Goal: Task Accomplishment & Management: Manage account settings

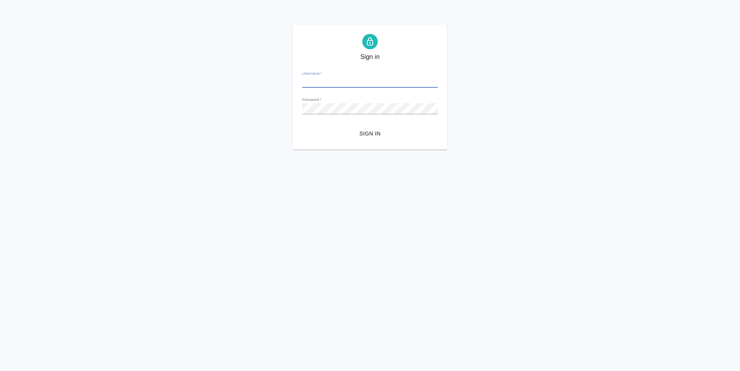
type input "k.antonova@awatera.com"
click at [366, 142] on div "Sign in Username   * k.antonova@awatera.com Password   * urlPath   * / Sign in" at bounding box center [370, 87] width 154 height 125
click at [364, 134] on span "Sign in" at bounding box center [369, 134] width 123 height 10
type input "[PERSON_NAME][EMAIL_ADDRESS][DOMAIN_NAME]"
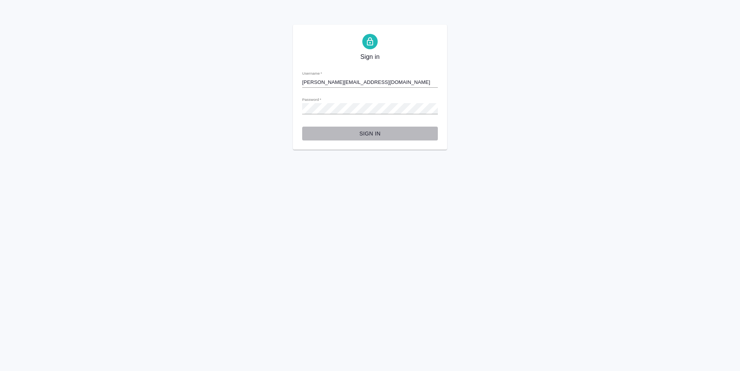
click at [382, 130] on span "Sign in" at bounding box center [369, 134] width 123 height 10
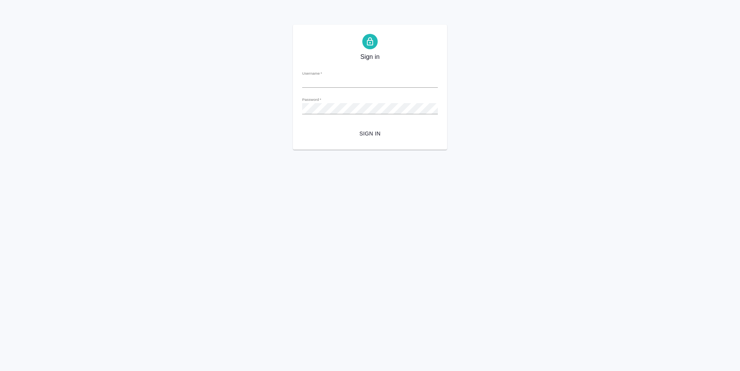
type input "[PERSON_NAME][EMAIL_ADDRESS][DOMAIN_NAME]"
click at [367, 135] on span "Sign in" at bounding box center [369, 134] width 123 height 10
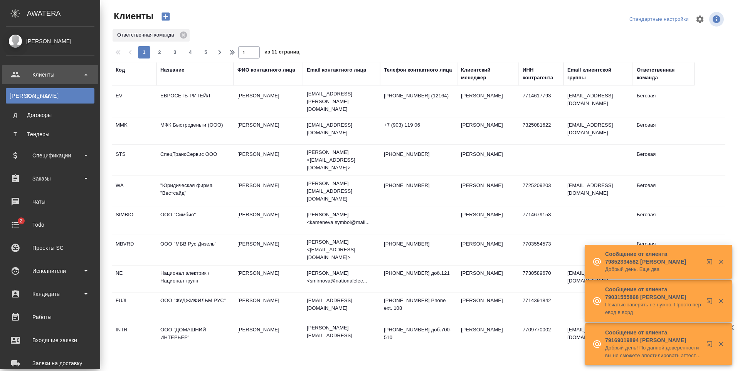
select select "RU"
click at [73, 175] on div "Заказы" at bounding box center [50, 179] width 89 height 12
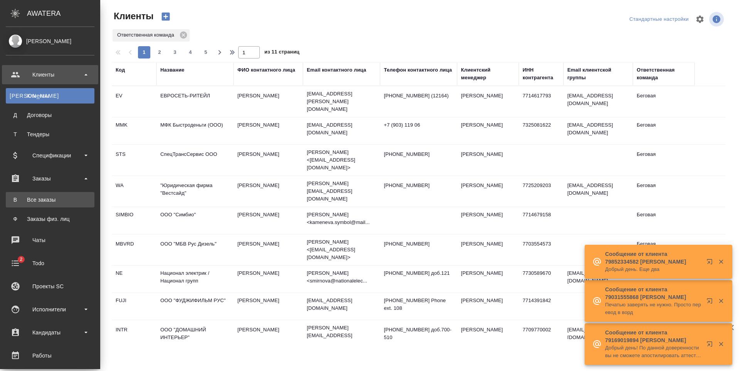
click at [67, 203] on div "Все заказы" at bounding box center [50, 200] width 81 height 8
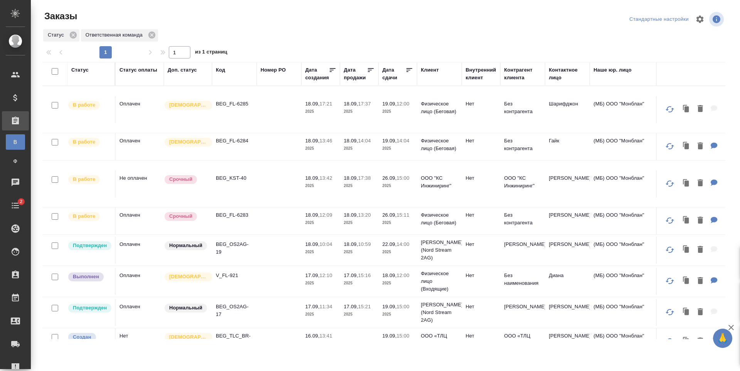
click at [279, 194] on td at bounding box center [279, 184] width 45 height 27
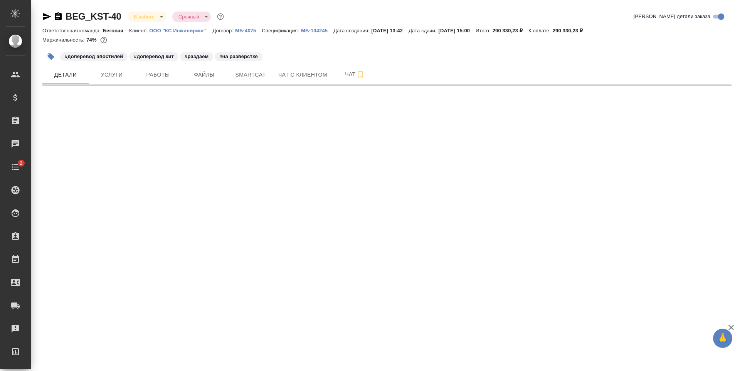
select select "RU"
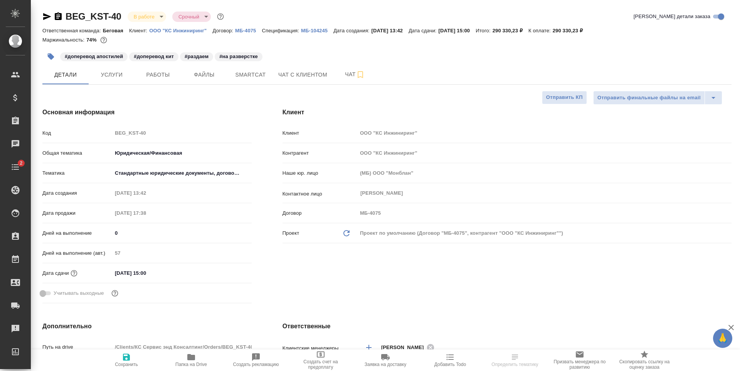
type textarea "x"
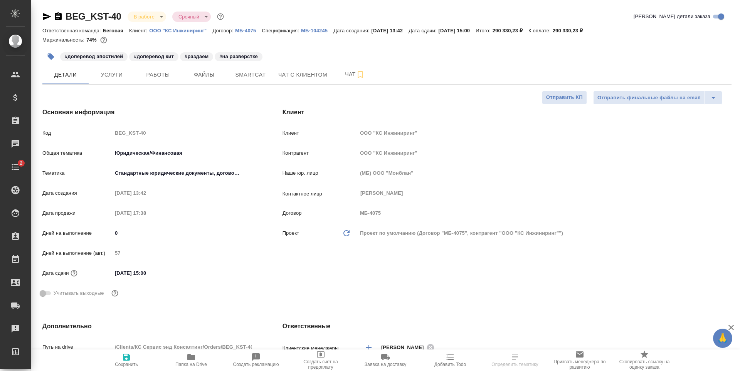
type textarea "x"
click at [116, 76] on span "Услуги" at bounding box center [111, 75] width 37 height 10
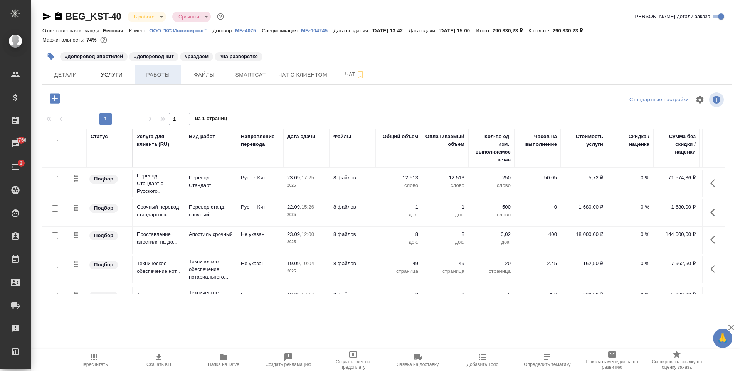
click at [155, 78] on span "Работы" at bounding box center [157, 75] width 37 height 10
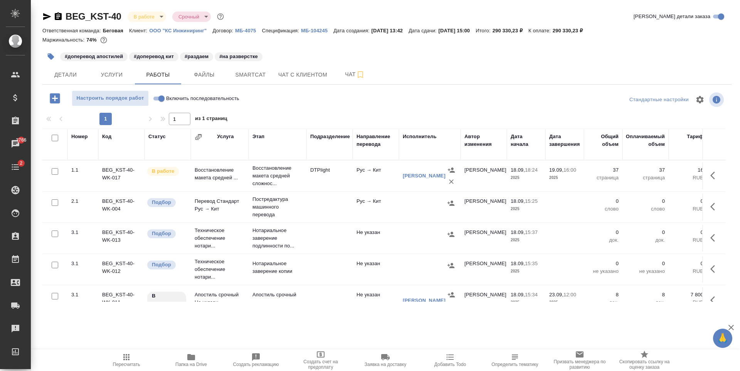
click at [325, 203] on td at bounding box center [329, 207] width 46 height 27
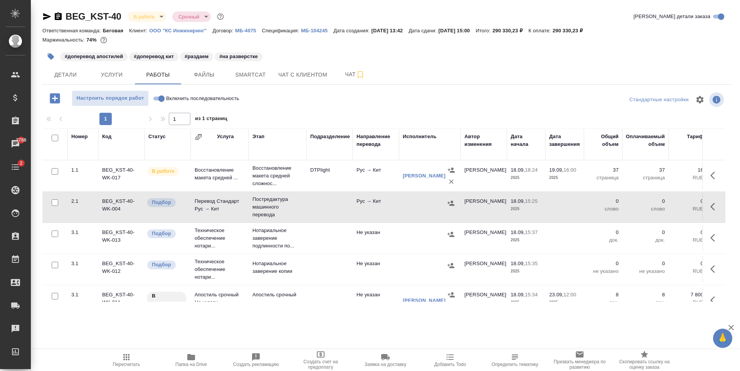
click at [325, 203] on td at bounding box center [329, 207] width 46 height 27
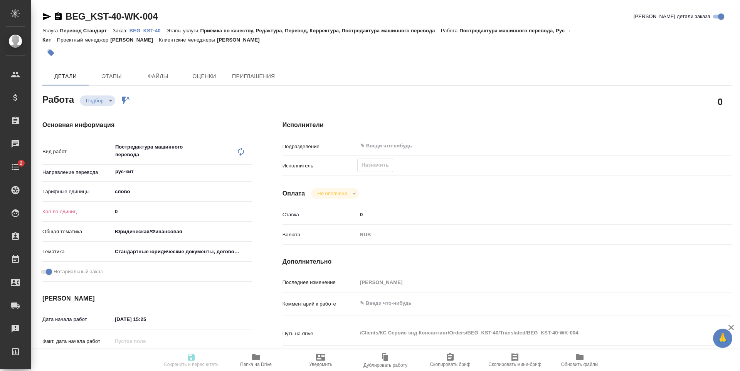
type textarea "x"
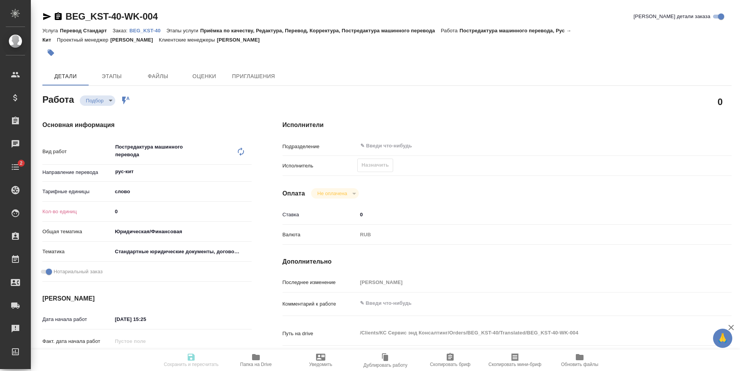
type textarea "x"
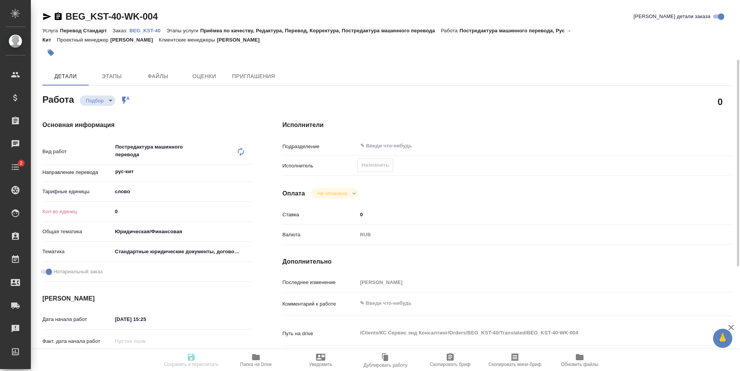
scroll to position [154, 0]
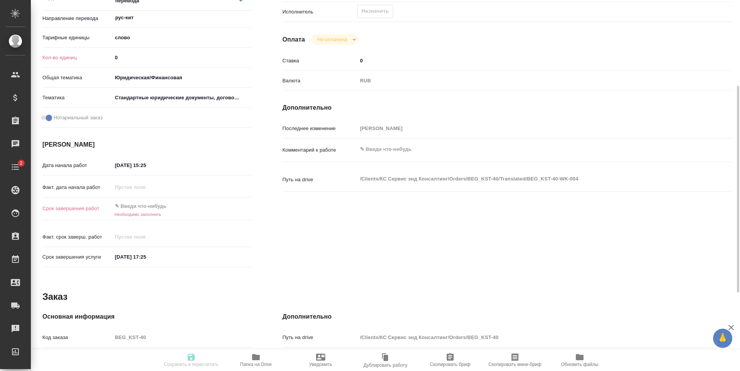
type textarea "x"
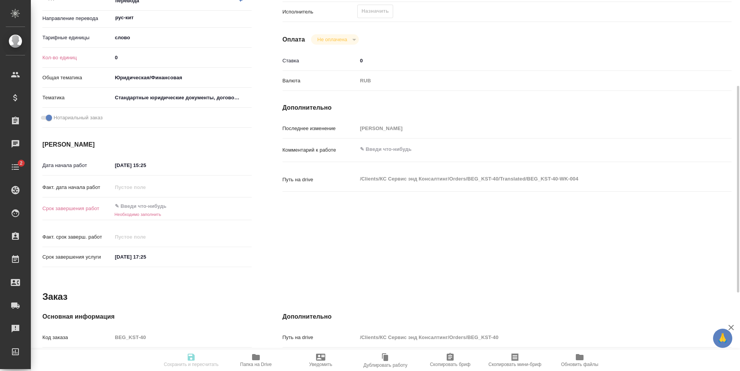
type textarea "x"
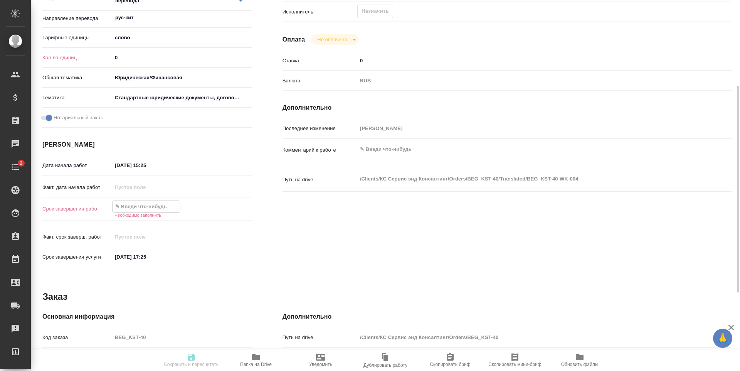
click at [161, 206] on input "text" at bounding box center [146, 206] width 67 height 11
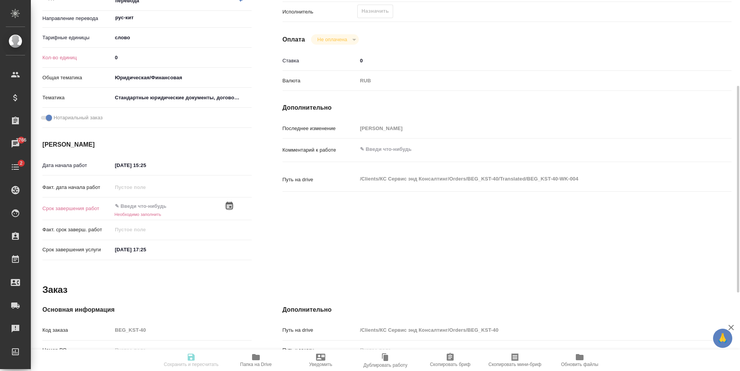
click at [227, 204] on icon "button" at bounding box center [229, 206] width 7 height 8
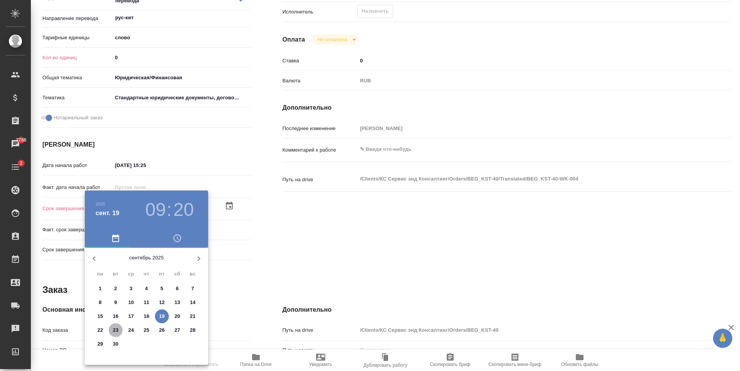
click at [113, 331] on p "23" at bounding box center [116, 331] width 6 height 8
type textarea "x"
type input "23.09.2025 09:20"
type textarea "x"
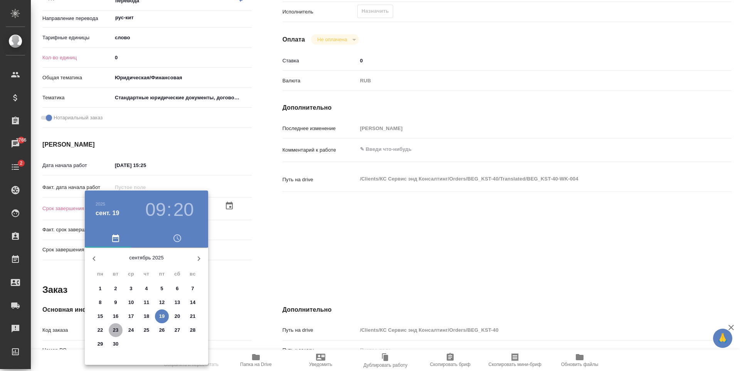
type textarea "x"
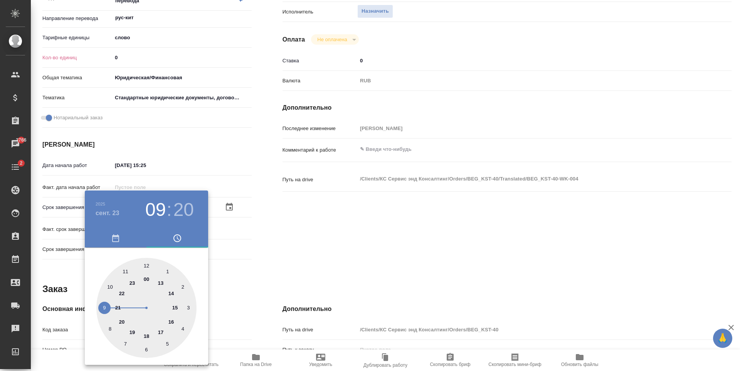
click at [252, 272] on div at bounding box center [370, 185] width 740 height 371
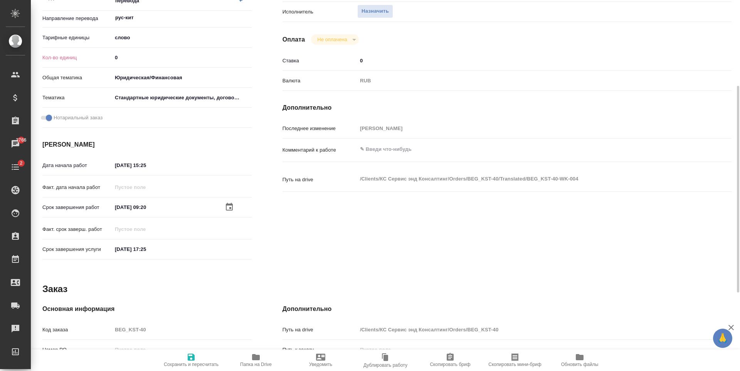
click at [227, 210] on icon "button" at bounding box center [229, 207] width 7 height 8
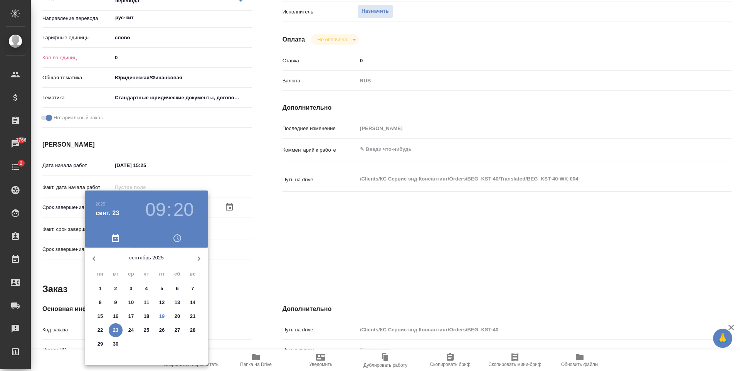
click at [155, 219] on h3 "09" at bounding box center [155, 210] width 20 height 22
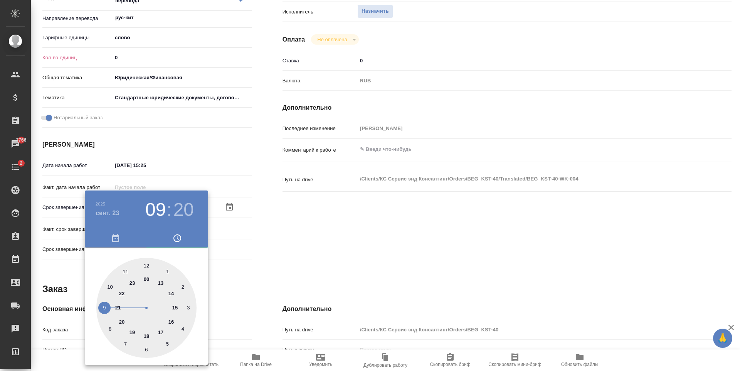
click at [160, 331] on div at bounding box center [146, 308] width 100 height 100
type textarea "x"
type input "23.09.2025 17:20"
type textarea "x"
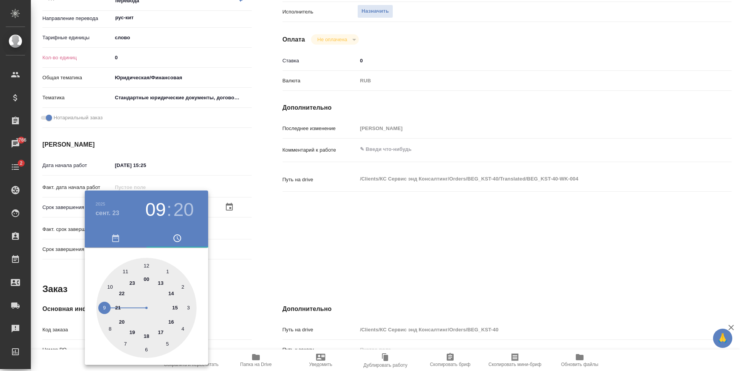
type textarea "x"
click at [142, 203] on div "17 : 20" at bounding box center [169, 210] width 55 height 22
click at [156, 210] on h3 "17" at bounding box center [155, 210] width 20 height 22
click at [170, 322] on div at bounding box center [146, 308] width 100 height 100
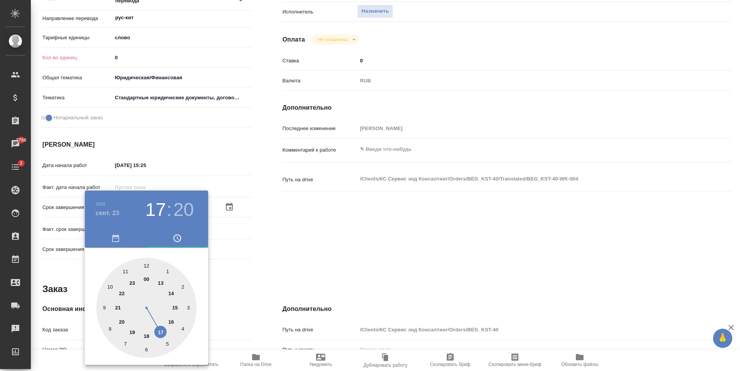
type textarea "x"
type input "23.09.2025 16:20"
type textarea "x"
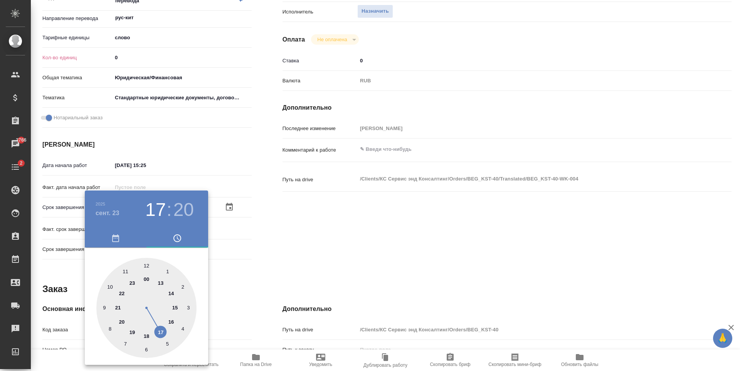
type textarea "x"
click at [312, 228] on div at bounding box center [370, 185] width 740 height 371
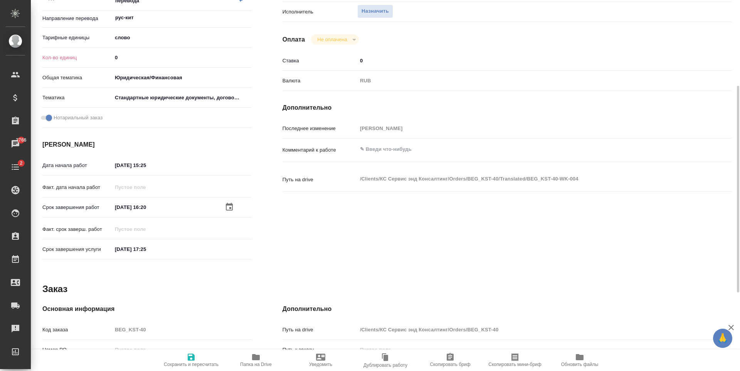
click at [199, 358] on span "Сохранить и пересчитать" at bounding box center [190, 360] width 55 height 15
type textarea "x"
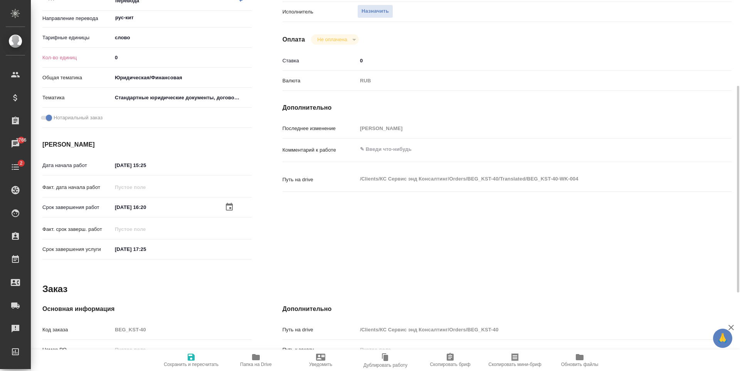
type textarea "x"
type input "recruiting"
type textarea "Постредактура машинного перевода"
type textarea "x"
type input "рус-кит"
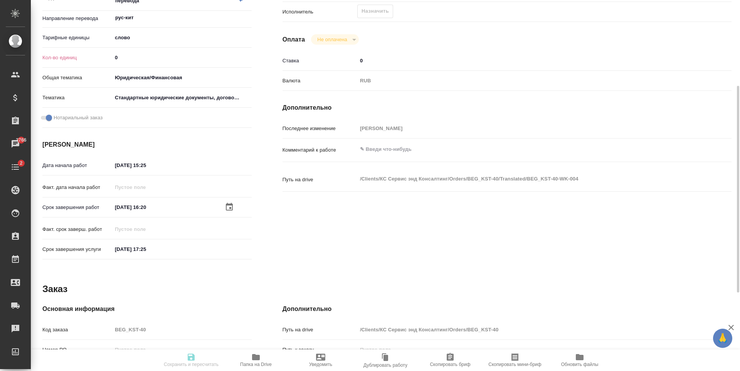
type input "5a8b1489cc6b4906c91bfd90"
type input "0"
type input "yr-fn"
type input "5f647205b73bc97568ca66bf"
checkbox input "true"
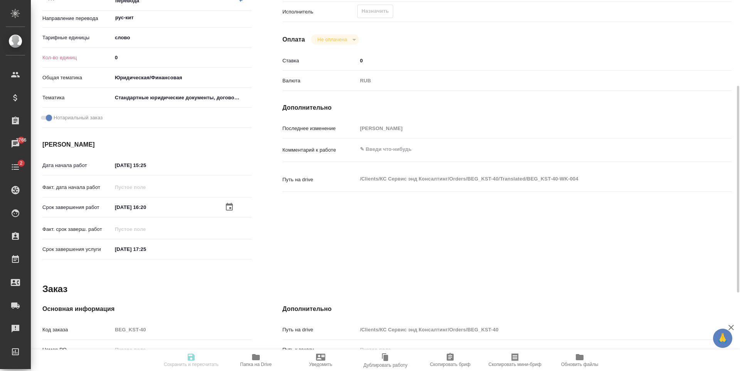
type input "18.09.2025 15:25"
type input "23.09.2025 16:20"
type input "23.09.2025 17:25"
type input "notPayed"
type input "0"
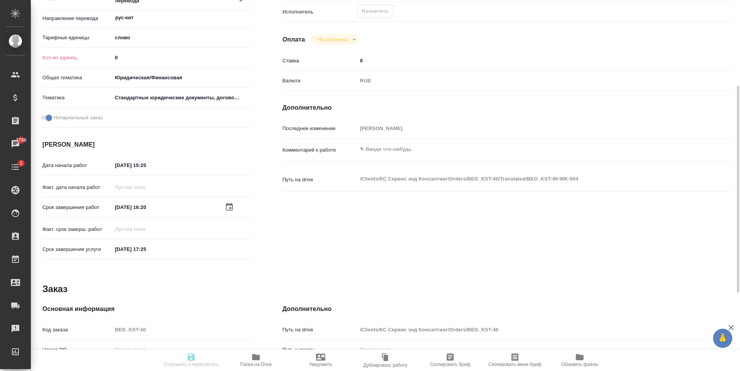
type input "RUB"
type input "[PERSON_NAME]"
type textarea "x"
type textarea "/Clients/КС Сервис энд Консалтинг/Orders/BEG_KST-40/Translated/BEG_KST-40-WK-004"
type textarea "x"
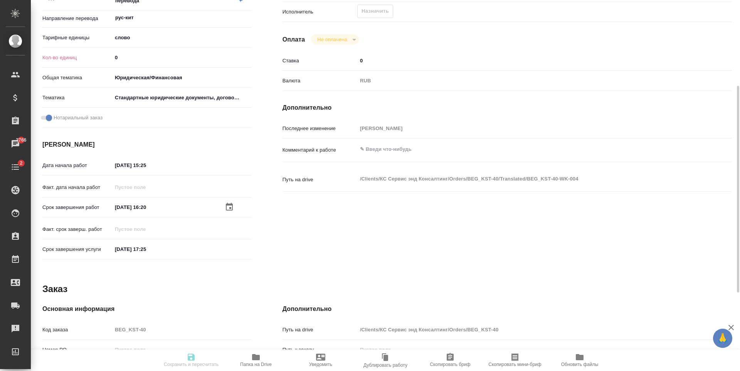
type input "BEG_KST-40"
type input "Перевод Стандарт"
type input "Приёмка по качеству, Редактура, Перевод, Корректура, Постредактура машинного пе…"
type input "[PERSON_NAME]"
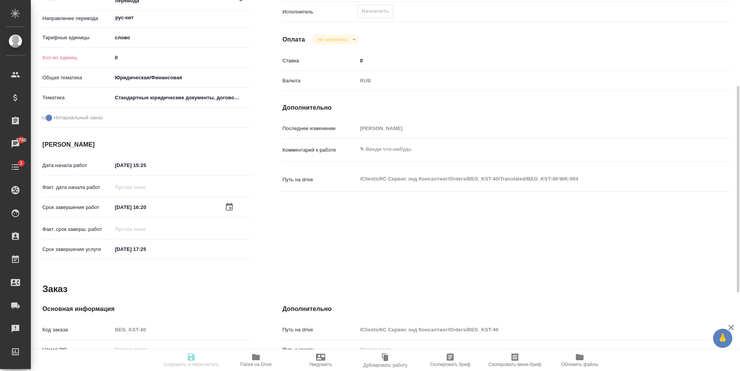
type input "/Clients/КС Сервис энд Консалтинг/Orders/BEG_KST-40"
type textarea "x"
type textarea "Будет доперевод апостилей и печатей, в начале каждого файла можно сверху смело …"
type textarea "x"
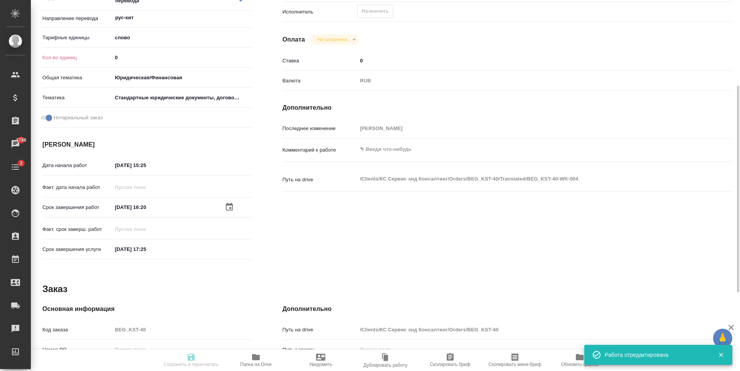
type textarea "x"
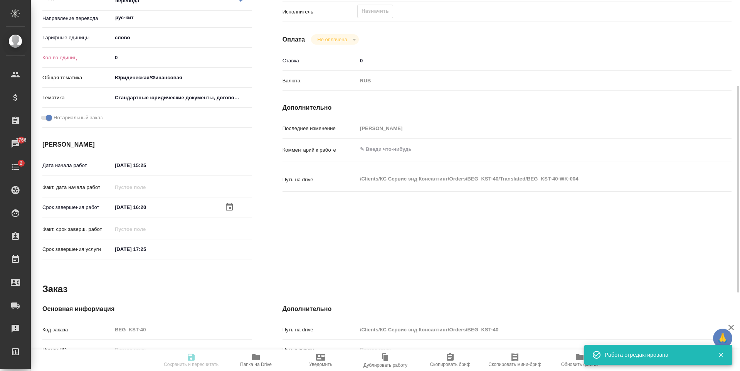
type textarea "x"
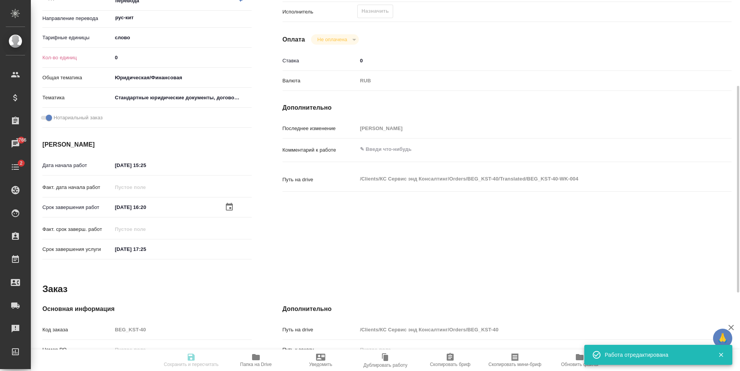
type textarea "x"
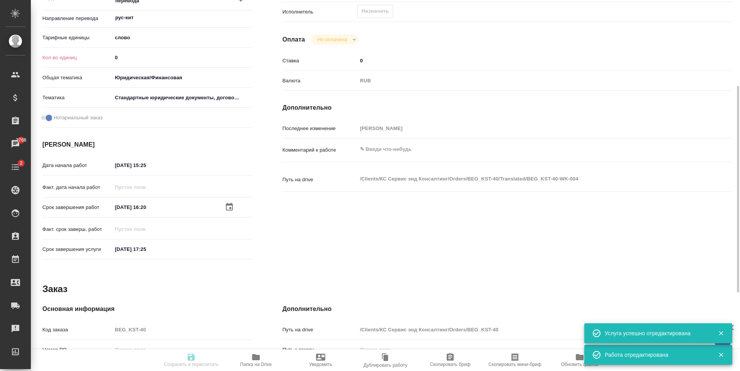
type textarea "x"
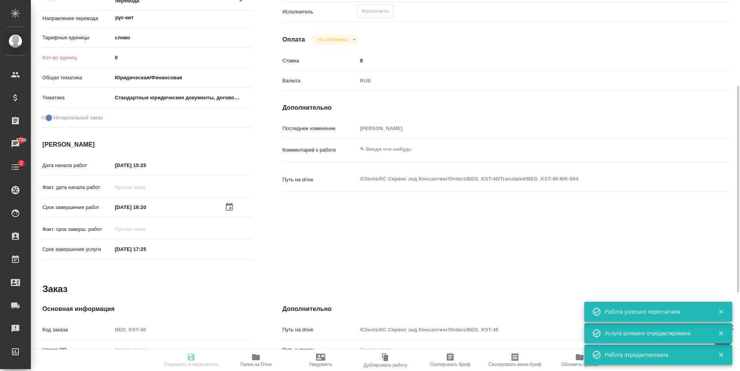
type input "recruiting"
type textarea "Постредактура машинного перевода"
type textarea "x"
type input "рус-кит"
type input "5a8b1489cc6b4906c91bfd90"
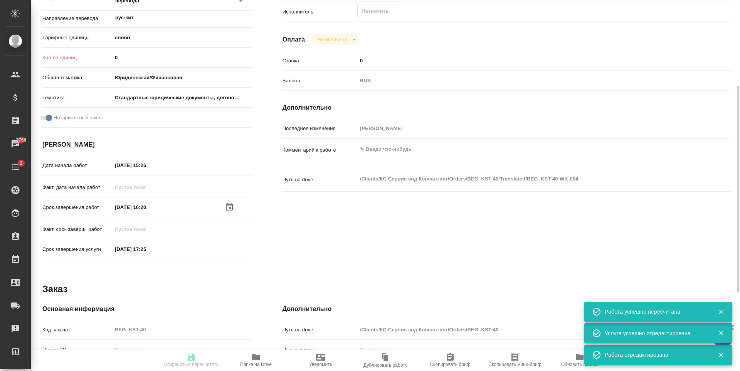
type input "0"
type input "yr-fn"
type input "5f647205b73bc97568ca66bf"
checkbox input "true"
type input "18.09.2025 15:25"
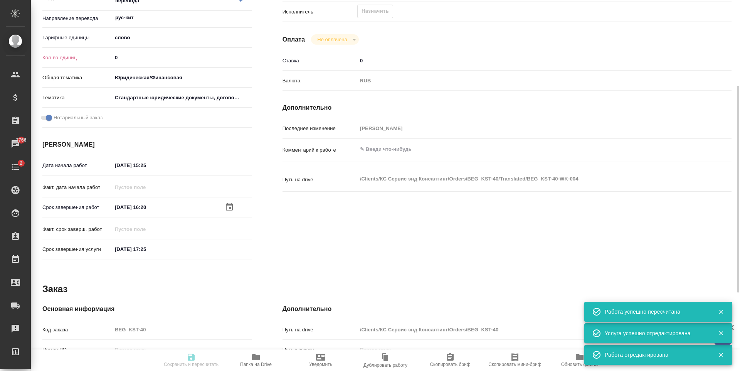
type input "23.09.2025 16:20"
type input "23.09.2025 17:25"
type input "notPayed"
type input "0"
type input "RUB"
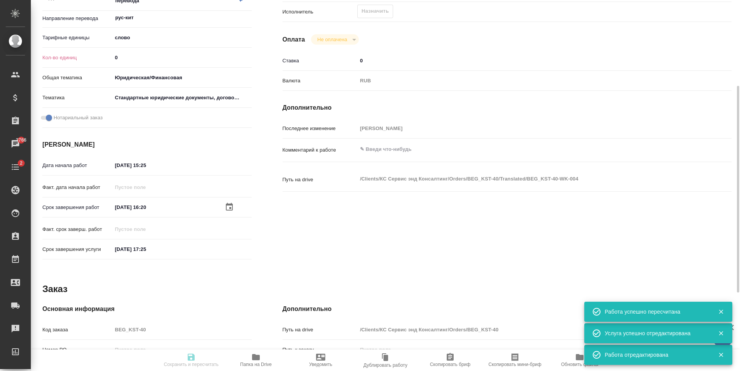
type input "[PERSON_NAME]"
type textarea "x"
type textarea "/Clients/КС Сервис энд Консалтинг/Orders/BEG_KST-40/Translated/BEG_KST-40-WK-004"
type textarea "x"
type input "BEG_KST-40"
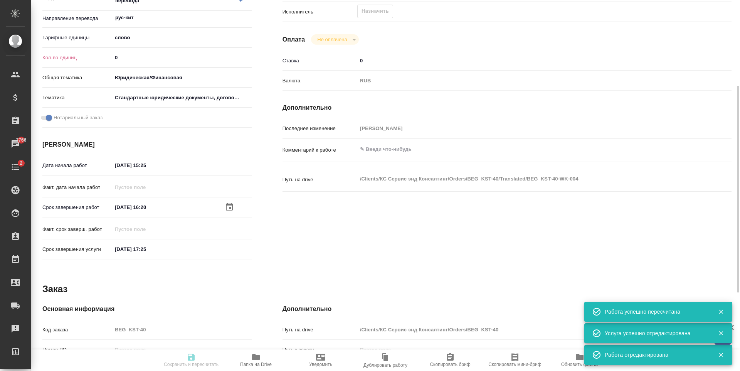
type input "Перевод Стандарт"
type input "Приёмка по качеству, Редактура, Перевод, Корректура, Постредактура машинного пе…"
type input "[PERSON_NAME]"
type input "/Clients/КС Сервис энд Консалтинг/Orders/BEG_KST-40"
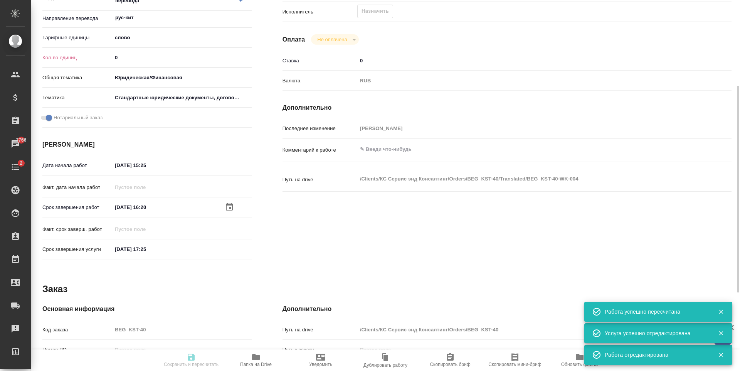
type textarea "x"
type textarea "Будет доперевод апостилей и печатей, в начале каждого файла можно сверху смело …"
type textarea "x"
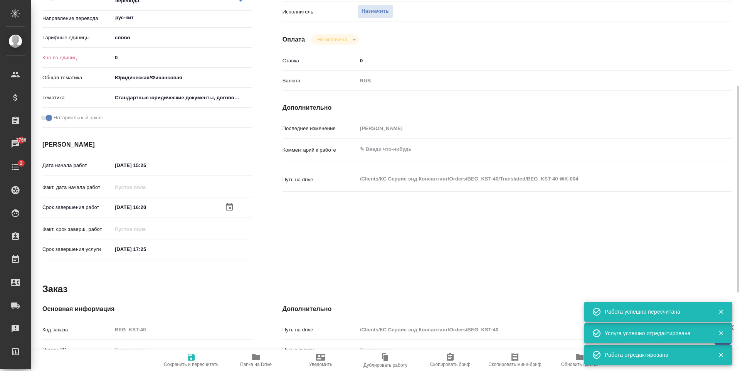
type textarea "x"
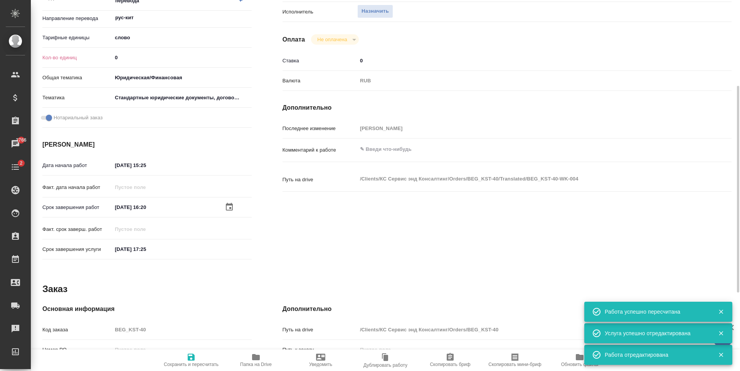
type textarea "x"
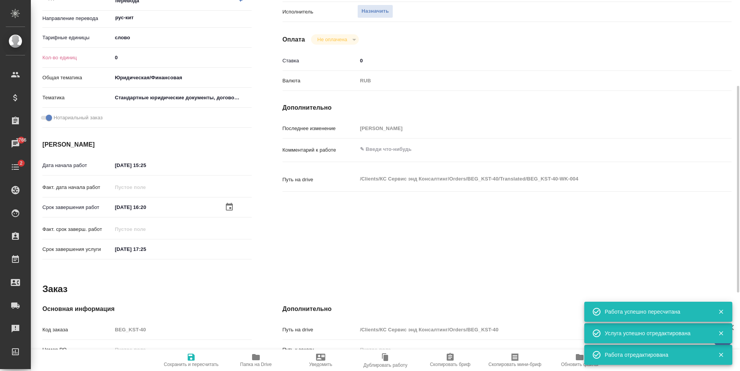
type textarea "x"
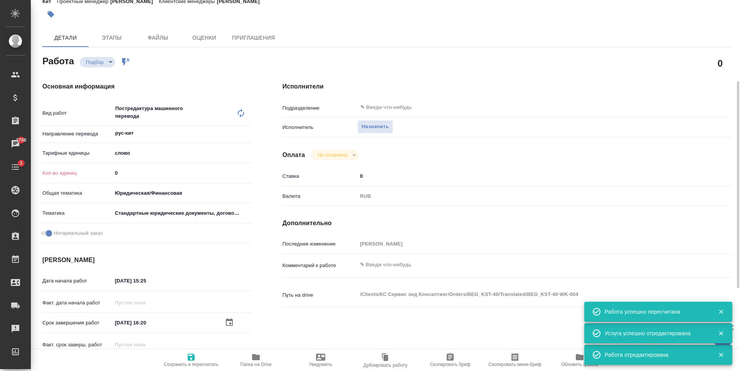
type textarea "x"
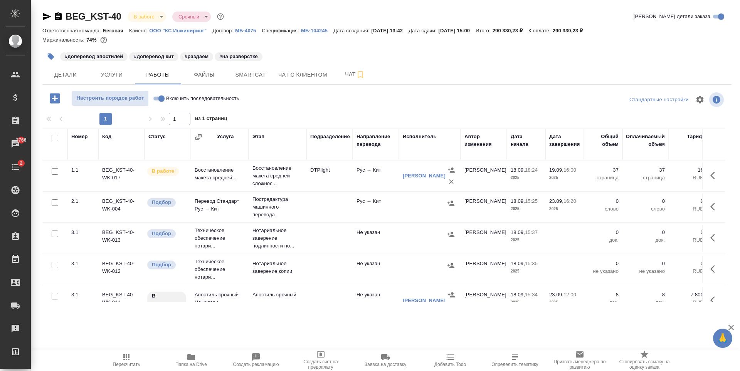
click at [408, 238] on div at bounding box center [430, 235] width 54 height 12
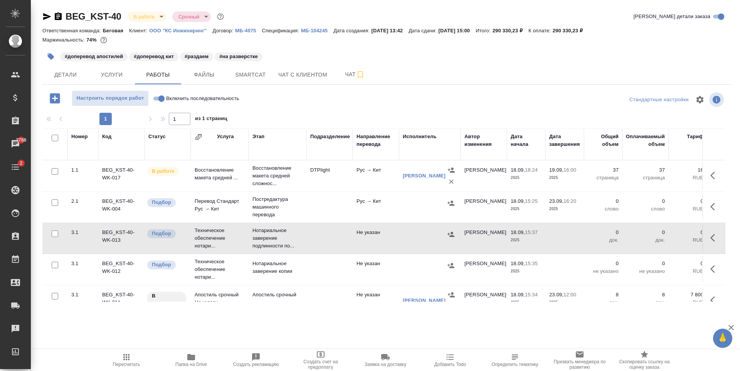
click at [408, 238] on div at bounding box center [430, 235] width 54 height 12
click at [71, 78] on span "Детали" at bounding box center [65, 75] width 37 height 10
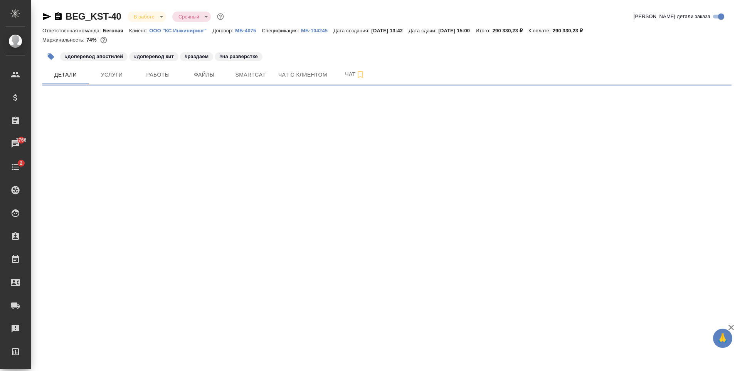
select select "RU"
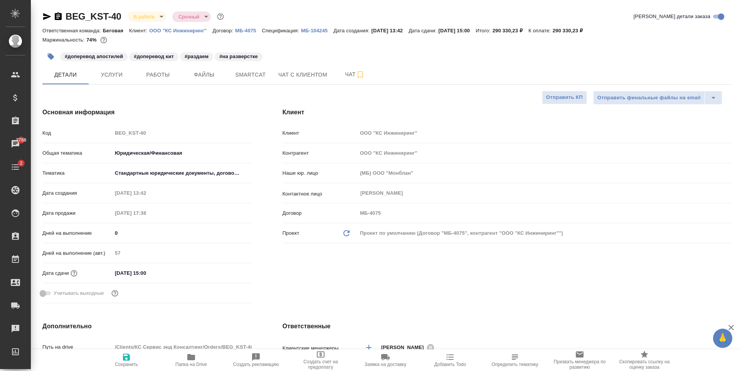
type textarea "x"
click at [119, 81] on button "Услуги" at bounding box center [112, 74] width 46 height 19
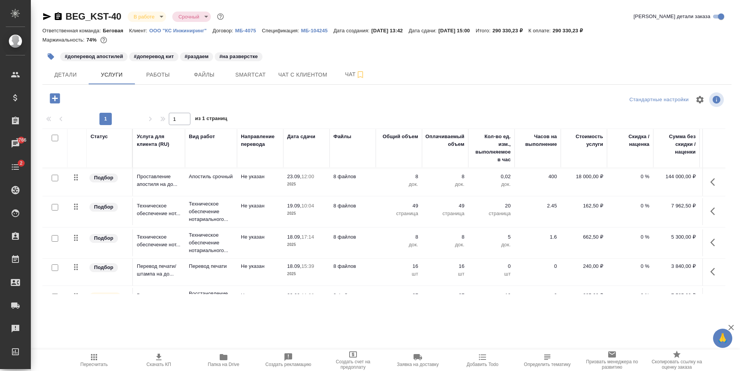
scroll to position [77, 0]
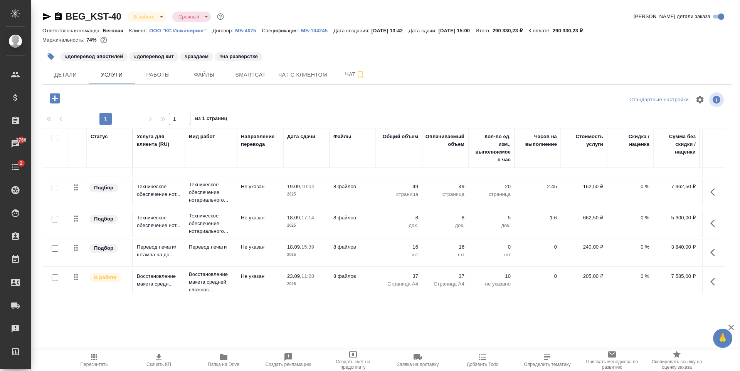
click at [370, 197] on td "8 файлов" at bounding box center [352, 192] width 46 height 27
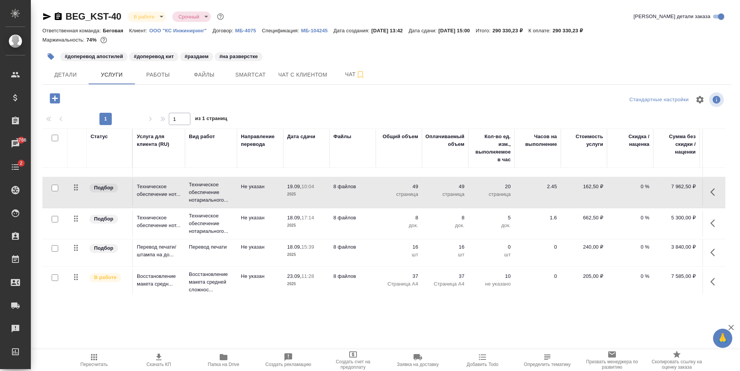
click at [370, 197] on td "8 файлов" at bounding box center [352, 192] width 46 height 27
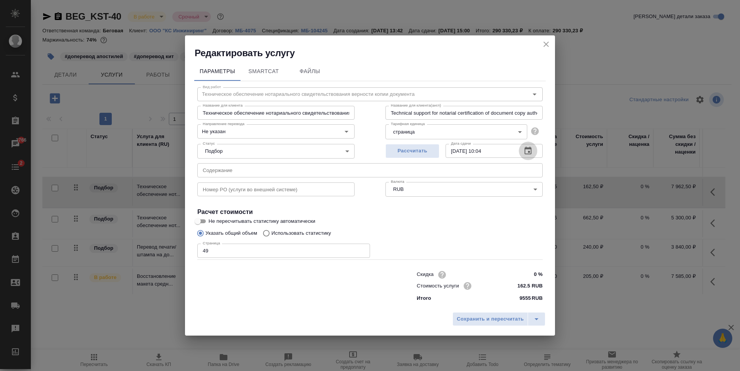
click at [527, 149] on icon "button" at bounding box center [527, 151] width 7 height 8
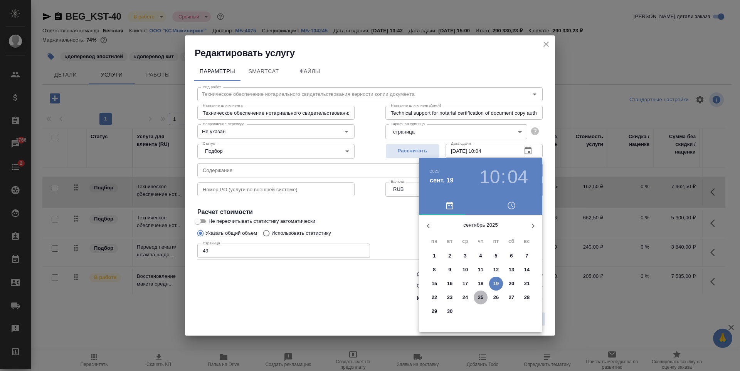
click at [476, 298] on span "25" at bounding box center [481, 298] width 14 height 8
type input "25.09.2025 10:04"
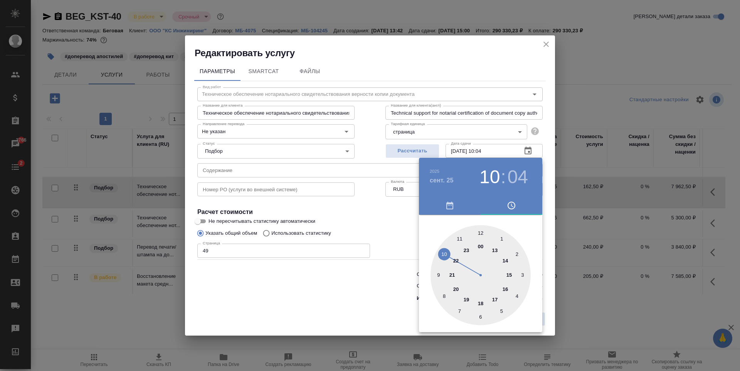
click at [528, 169] on h3 "04" at bounding box center [517, 177] width 20 height 22
click at [361, 232] on div at bounding box center [370, 185] width 740 height 371
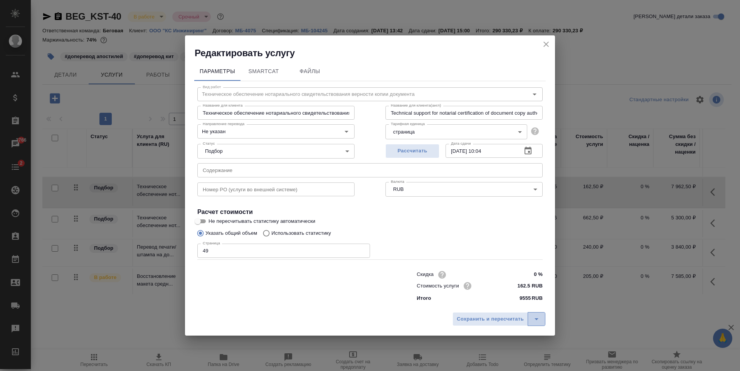
click at [534, 314] on button "split button" at bounding box center [536, 319] width 18 height 14
click at [525, 302] on li "Сохранить" at bounding box center [500, 303] width 93 height 12
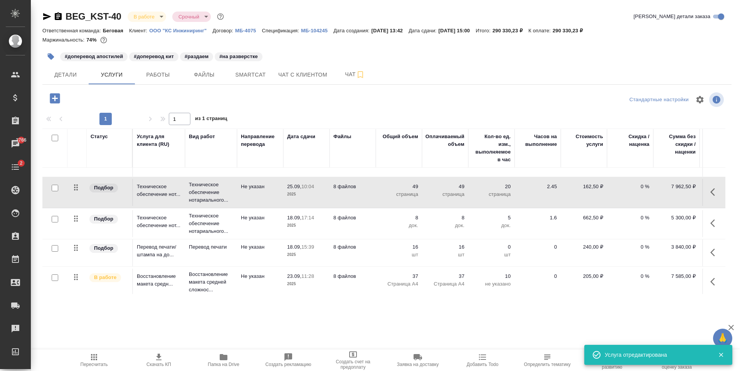
click at [378, 226] on td "8 док." at bounding box center [399, 223] width 46 height 27
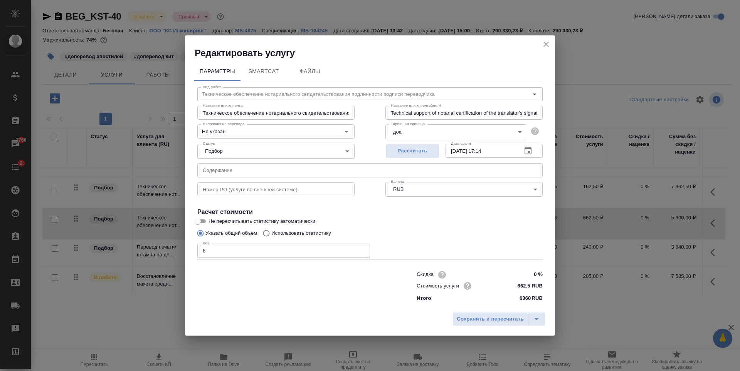
click at [528, 154] on icon "button" at bounding box center [527, 150] width 9 height 9
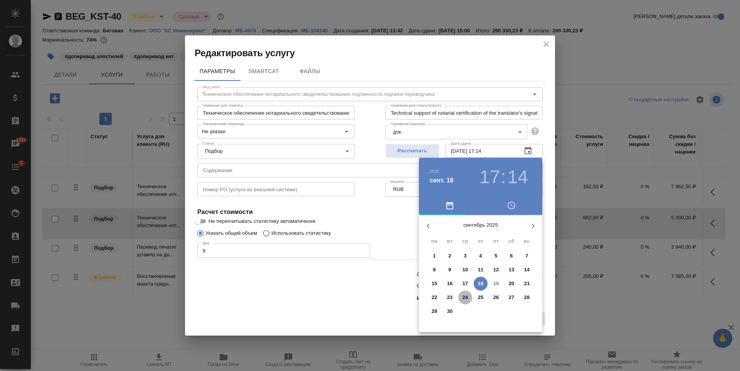
click at [469, 299] on span "24" at bounding box center [465, 298] width 14 height 8
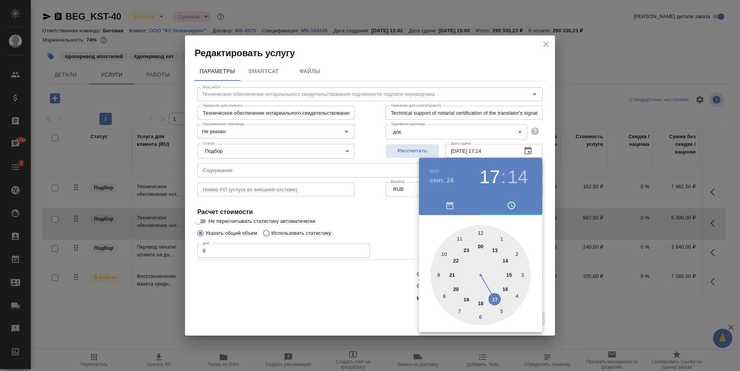
click at [508, 274] on div at bounding box center [480, 275] width 100 height 100
type input "24.09.2025 15:14"
click at [379, 220] on div at bounding box center [370, 185] width 740 height 371
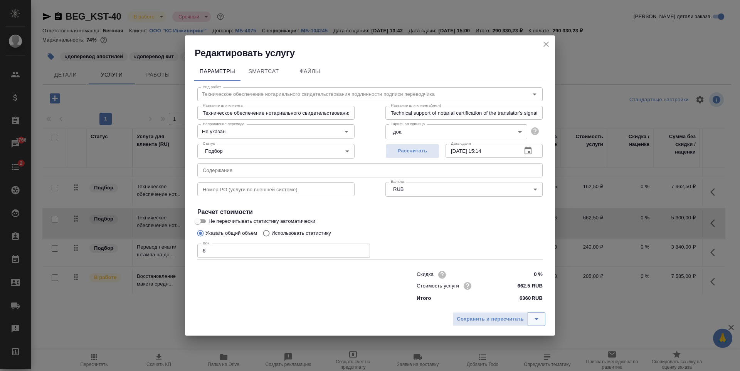
click at [537, 313] on button "split button" at bounding box center [536, 319] width 18 height 14
click at [530, 306] on li "Сохранить" at bounding box center [500, 303] width 93 height 12
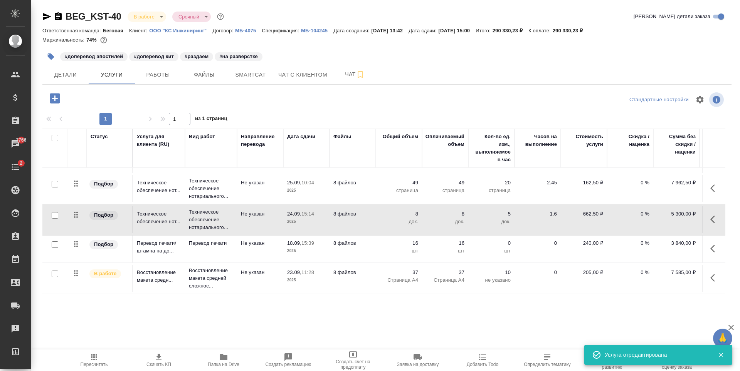
scroll to position [87, 0]
click at [383, 247] on p "шт" at bounding box center [399, 251] width 39 height 8
click at [383, 246] on td "16 шт" at bounding box center [399, 249] width 46 height 27
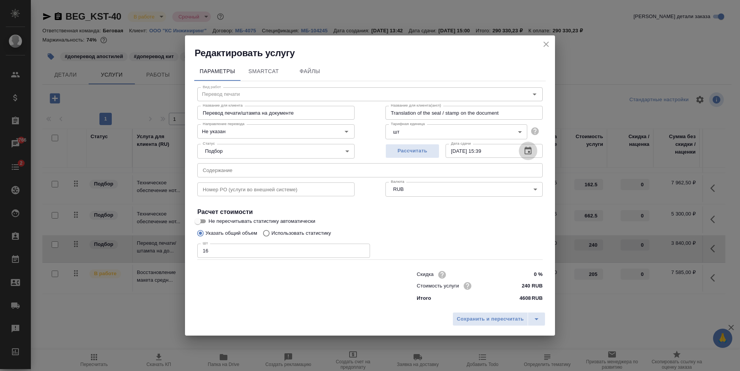
click at [524, 151] on icon "button" at bounding box center [527, 150] width 9 height 9
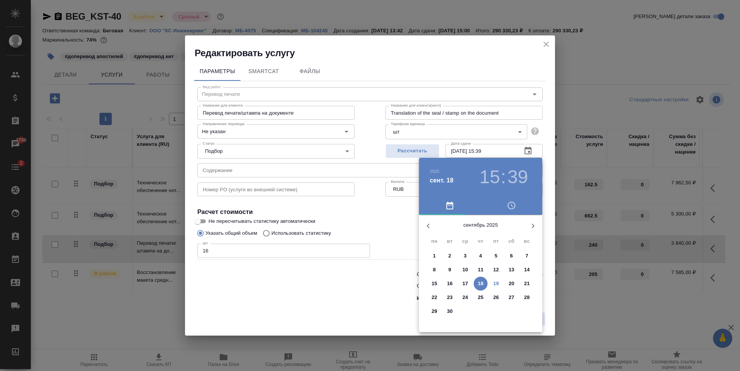
click at [455, 296] on span "23" at bounding box center [450, 298] width 14 height 8
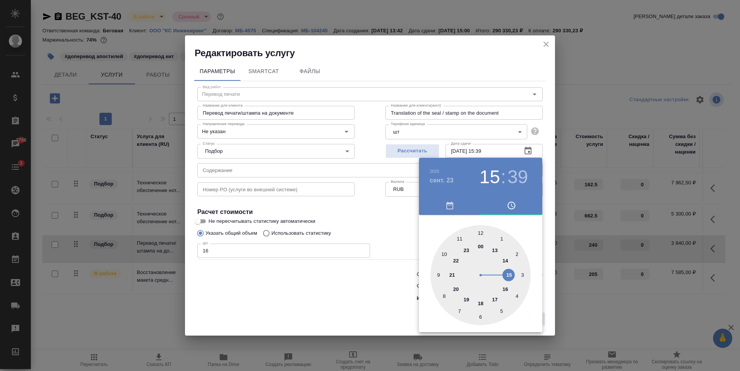
click at [464, 202] on span "button" at bounding box center [449, 205] width 52 height 9
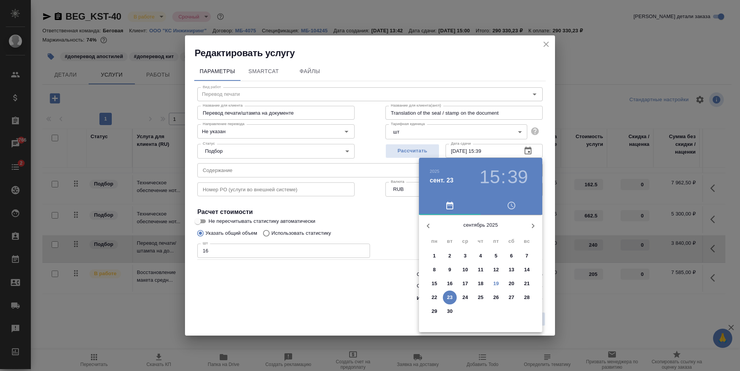
click at [490, 296] on span "26" at bounding box center [496, 298] width 14 height 8
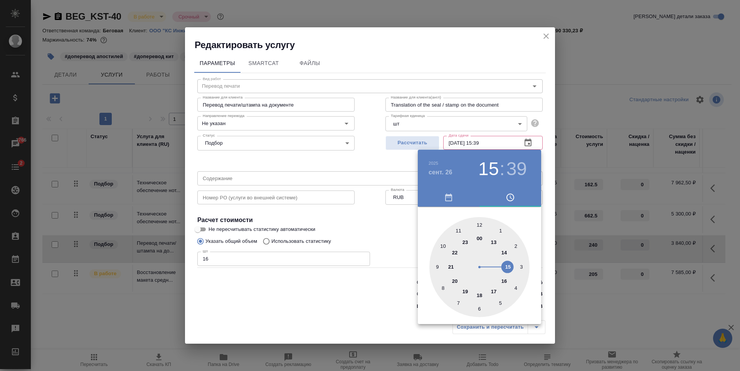
click at [456, 200] on span "button" at bounding box center [448, 197] width 52 height 9
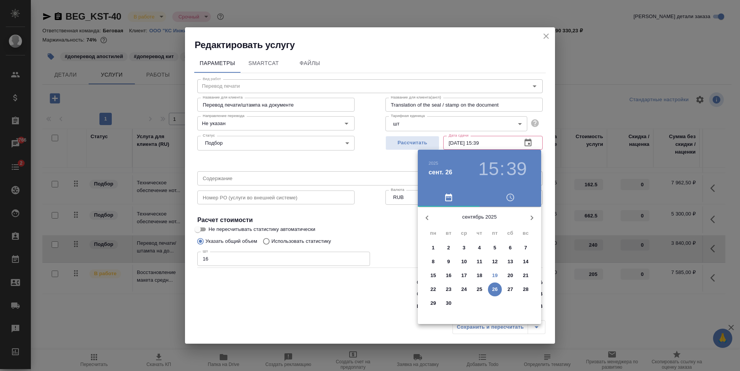
click at [481, 291] on p "25" at bounding box center [480, 290] width 6 height 8
type input "25.09.2025 15:39"
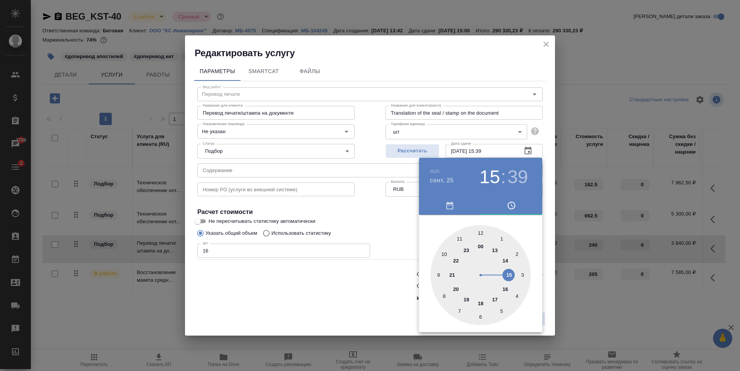
click at [373, 225] on div at bounding box center [370, 185] width 740 height 371
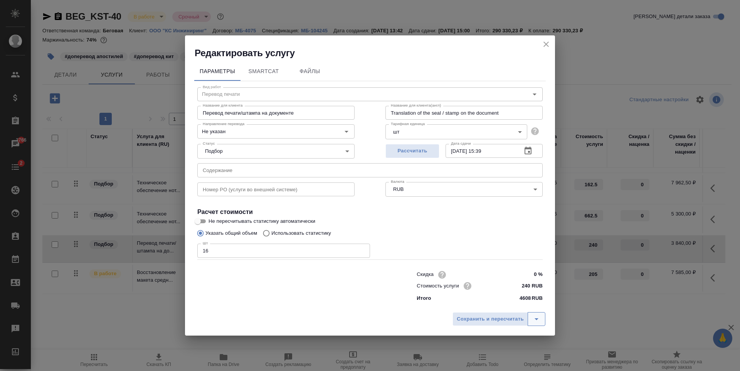
click at [539, 319] on icon "split button" at bounding box center [536, 319] width 9 height 9
click at [538, 309] on li "Сохранить" at bounding box center [500, 303] width 93 height 12
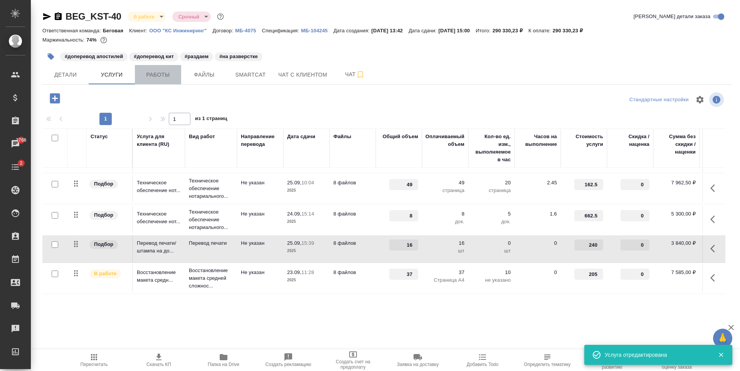
click at [153, 72] on span "Работы" at bounding box center [157, 75] width 37 height 10
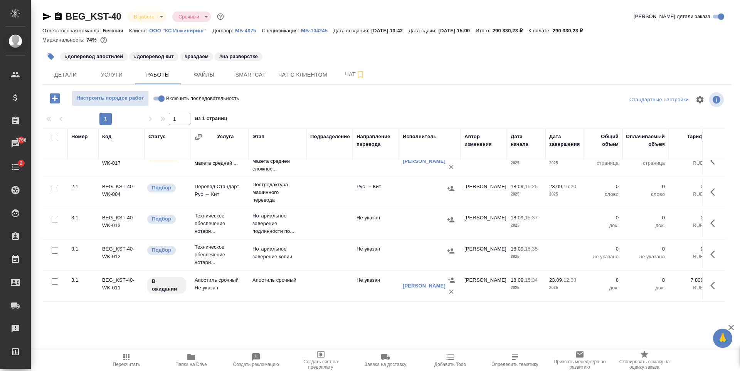
scroll to position [28, 0]
click at [340, 211] on td at bounding box center [329, 223] width 46 height 27
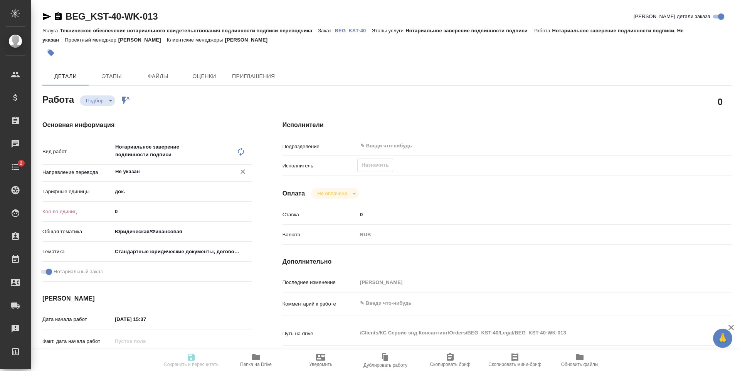
type textarea "x"
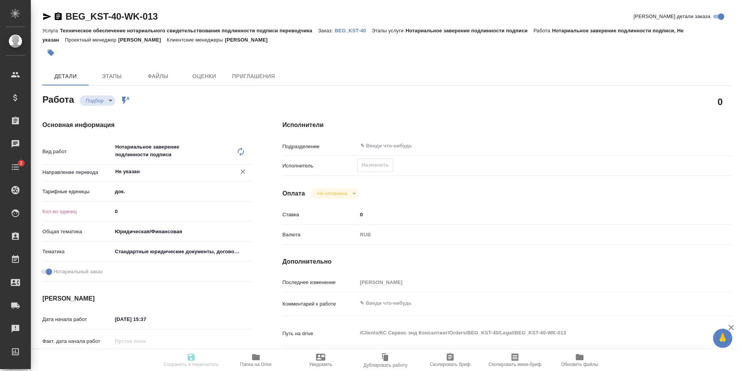
type textarea "x"
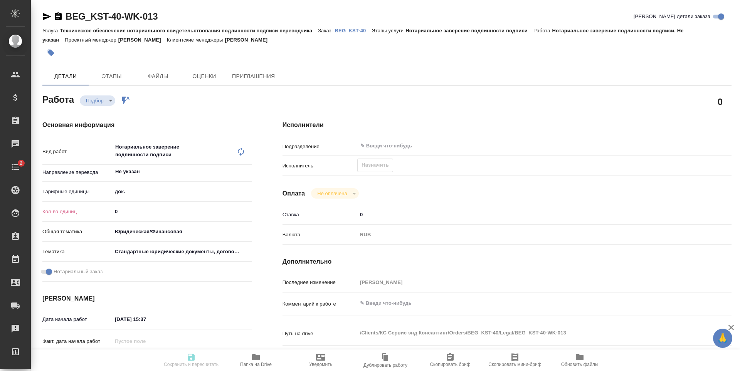
click at [144, 204] on div "Тарифные единицы док. 5a8b1489cc6b4906c91bfd8b" at bounding box center [146, 195] width 209 height 20
type textarea "x"
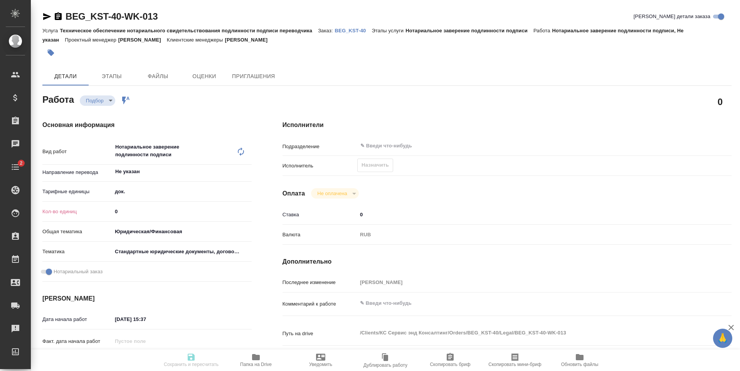
type textarea "x"
click at [144, 209] on input "0" at bounding box center [181, 211] width 139 height 11
type textarea "x"
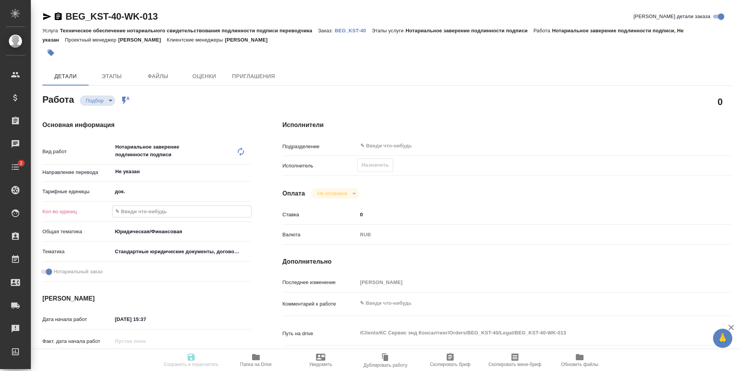
type textarea "x"
type input "8"
type textarea "x"
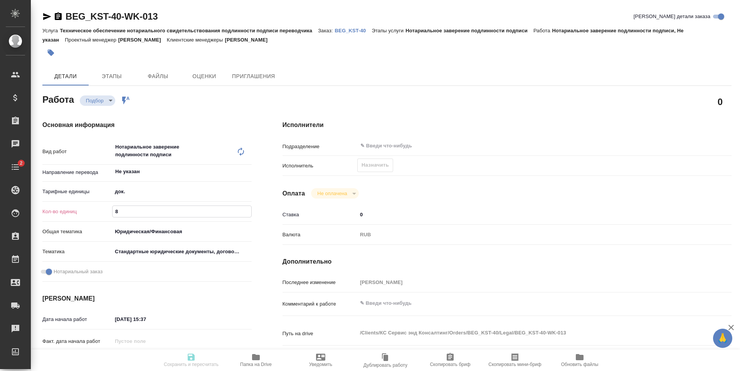
type textarea "x"
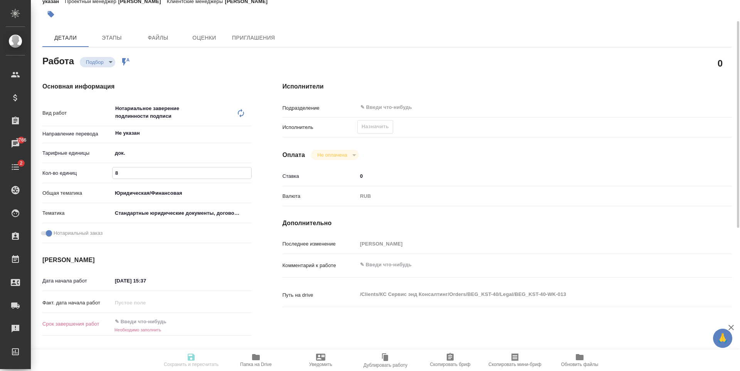
type input "8"
click at [151, 319] on input "text" at bounding box center [145, 321] width 67 height 11
click at [234, 321] on div at bounding box center [238, 321] width 27 height 9
click at [232, 321] on icon "button" at bounding box center [229, 321] width 9 height 9
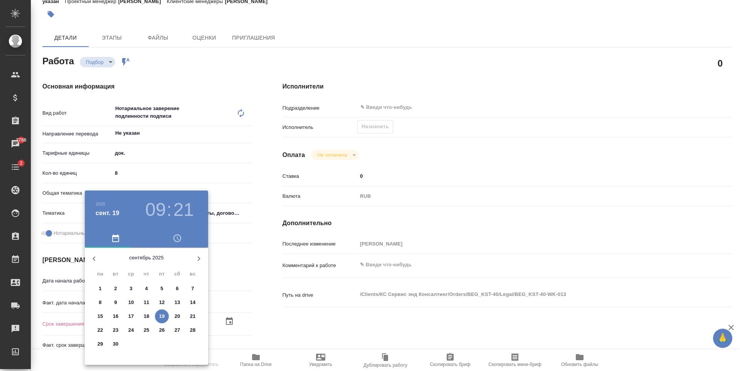
click at [136, 330] on span "24" at bounding box center [131, 331] width 14 height 8
type textarea "x"
type input "[DATE] 09:21"
type textarea "x"
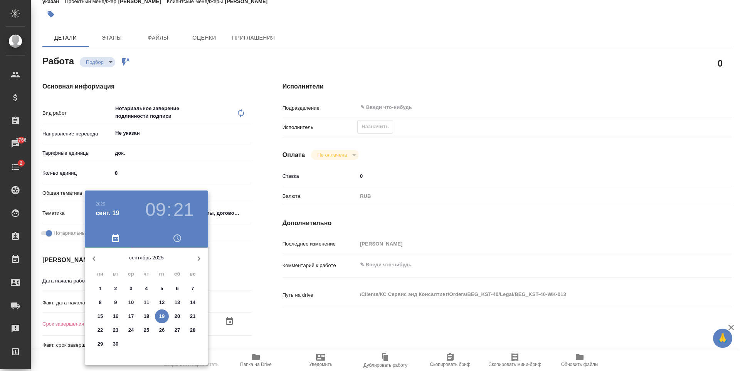
type textarea "x"
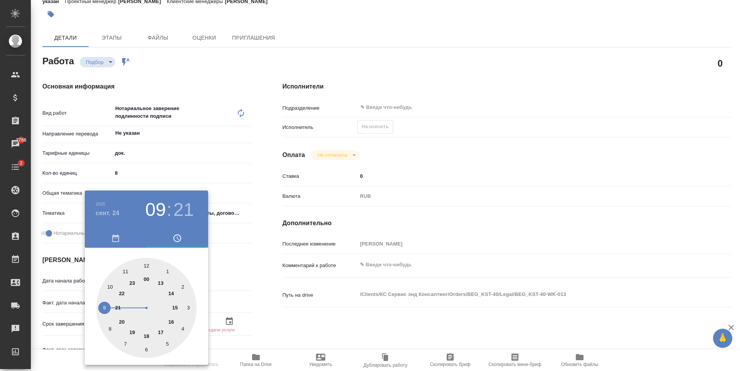
click at [147, 280] on div at bounding box center [146, 308] width 100 height 100
type textarea "x"
type input "[DATE] 00:21"
type textarea "x"
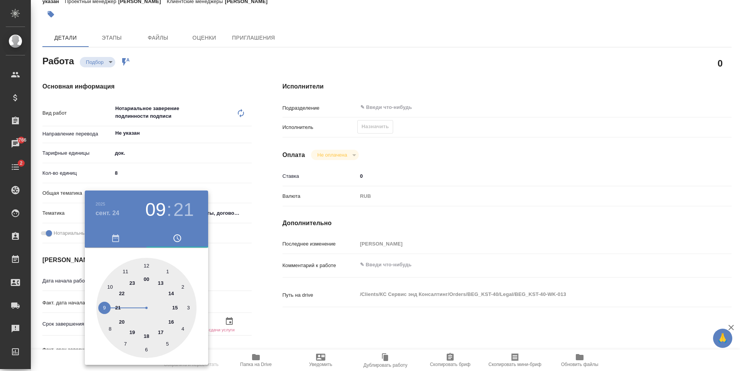
type textarea "x"
click at [151, 204] on h3 "00" at bounding box center [155, 210] width 20 height 22
click at [177, 307] on div at bounding box center [146, 308] width 100 height 100
type textarea "x"
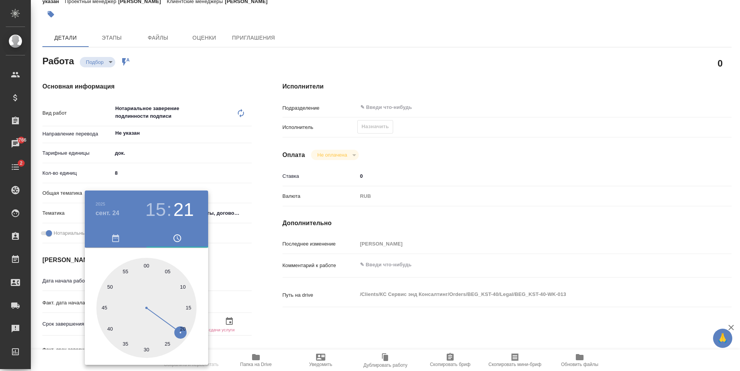
type input "[DATE] 15:21"
type textarea "x"
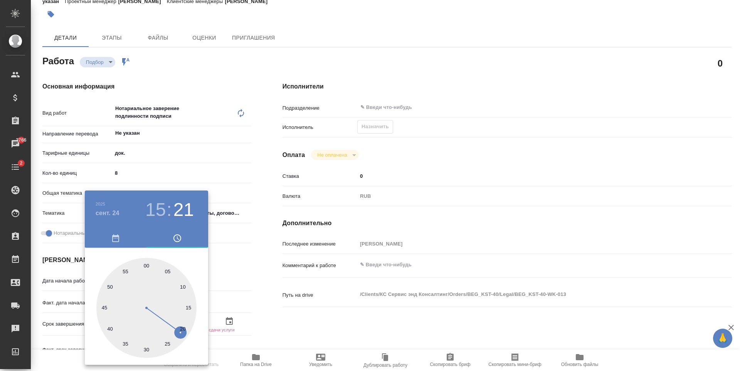
click at [146, 264] on div at bounding box center [146, 308] width 100 height 100
type textarea "x"
type input "[DATE] 15:00"
type textarea "x"
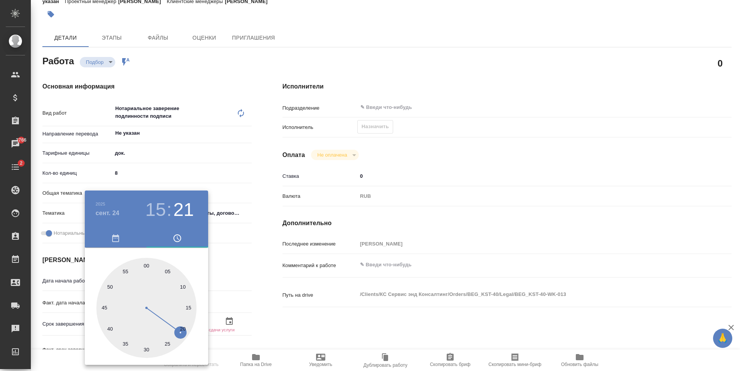
type textarea "x"
click at [225, 255] on div at bounding box center [370, 185] width 740 height 371
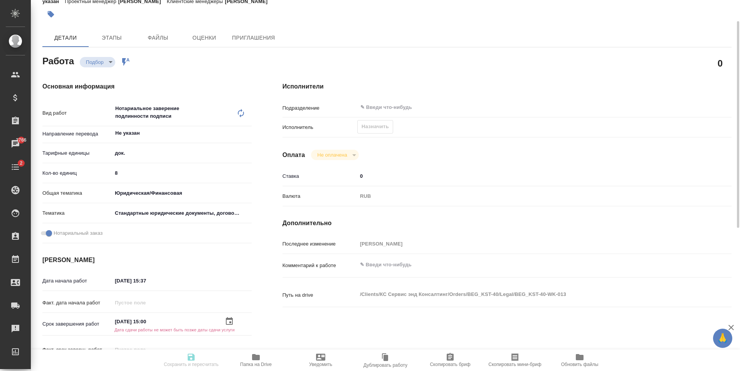
scroll to position [154, 0]
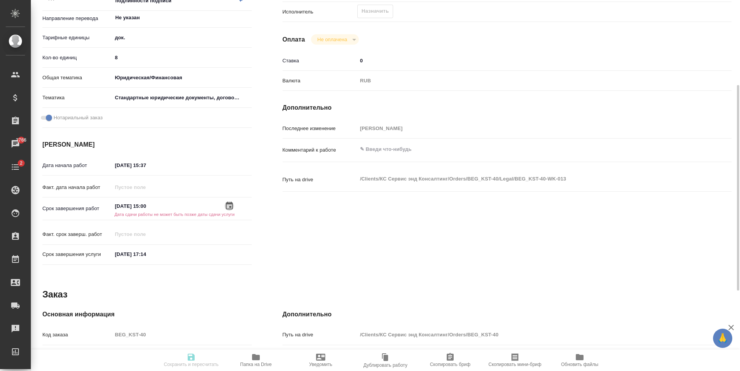
click at [228, 208] on icon "button" at bounding box center [229, 206] width 9 height 9
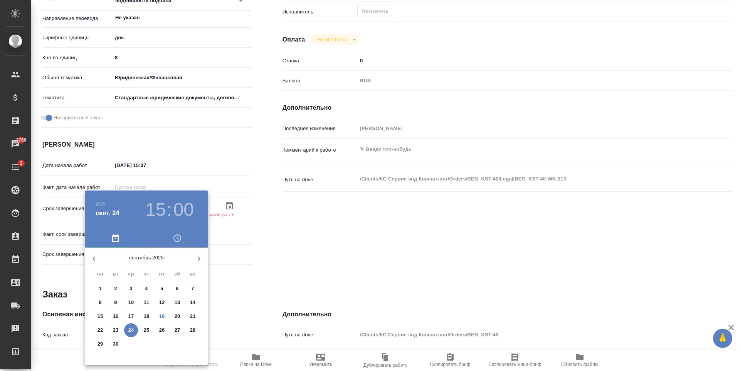
click at [249, 243] on div at bounding box center [370, 185] width 740 height 371
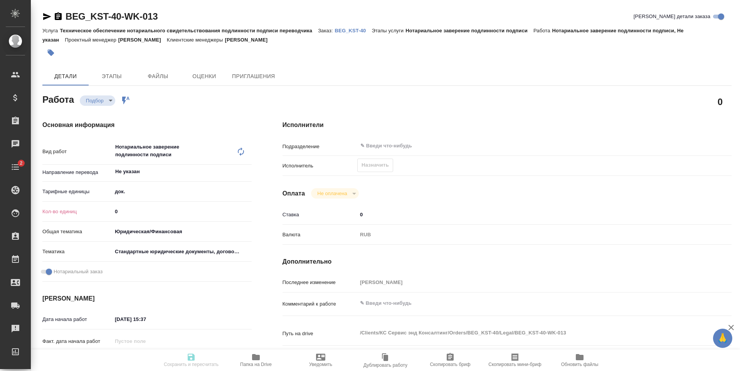
type textarea "x"
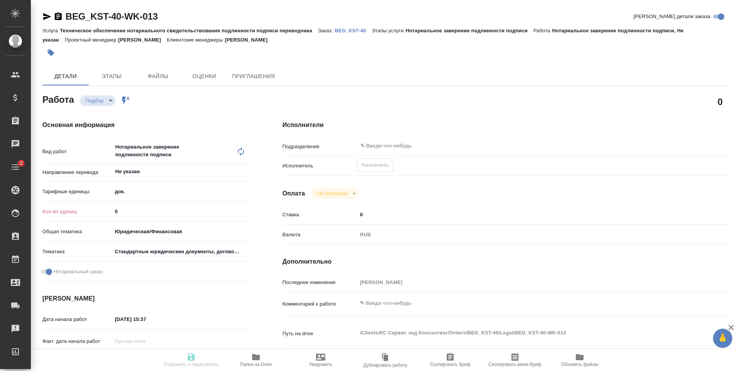
type textarea "x"
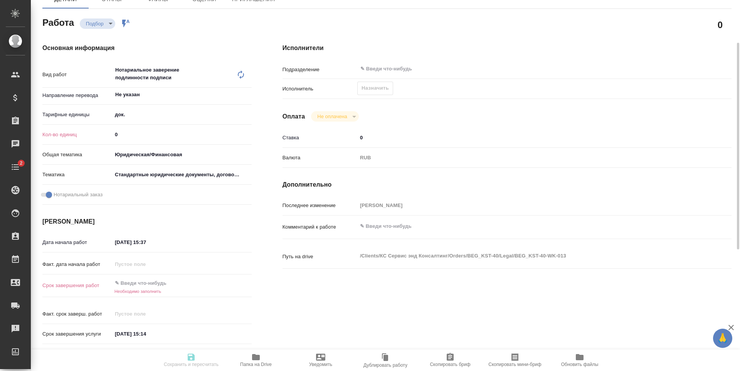
scroll to position [116, 0]
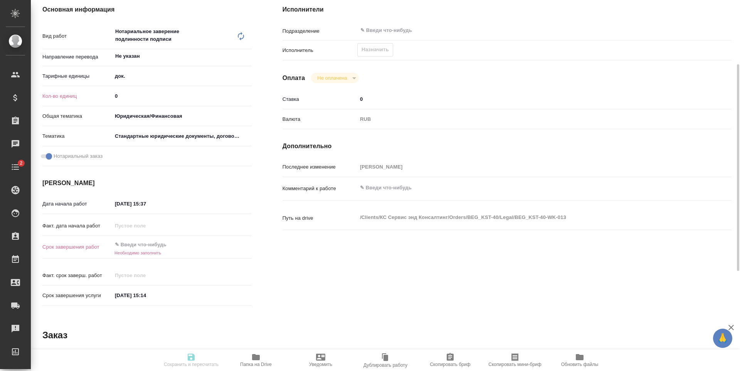
click at [172, 237] on div "Факт. дата начала работ" at bounding box center [146, 229] width 209 height 20
type textarea "x"
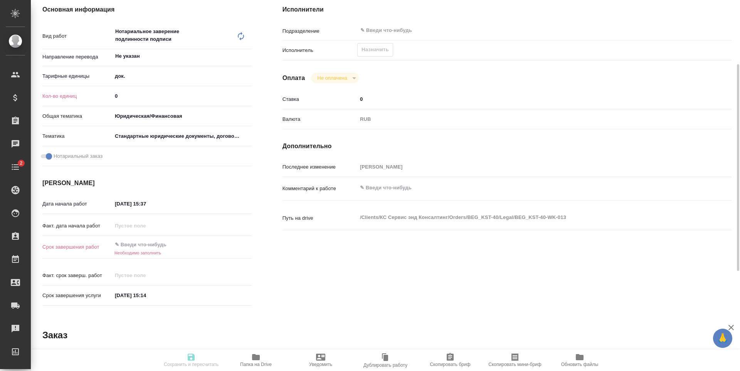
type textarea "x"
click at [176, 245] on input "text" at bounding box center [145, 244] width 67 height 11
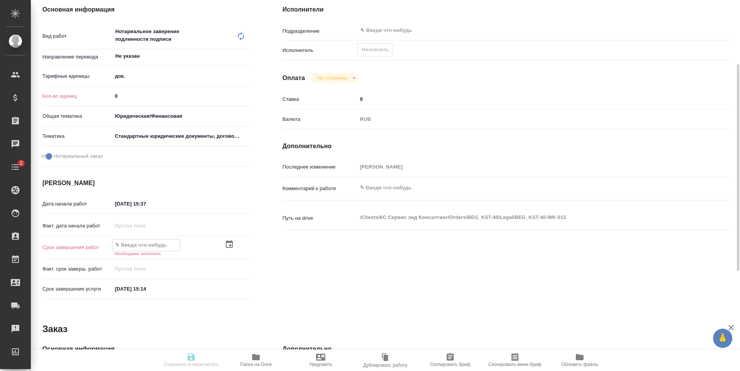
click at [233, 239] on div "Факт. дата начала работ" at bounding box center [146, 229] width 209 height 20
click at [232, 244] on icon "button" at bounding box center [229, 244] width 7 height 8
type textarea "x"
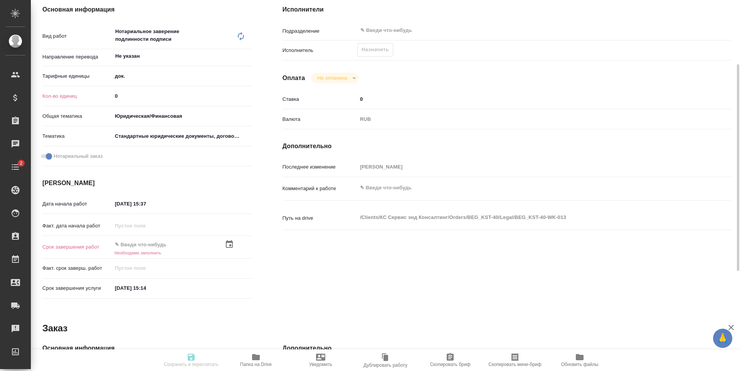
type textarea "x"
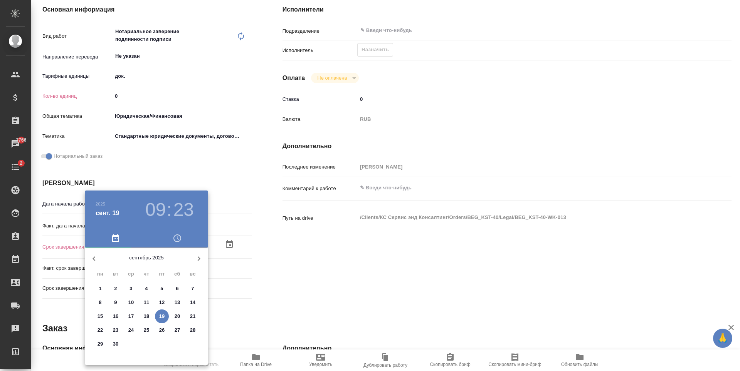
click at [128, 329] on p "24" at bounding box center [131, 331] width 6 height 8
type textarea "x"
type input "24.09.2025 09:23"
type textarea "x"
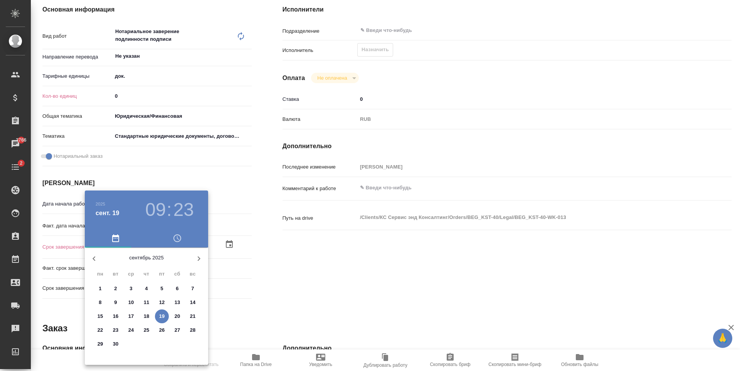
type textarea "x"
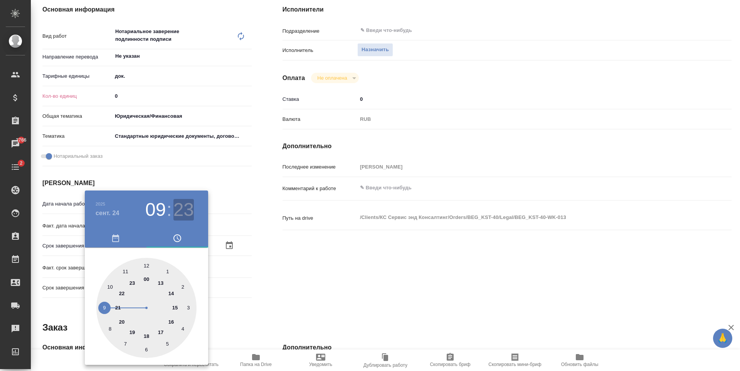
click at [186, 203] on h3 "23" at bounding box center [183, 210] width 20 height 22
click at [245, 313] on div at bounding box center [370, 185] width 740 height 371
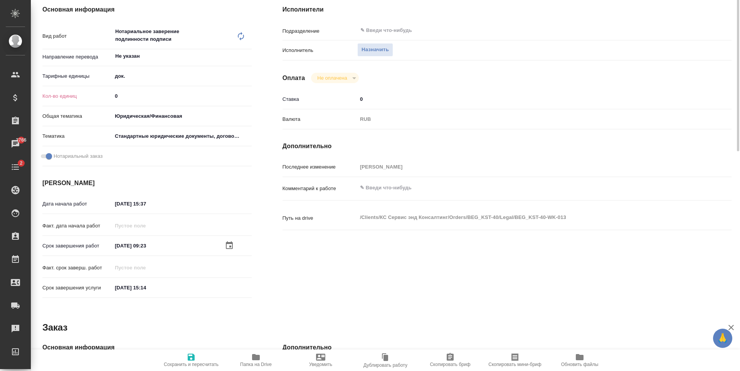
scroll to position [0, 0]
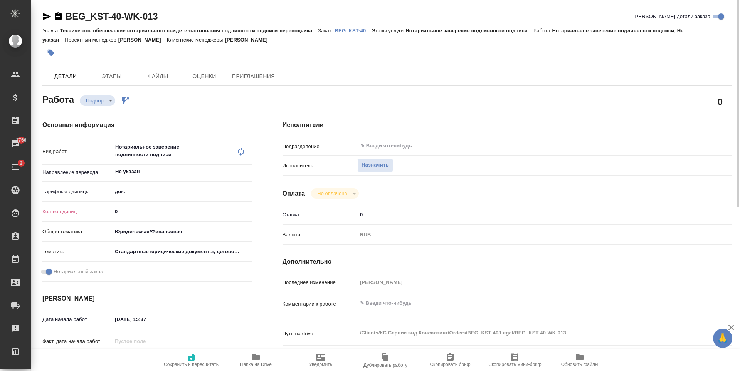
click at [212, 200] on div "Тарифные единицы док. 5a8b1489cc6b4906c91bfd8b" at bounding box center [146, 195] width 209 height 20
click at [210, 208] on input "0" at bounding box center [182, 211] width 139 height 11
type textarea "x"
type input "8"
type textarea "x"
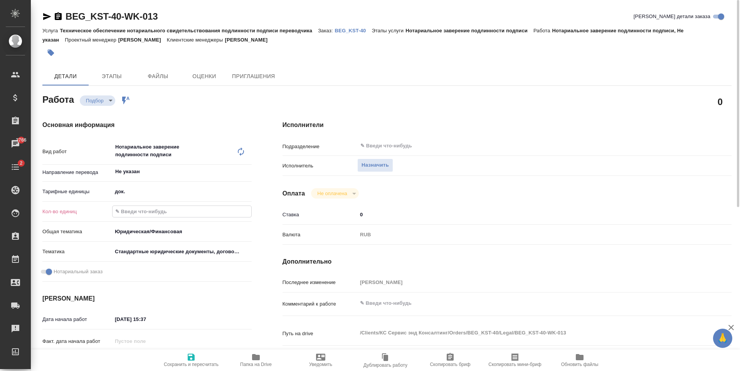
type textarea "x"
type input "8"
click at [213, 367] on span "Сохранить и пересчитать" at bounding box center [191, 364] width 55 height 5
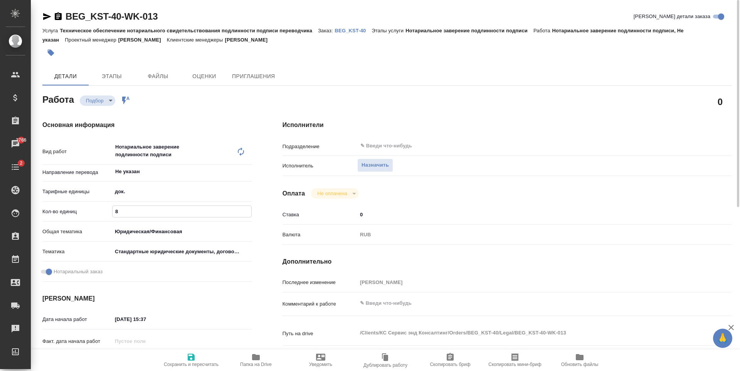
type textarea "x"
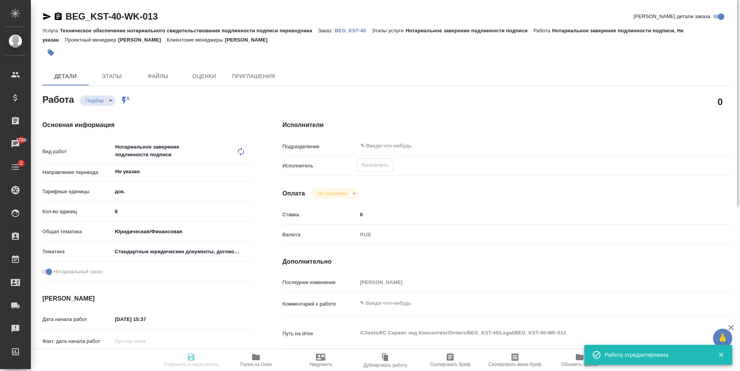
type textarea "x"
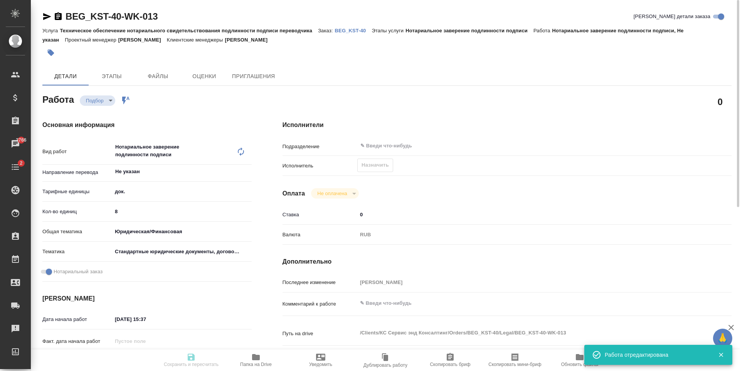
type input "recruiting"
type textarea "Нотариальное заверение подлинности подписи"
type textarea "x"
type input "Не указан"
type input "5a8b1489cc6b4906c91bfd8b"
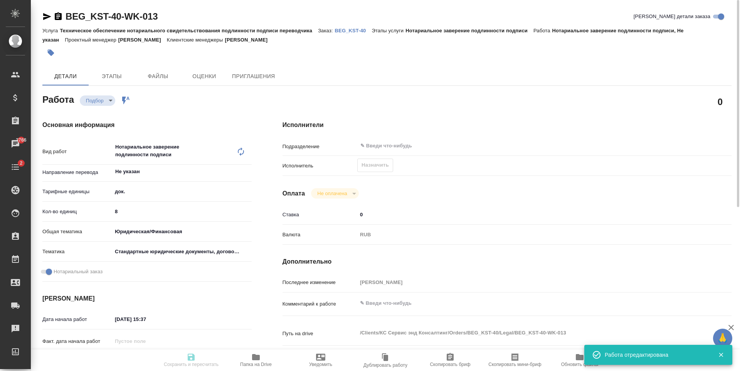
type input "8"
type input "yr-fn"
type input "5f647205b73bc97568ca66bf"
checkbox input "true"
type input "18.09.2025 15:37"
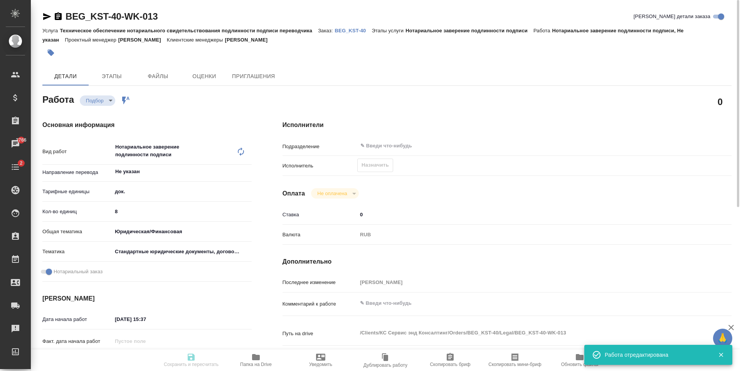
type input "24.09.2025 09:23"
type input "24.09.2025 15:14"
type input "notPayed"
type input "0"
type input "RUB"
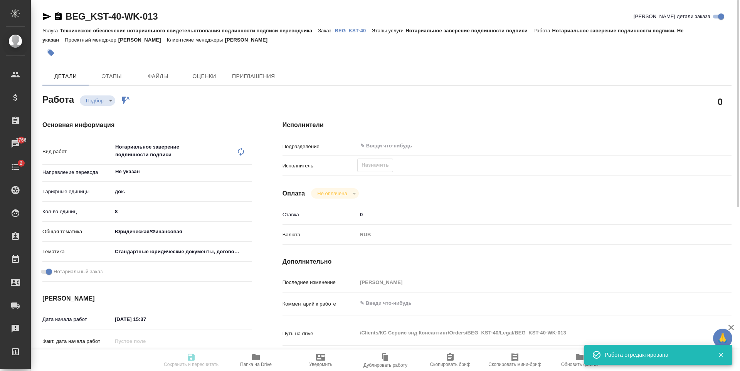
type input "[PERSON_NAME]"
type textarea "x"
type textarea "/Clients/КС Сервис энд Консалтинг/Orders/BEG_KST-40/Legal/BEG_KST-40-WK-013"
type textarea "x"
type input "BEG_KST-40"
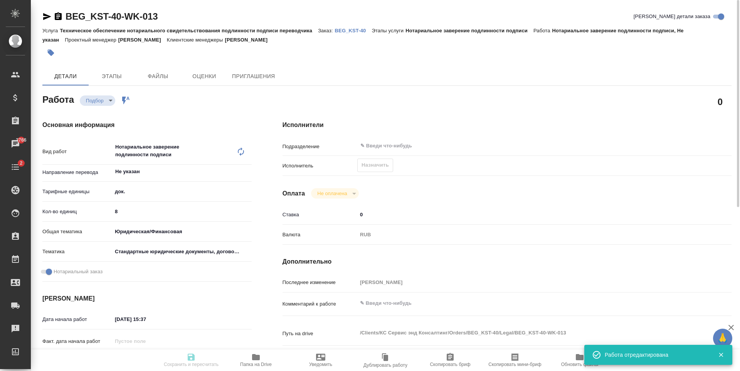
type input "Техническое обеспечение нотариального свидетельствования подлинности подписи пе…"
type input "Нотариальное заверение подлинности подписи"
type input "[PERSON_NAME]"
type input "/Clients/КС Сервис энд Консалтинг/Orders/BEG_KST-40"
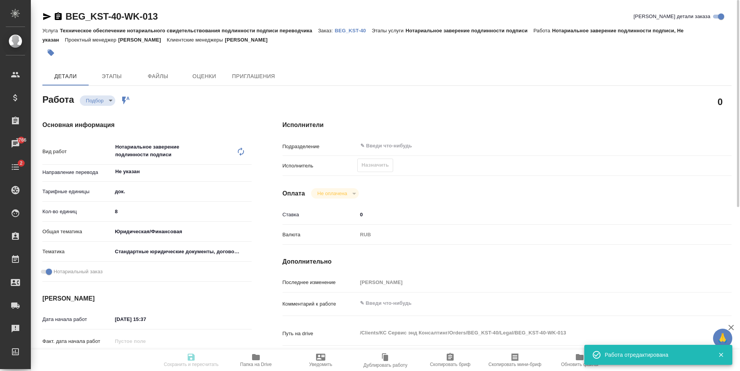
type textarea "x"
type textarea "Будет доперевод апостилей и печатей, в начале каждого файла можно сверху смело …"
type textarea "x"
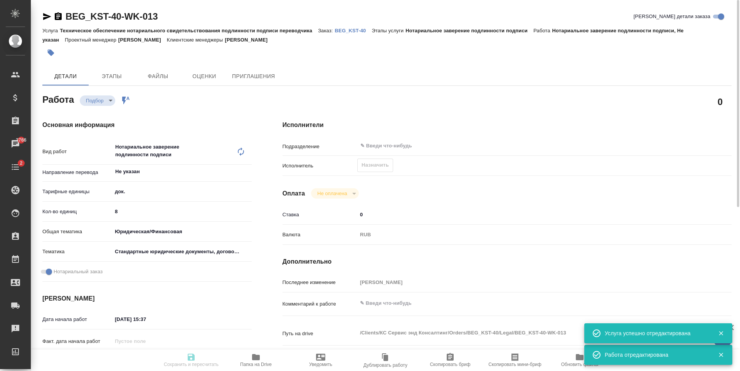
type textarea "x"
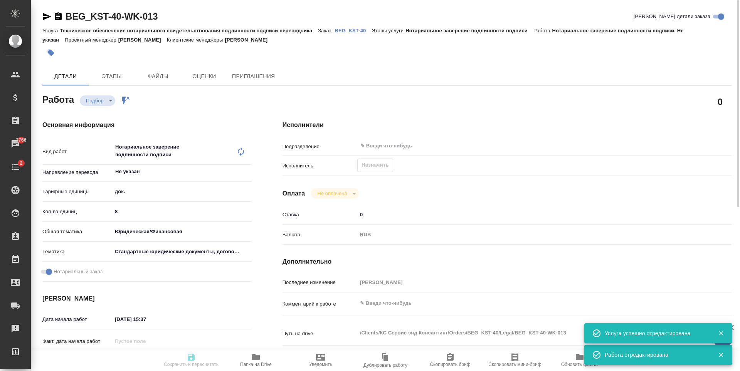
type textarea "x"
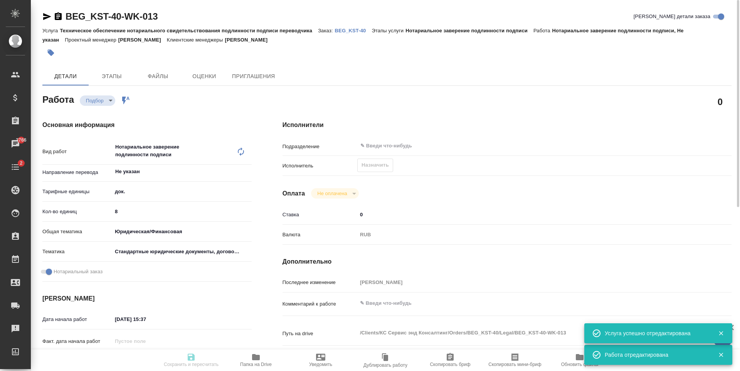
type textarea "x"
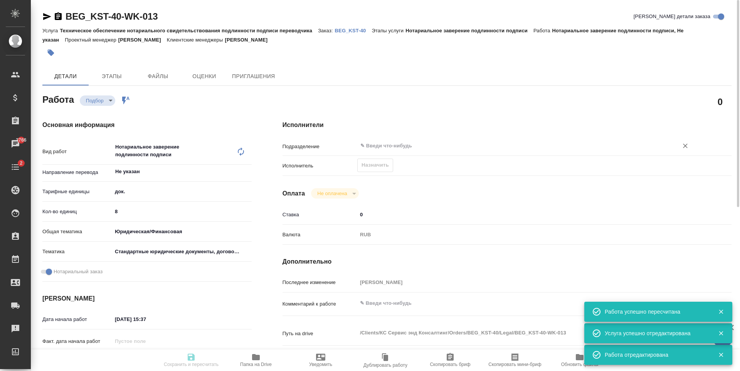
type input "recruiting"
type textarea "Нотариальное заверение подлинности подписи"
type textarea "x"
type input "Не указан"
type input "5a8b1489cc6b4906c91bfd8b"
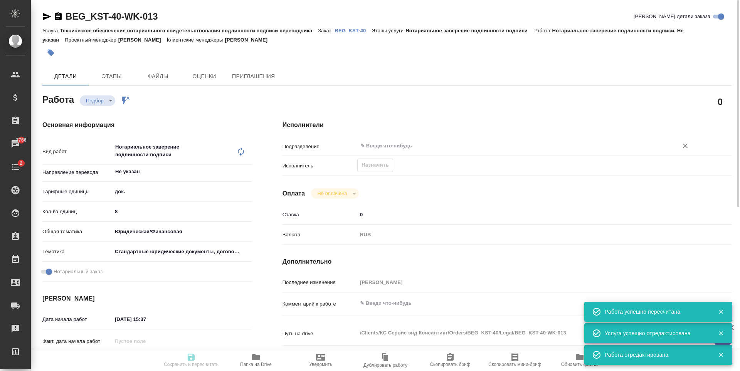
type input "8"
type input "yr-fn"
type input "5f647205b73bc97568ca66bf"
checkbox input "true"
type input "18.09.2025 15:37"
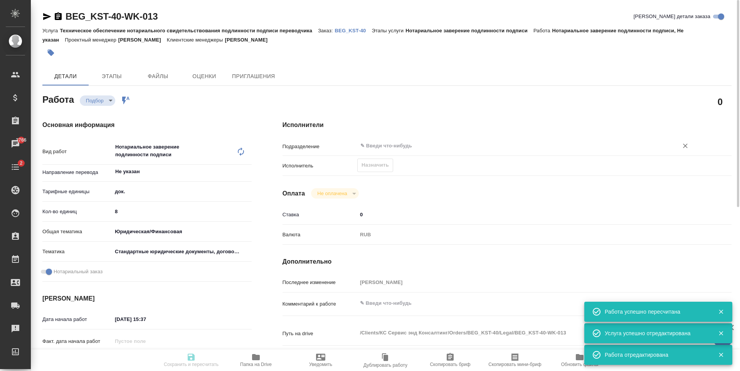
type input "24.09.2025 09:23"
type input "24.09.2025 15:14"
type input "notPayed"
type input "0"
type input "RUB"
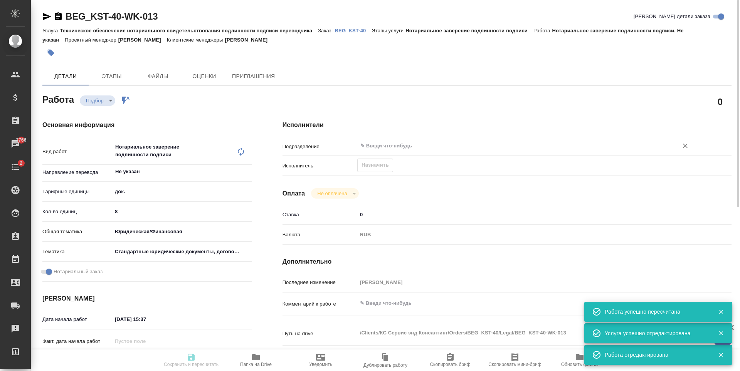
type input "[PERSON_NAME]"
type textarea "x"
type textarea "/Clients/КС Сервис энд Консалтинг/Orders/BEG_KST-40/Legal/BEG_KST-40-WK-013"
type textarea "x"
type input "BEG_KST-40"
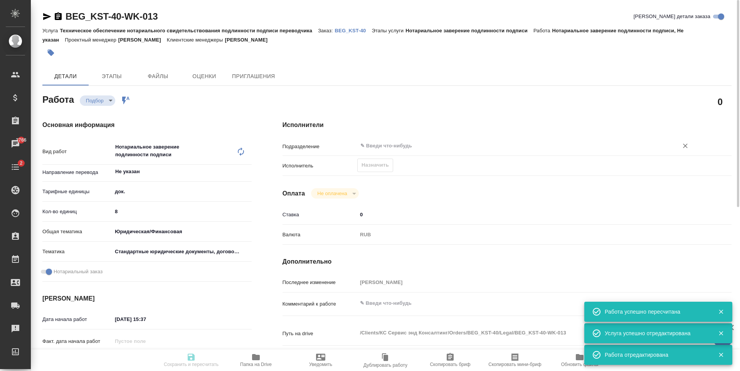
type input "Техническое обеспечение нотариального свидетельствования подлинности подписи пе…"
type input "Нотариальное заверение подлинности подписи"
type input "[PERSON_NAME]"
type input "/Clients/КС Сервис энд Консалтинг/Orders/BEG_KST-40"
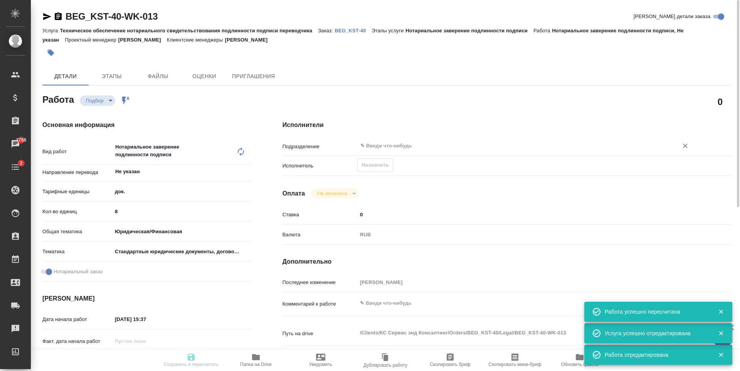
type textarea "x"
type textarea "Будет доперевод апостилей и печатей, в начале каждого файла можно сверху смело …"
type textarea "x"
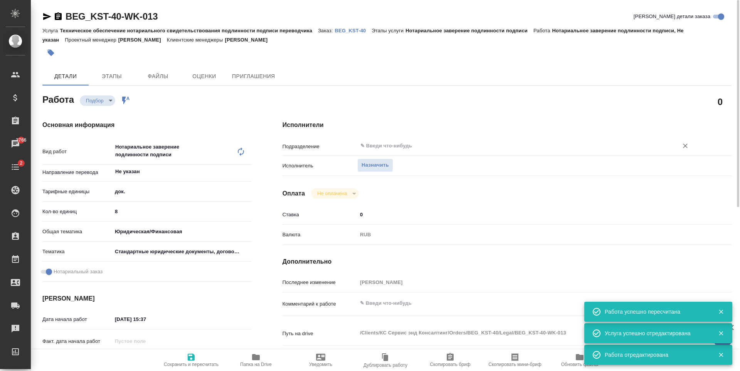
type textarea "x"
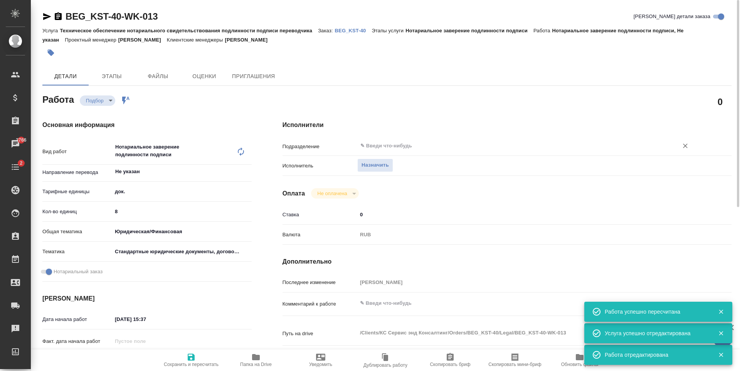
type textarea "x"
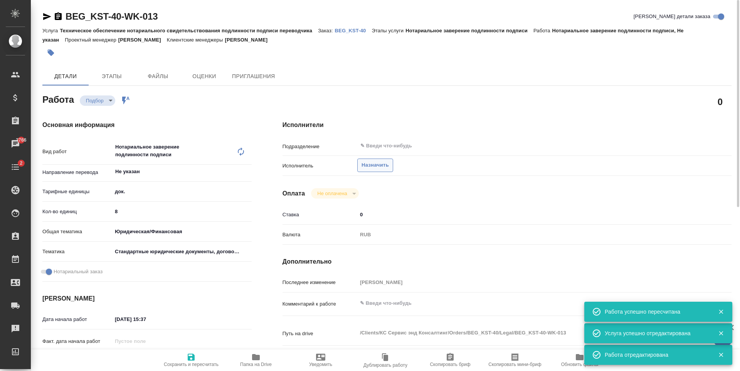
type textarea "x"
click at [369, 165] on span "Назначить" at bounding box center [374, 165] width 27 height 9
type textarea "x"
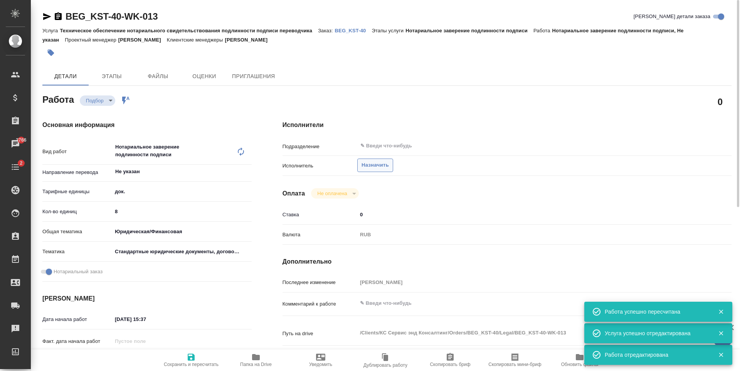
type textarea "x"
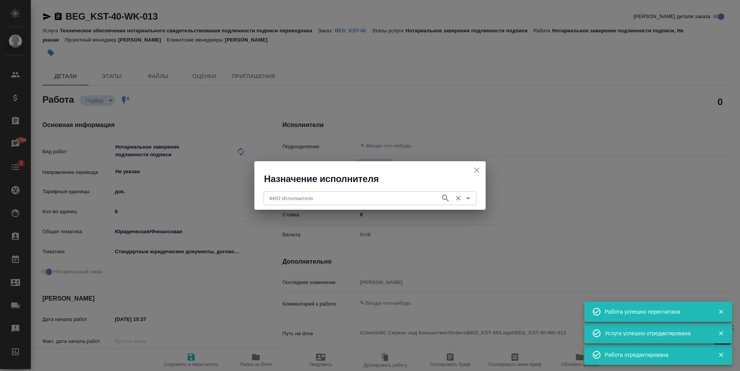
type textarea "x"
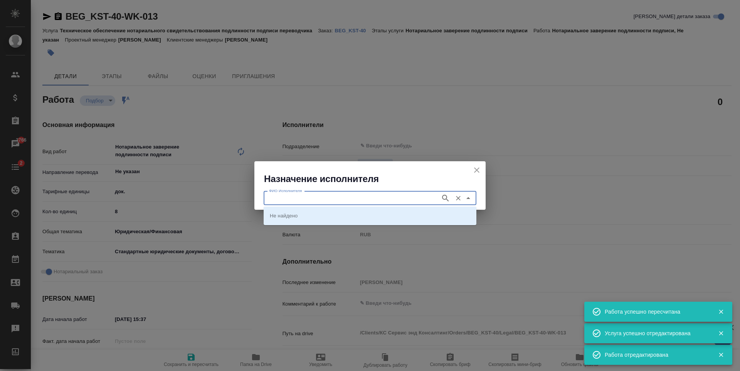
click at [392, 201] on input "ФИО Исполнителя" at bounding box center [351, 198] width 171 height 9
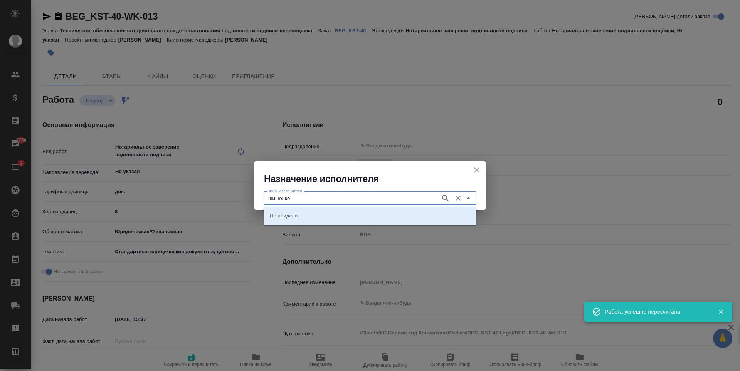
type input "шишенков"
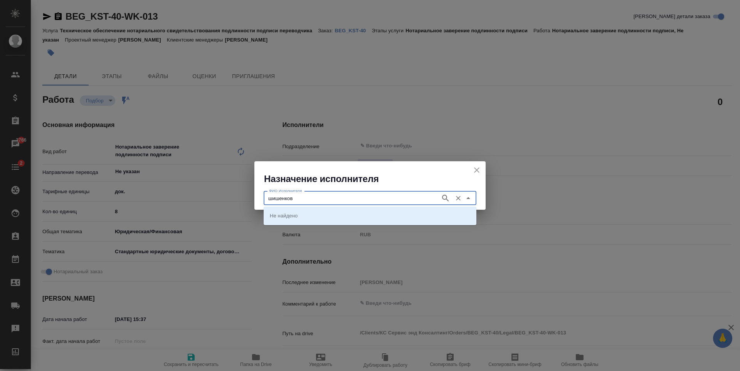
click at [443, 198] on icon "button" at bounding box center [445, 198] width 9 height 9
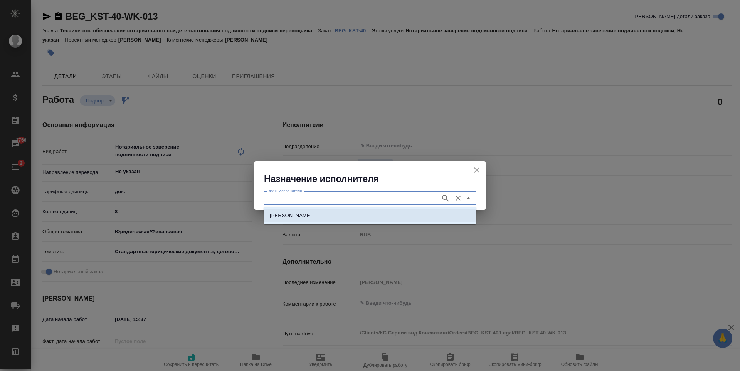
click at [419, 218] on li "НОТАРИУС Шишенков Леонид Васильевич" at bounding box center [370, 216] width 213 height 14
type input "НОТАРИУС Шишенков Леонид Васильевич"
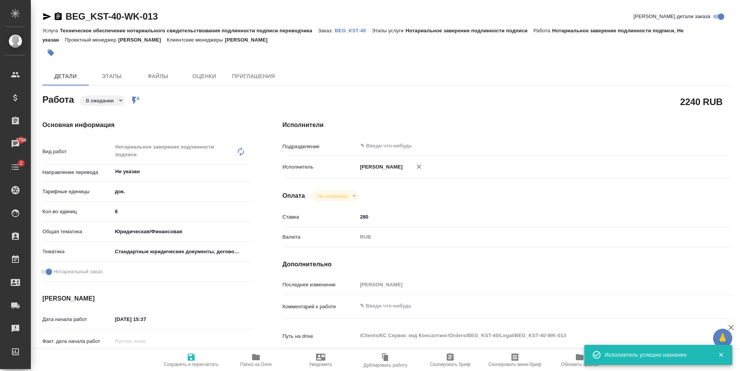
type textarea "x"
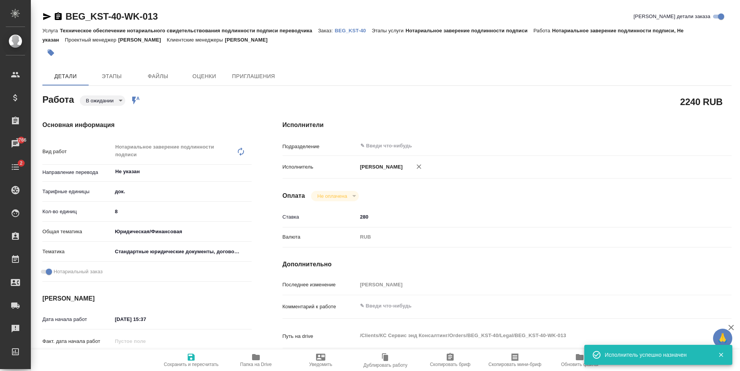
type textarea "x"
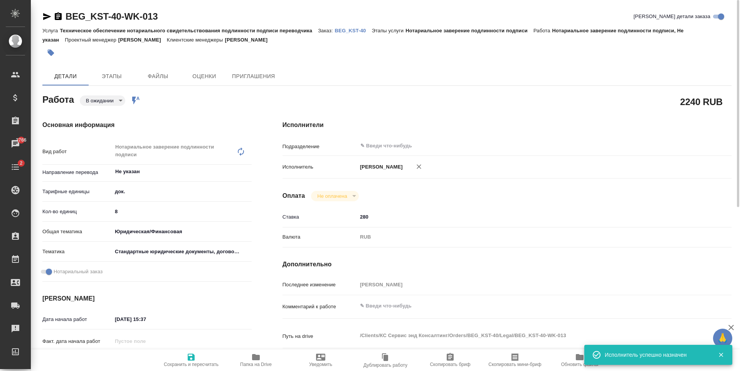
type textarea "x"
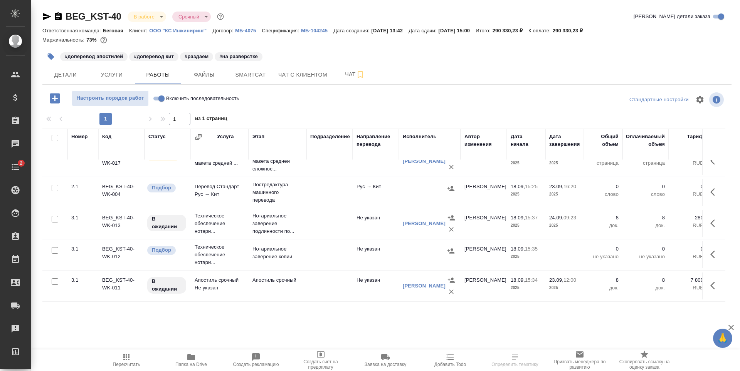
scroll to position [36, 0]
click at [346, 246] on td at bounding box center [329, 255] width 46 height 27
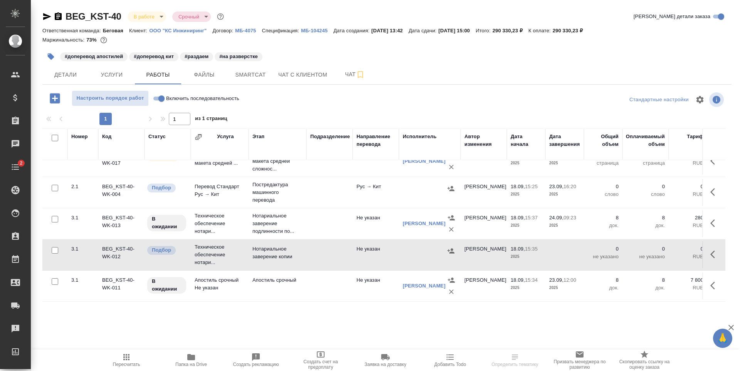
click at [346, 246] on td at bounding box center [329, 255] width 46 height 27
click at [92, 73] on button "Услуги" at bounding box center [112, 74] width 46 height 19
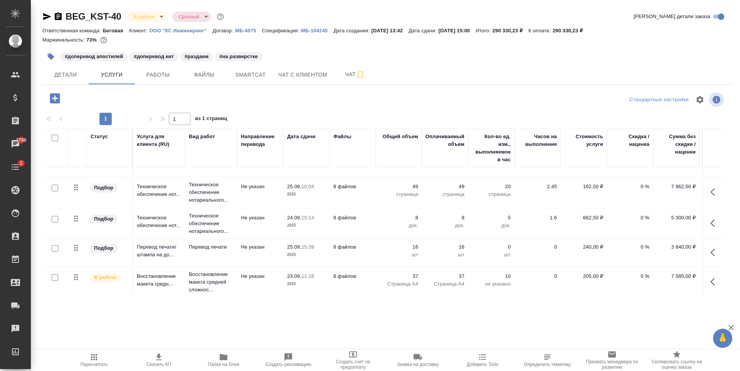
scroll to position [39, 0]
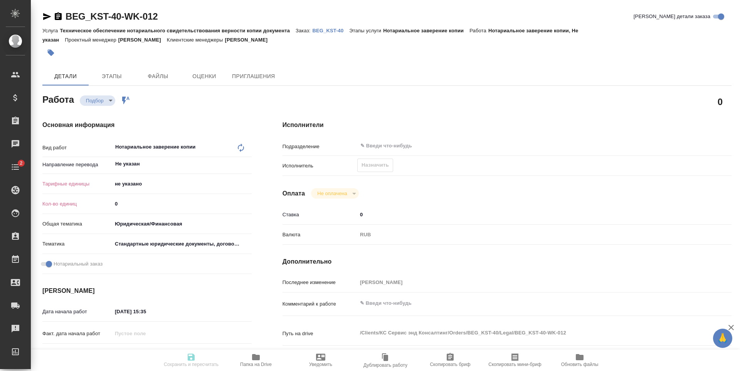
type textarea "x"
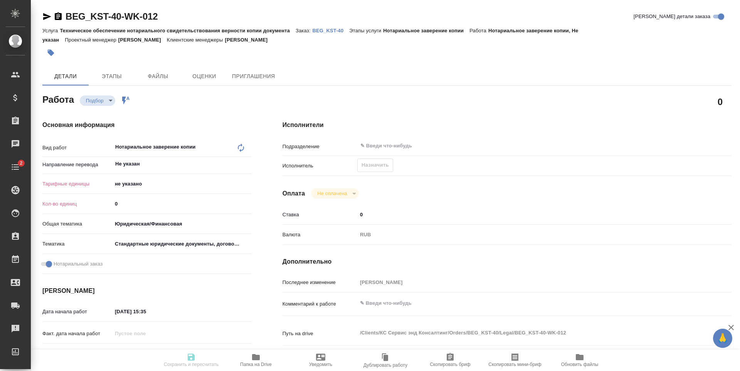
type textarea "x"
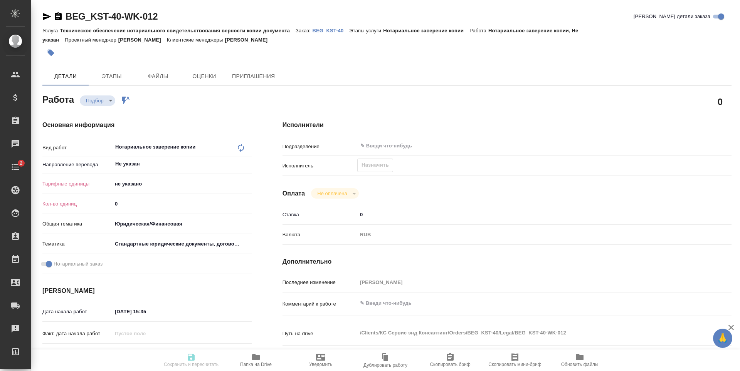
click at [161, 186] on body "🙏 .cls-1 fill:#fff; AWATERA Antonova Kristina Клиенты Спецификации Заказы Чаты …" at bounding box center [370, 185] width 740 height 371
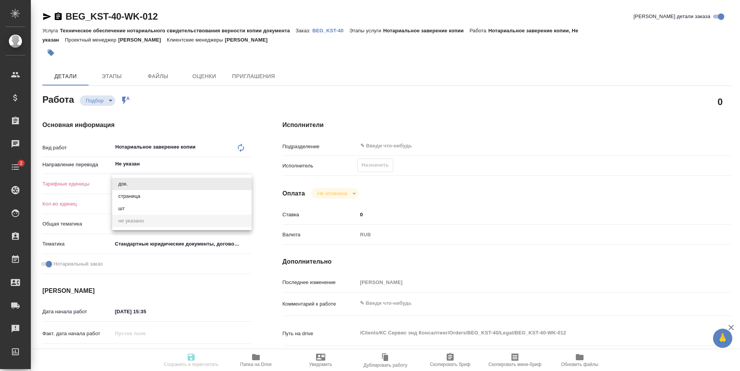
type textarea "x"
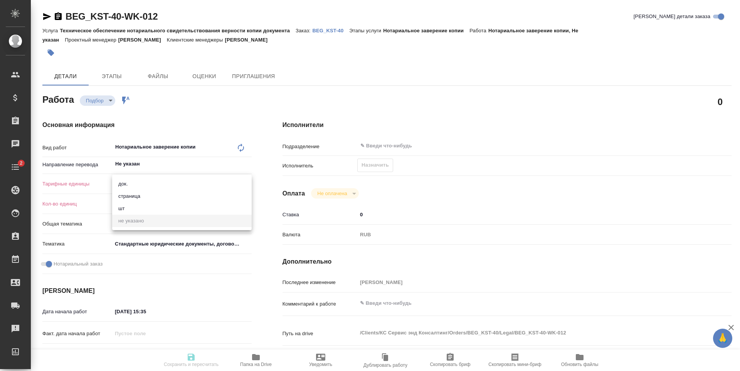
type textarea "x"
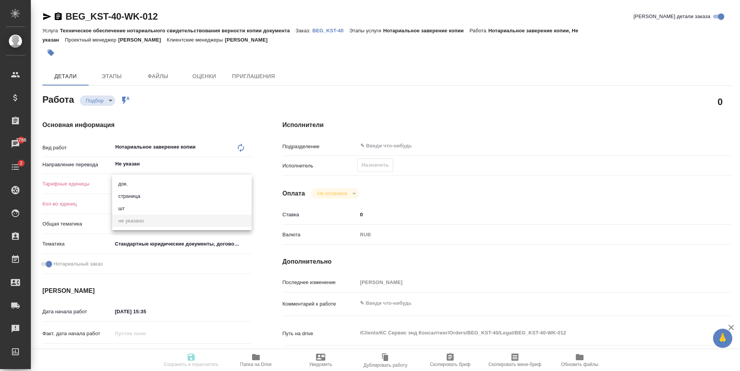
click at [283, 166] on div at bounding box center [370, 185] width 740 height 371
click at [134, 189] on body "🙏 .cls-1 fill:#fff; AWATERA Antonova Kristina Клиенты Спецификации Заказы 3766 …" at bounding box center [370, 185] width 740 height 371
click at [144, 196] on li "страница" at bounding box center [181, 196] width 139 height 12
type textarea "x"
type input "5a8b1489cc6b4906c91bfdb2"
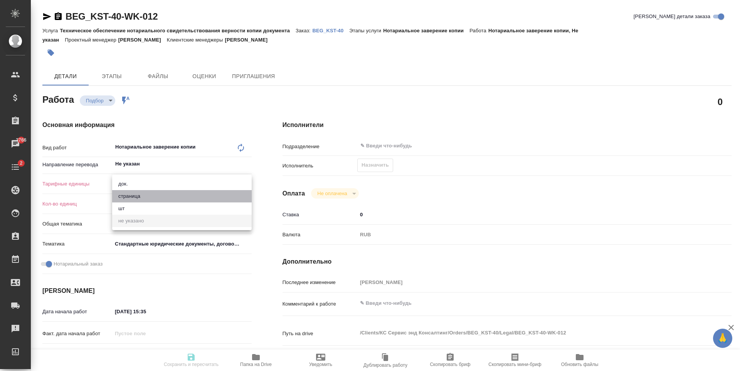
type textarea "x"
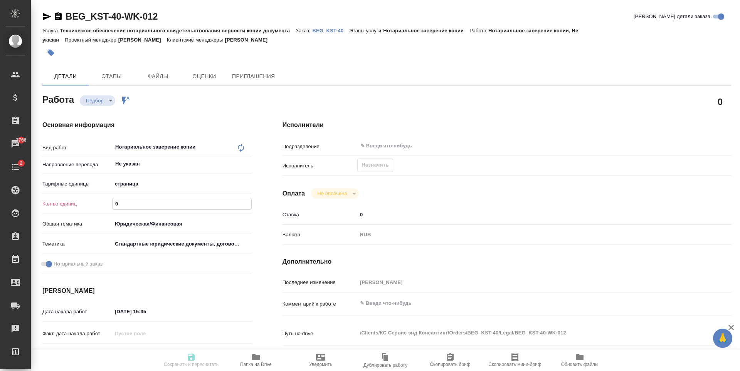
click at [139, 206] on input "0" at bounding box center [182, 203] width 139 height 11
type textarea "x"
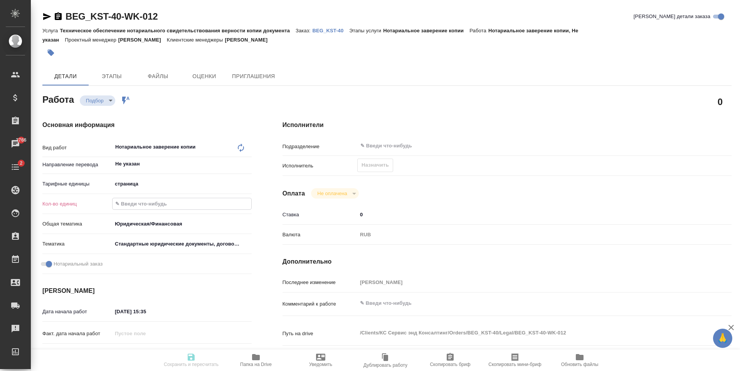
type textarea "x"
type input "4"
type textarea "x"
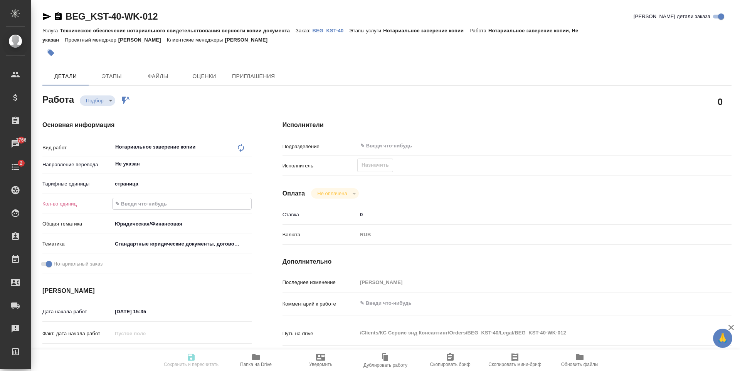
type textarea "x"
type input "49"
type textarea "x"
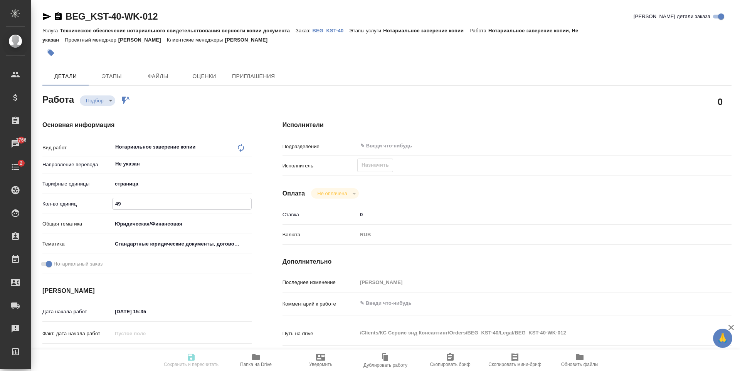
type textarea "x"
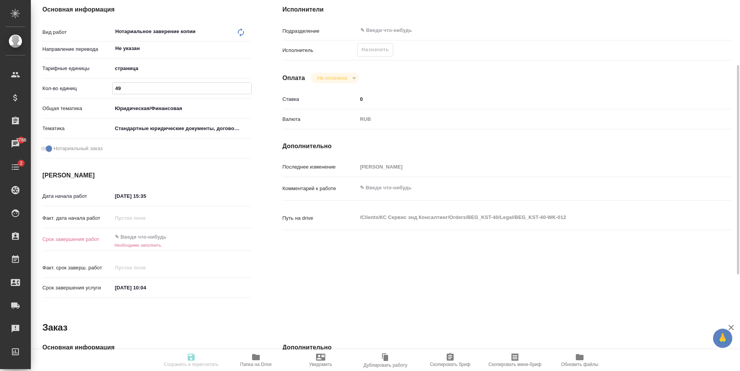
type input "49"
click at [164, 240] on input "text" at bounding box center [145, 237] width 67 height 11
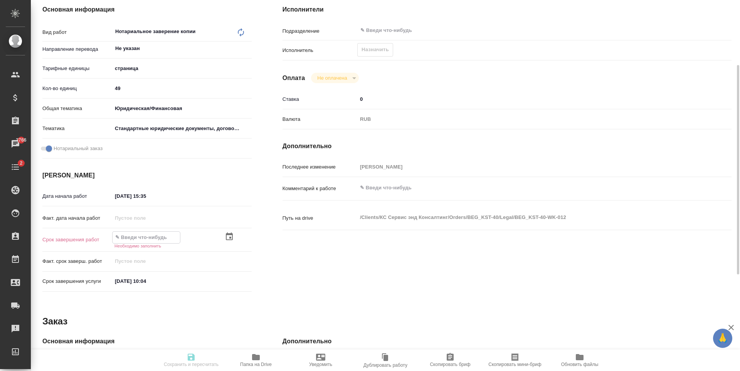
click at [233, 237] on icon "button" at bounding box center [229, 236] width 9 height 9
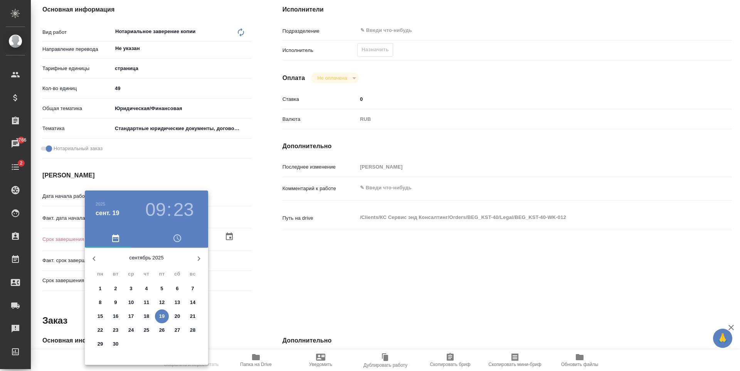
click at [128, 333] on span "24" at bounding box center [131, 331] width 14 height 8
type textarea "x"
type input "24.09.2025 09:23"
type textarea "x"
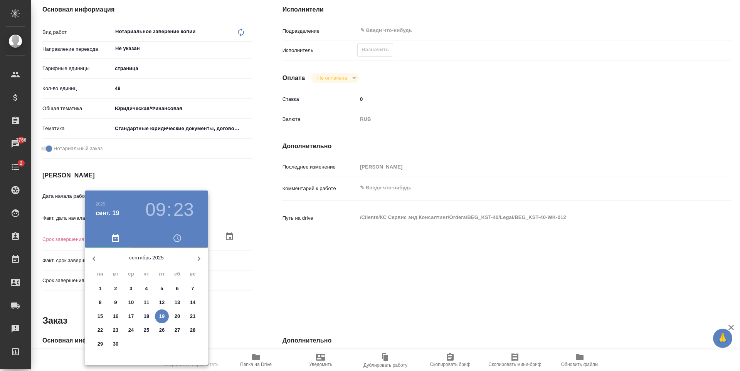
type textarea "x"
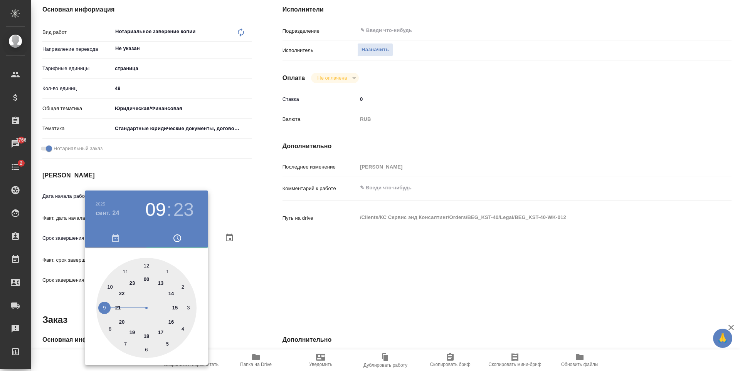
click at [273, 260] on div at bounding box center [370, 185] width 740 height 371
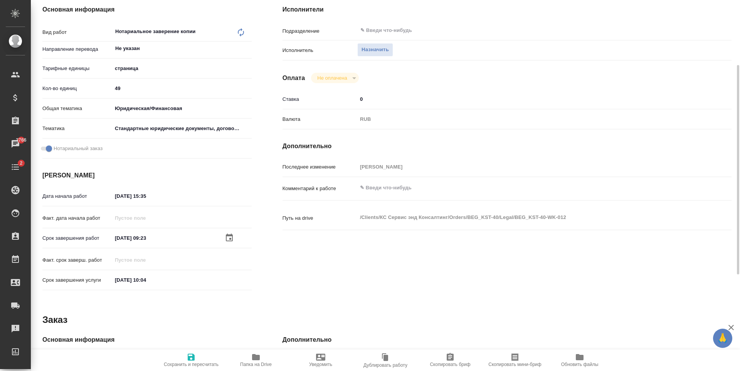
click at [193, 357] on icon "button" at bounding box center [191, 357] width 7 height 7
type textarea "x"
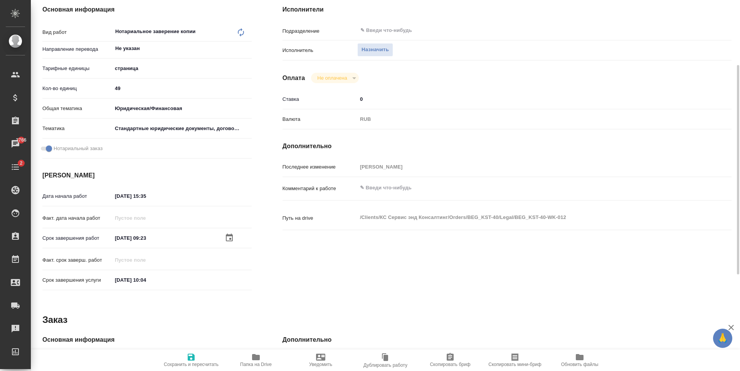
type textarea "x"
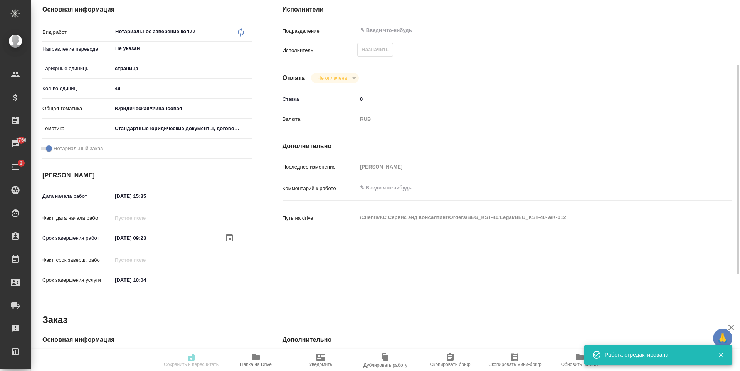
type textarea "x"
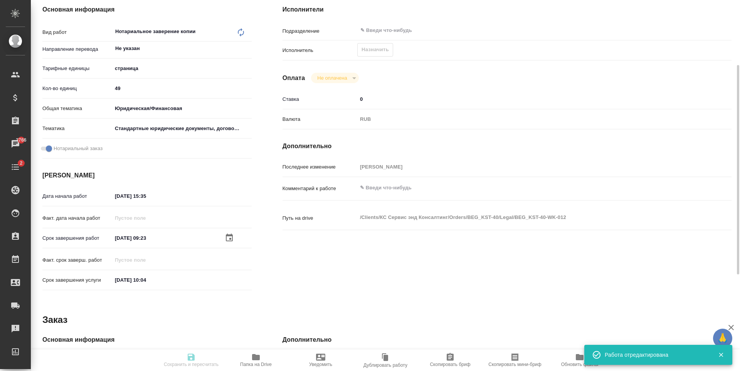
type textarea "x"
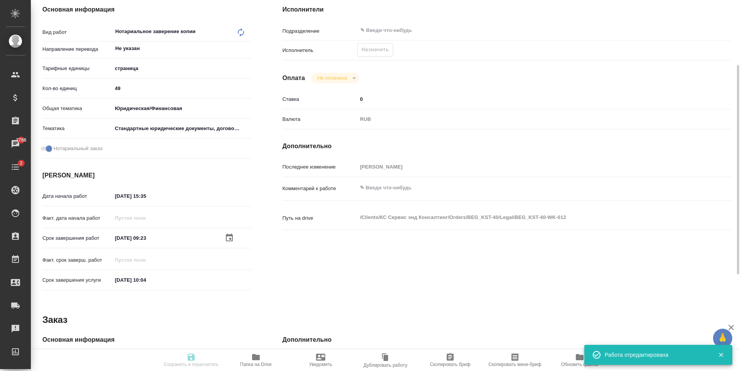
type input "recruiting"
type textarea "Нотариальное заверение копии"
type textarea "x"
type input "Не указан"
type input "5a8b1489cc6b4906c91bfdb2"
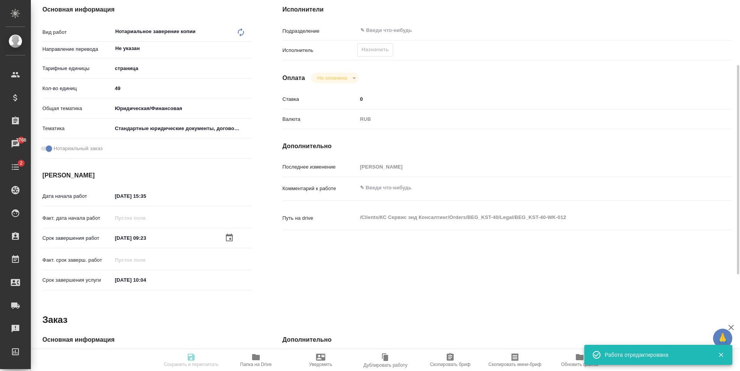
type input "49"
type input "yr-fn"
type input "5f647205b73bc97568ca66bf"
checkbox input "true"
type input "18.09.2025 15:35"
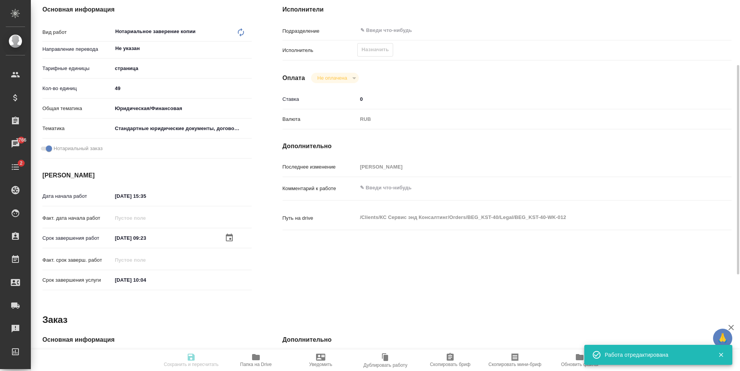
type input "24.09.2025 09:23"
type input "25.09.2025 10:04"
type input "notPayed"
type input "0"
type input "RUB"
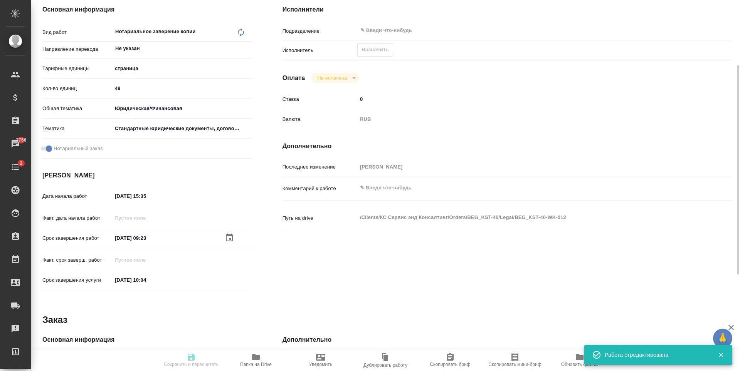
type input "[PERSON_NAME]"
type textarea "x"
type textarea "/Clients/КС Сервис энд Консалтинг/Orders/BEG_KST-40/Legal/BEG_KST-40-WK-012"
type textarea "x"
type input "BEG_KST-40"
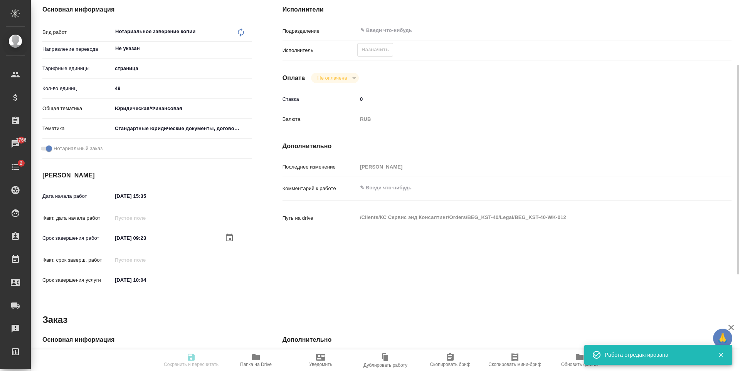
type input "Техническое обеспечение нотариального свидетельствования верности копии докумен…"
type input "Нотариальное заверение копии"
type input "[PERSON_NAME]"
type input "/Clients/КС Сервис энд Консалтинг/Orders/BEG_KST-40"
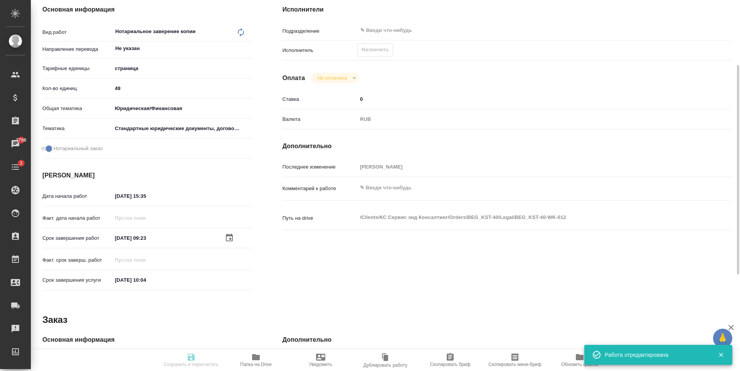
type textarea "x"
type textarea "Будет доперевод апостилей и печатей, в начале каждого файла можно сверху смело …"
type textarea "x"
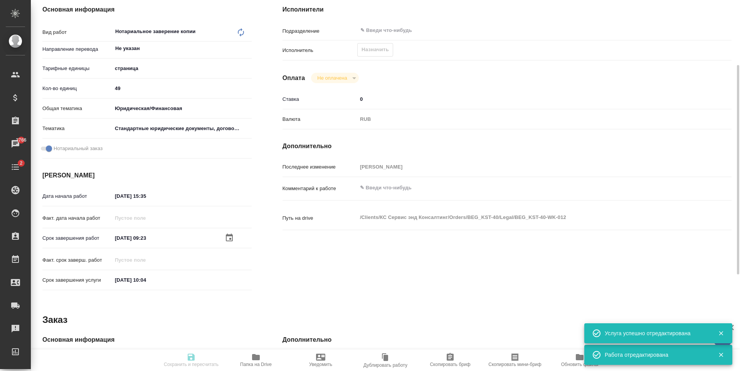
type textarea "x"
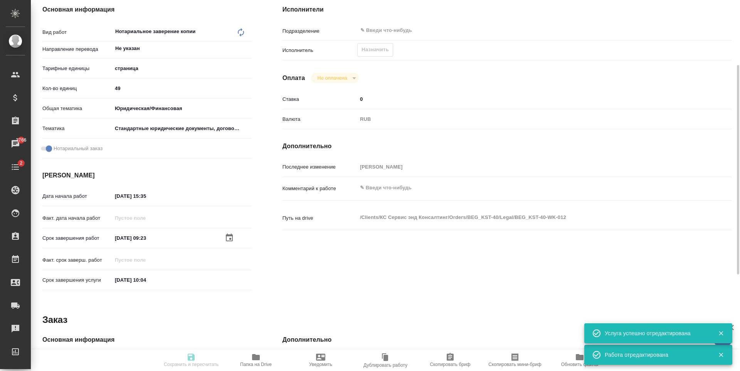
type textarea "x"
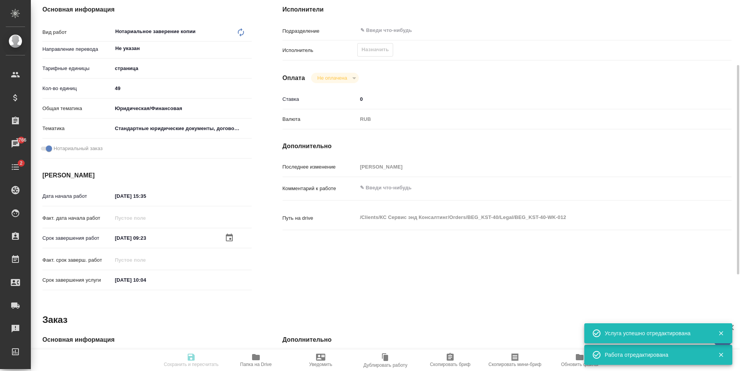
type textarea "x"
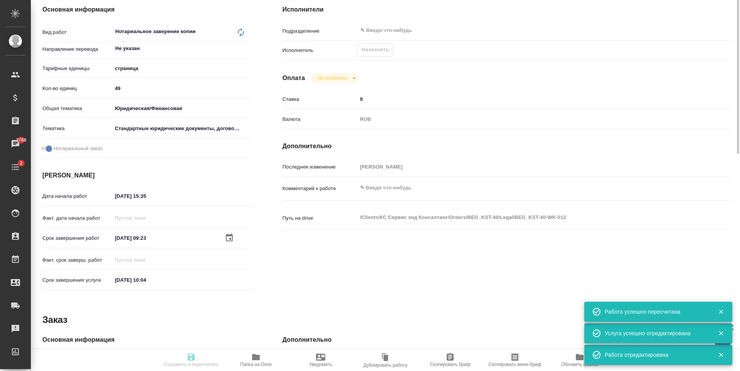
scroll to position [39, 0]
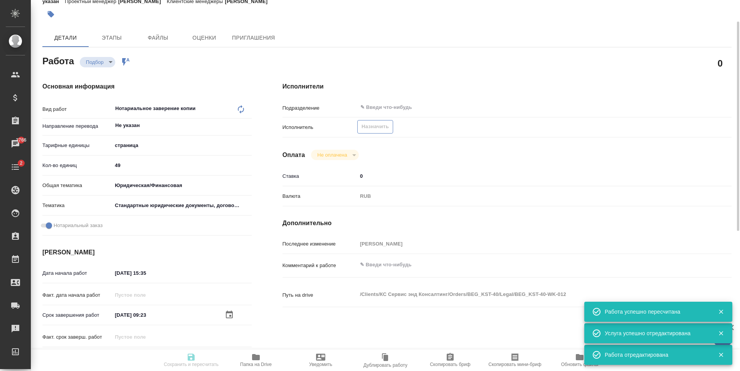
type input "recruiting"
type textarea "Нотариальное заверение копии"
type textarea "x"
type input "Не указан"
type input "5a8b1489cc6b4906c91bfdb2"
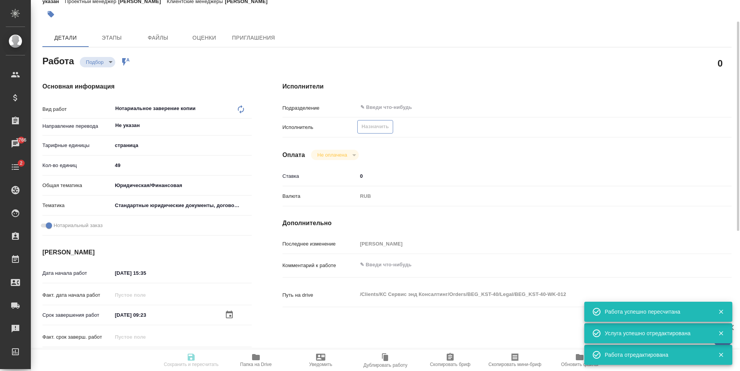
type input "49"
type input "yr-fn"
type input "5f647205b73bc97568ca66bf"
checkbox input "true"
type input "18.09.2025 15:35"
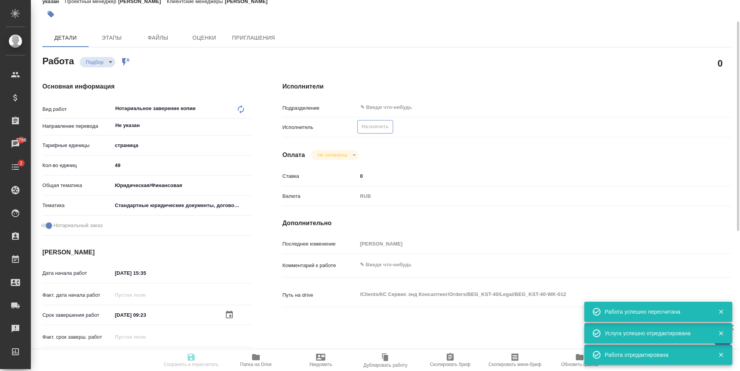
type input "24.09.2025 09:23"
type input "25.09.2025 10:04"
type input "notPayed"
type input "0"
type input "RUB"
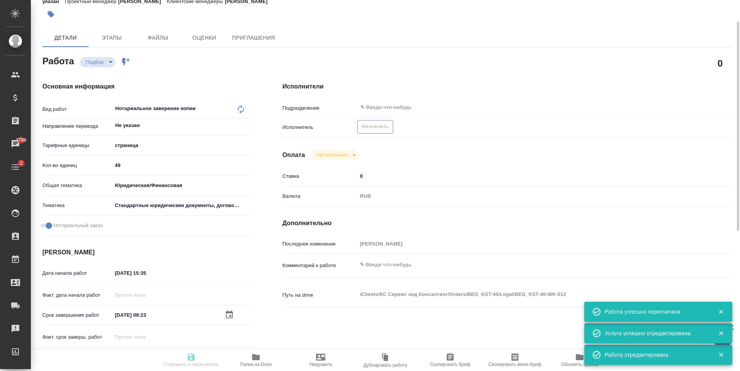
type input "[PERSON_NAME]"
type textarea "x"
type textarea "/Clients/КС Сервис энд Консалтинг/Orders/BEG_KST-40/Legal/BEG_KST-40-WK-012"
type textarea "x"
type input "BEG_KST-40"
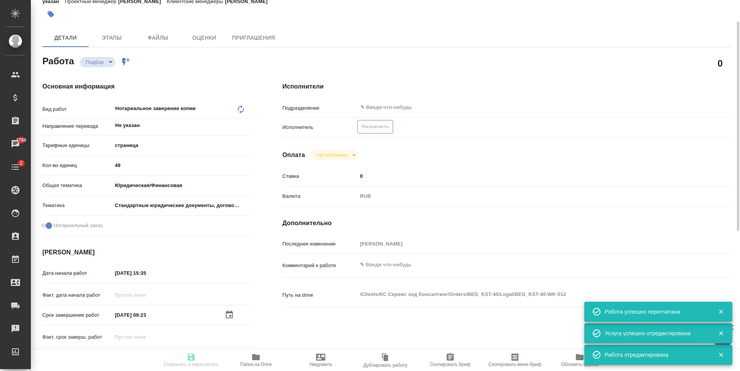
type input "Техническое обеспечение нотариального свидетельствования верности копии докумен…"
type input "Нотариальное заверение копии"
type input "[PERSON_NAME]"
type input "/Clients/КС Сервис энд Консалтинг/Orders/BEG_KST-40"
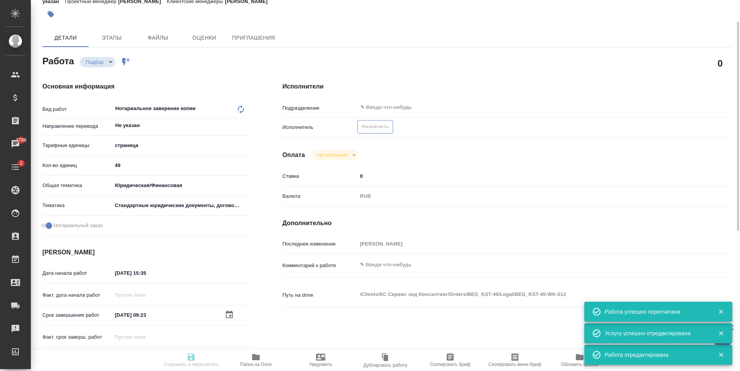
type textarea "x"
type textarea "Будет доперевод апостилей и печатей, в начале каждого файла можно сверху смело …"
type textarea "x"
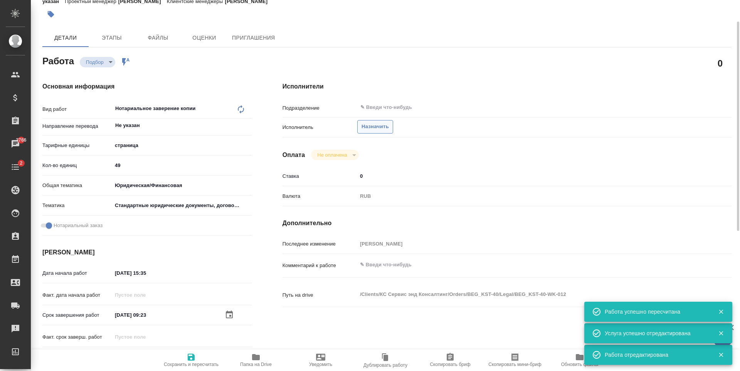
type textarea "x"
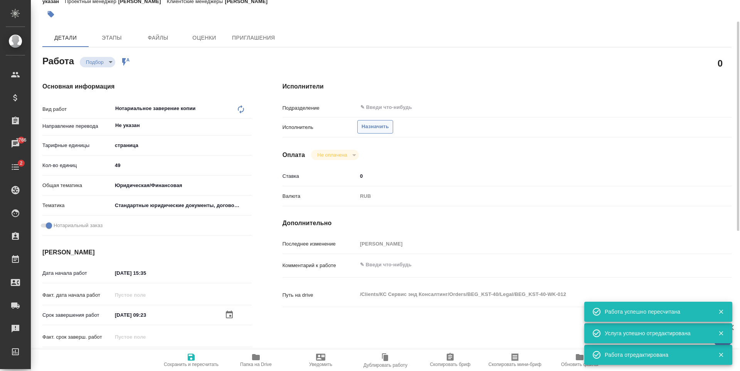
type textarea "x"
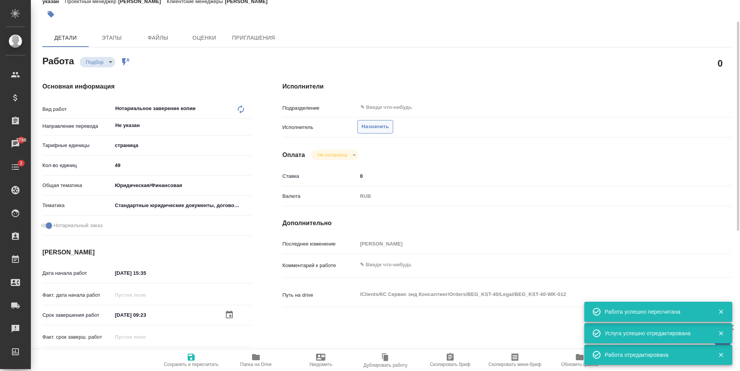
type textarea "x"
click at [378, 125] on span "Назначить" at bounding box center [374, 127] width 27 height 9
type textarea "x"
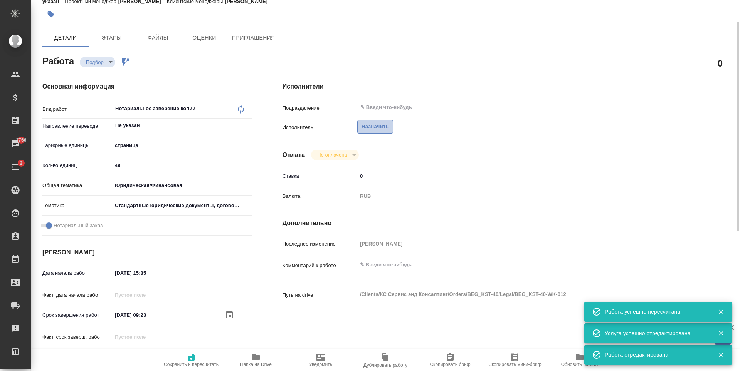
type textarea "x"
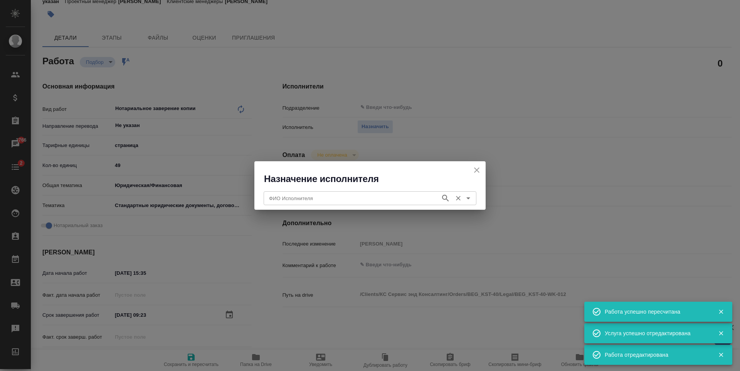
type textarea "x"
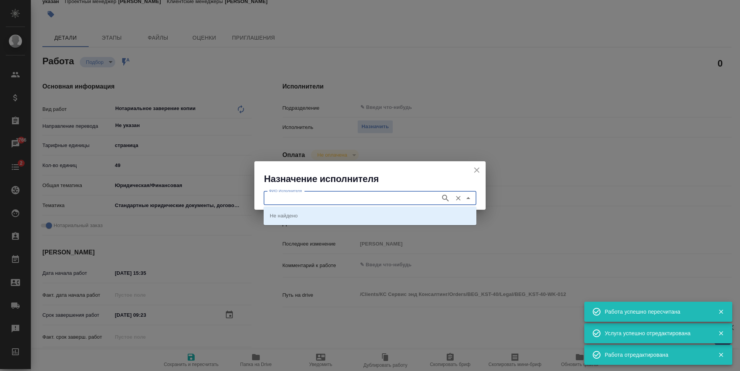
click at [375, 203] on input "ФИО Исполнителя" at bounding box center [351, 198] width 171 height 9
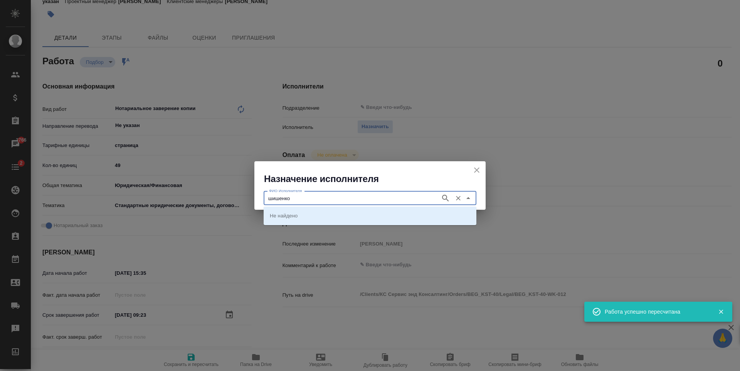
type input "шишенков"
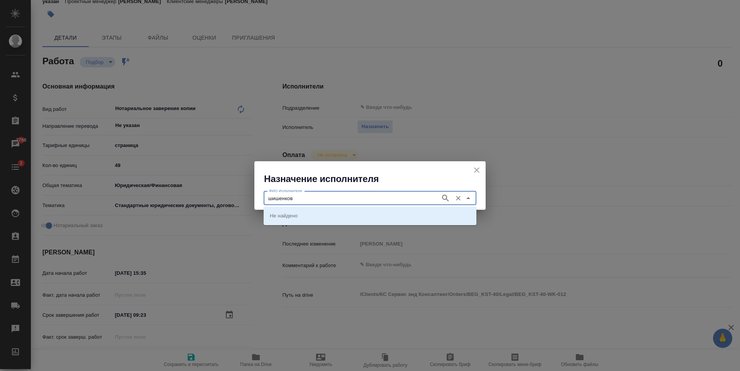
click at [443, 200] on icon "button" at bounding box center [445, 198] width 9 height 9
click at [345, 220] on li "НОТАРИУС Шишенков Леонид Васильевич" at bounding box center [370, 216] width 213 height 14
type input "НОТАРИУС Шишенков Леонид Васильевич"
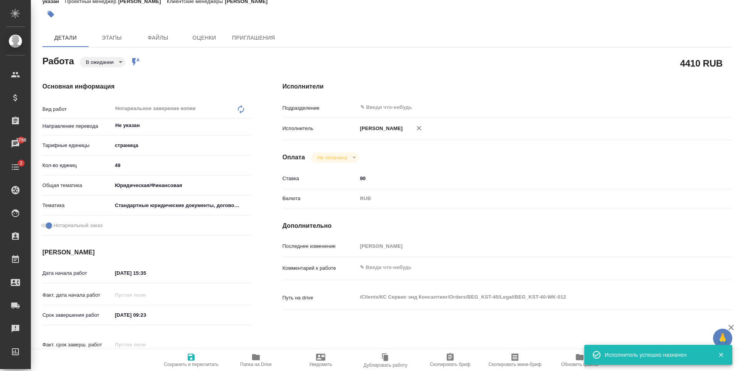
type textarea "x"
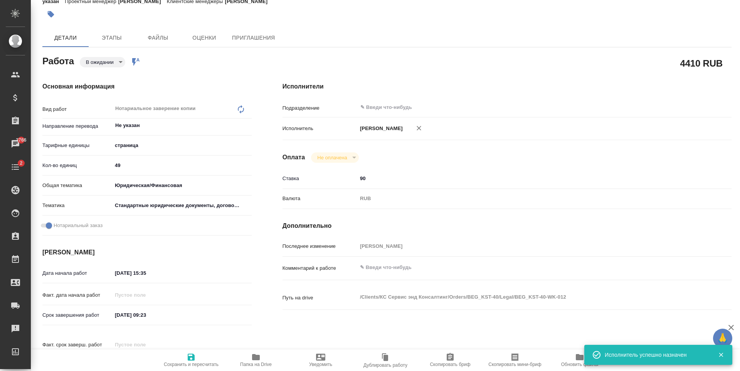
type textarea "x"
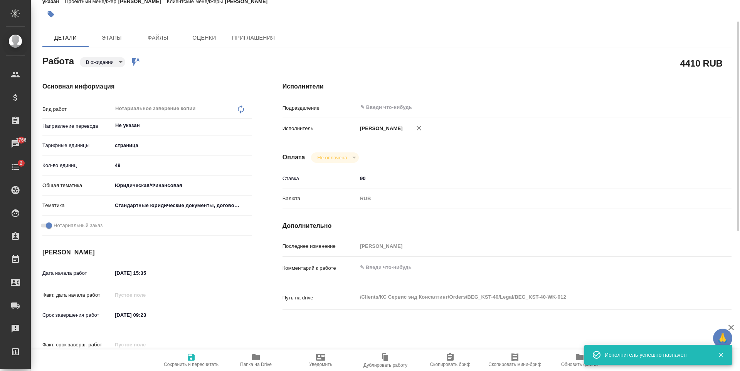
type textarea "x"
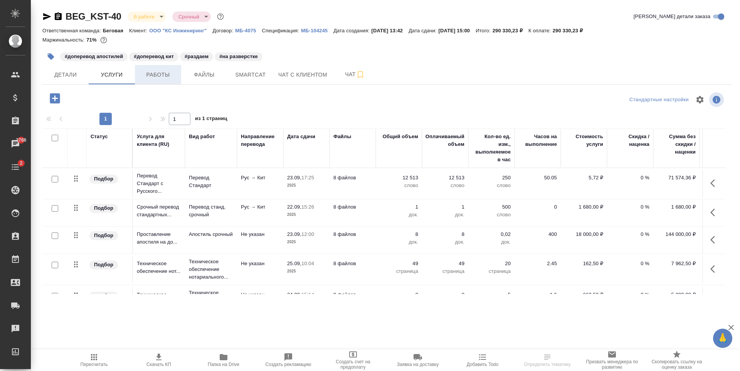
click at [180, 72] on button "Работы" at bounding box center [158, 74] width 46 height 19
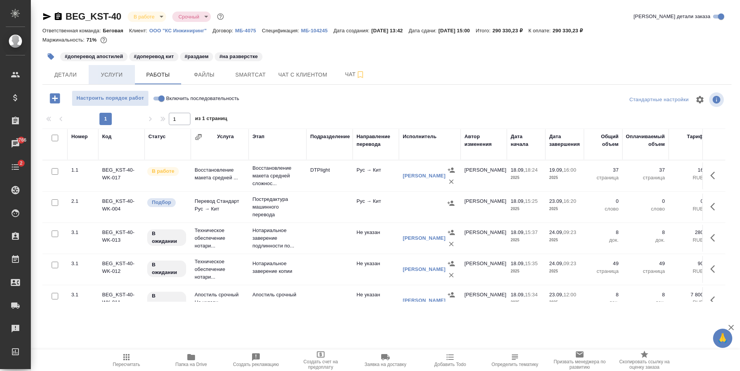
click at [124, 78] on span "Услуги" at bounding box center [111, 75] width 37 height 10
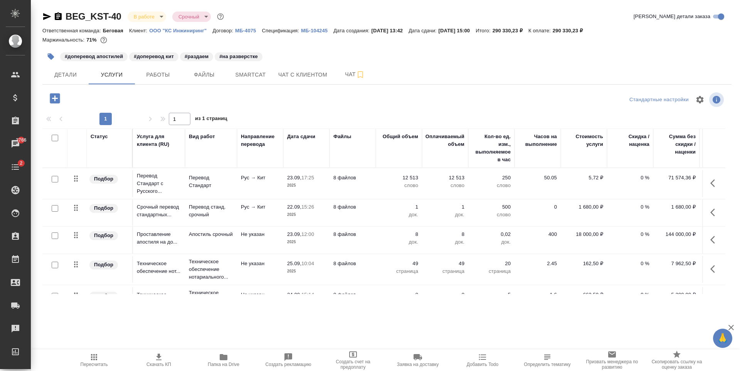
click at [308, 221] on td "22.09, 15:26 2025" at bounding box center [306, 213] width 46 height 27
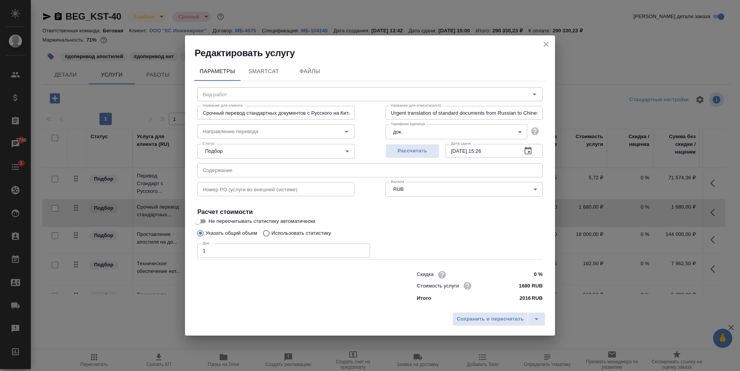
type input "Перевод станд. срочный"
type input "рус-кит"
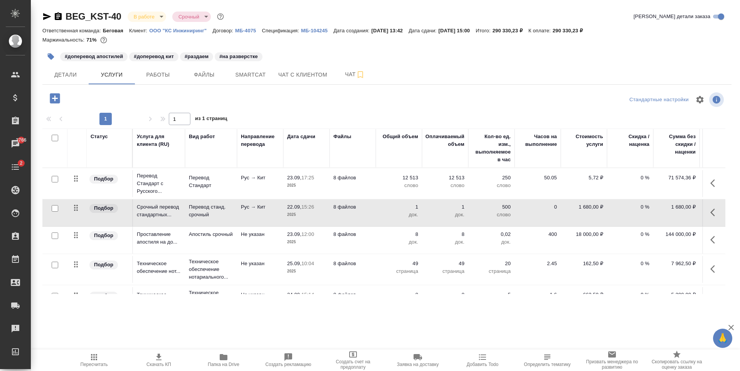
click at [544, 44] on div "Маржинальность: 71%" at bounding box center [386, 40] width 689 height 10
click at [358, 220] on td "8 файлов" at bounding box center [352, 213] width 46 height 27
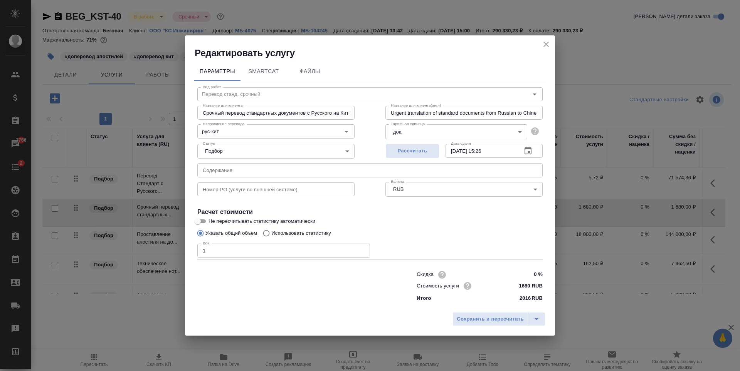
click at [528, 150] on icon "button" at bounding box center [527, 150] width 9 height 9
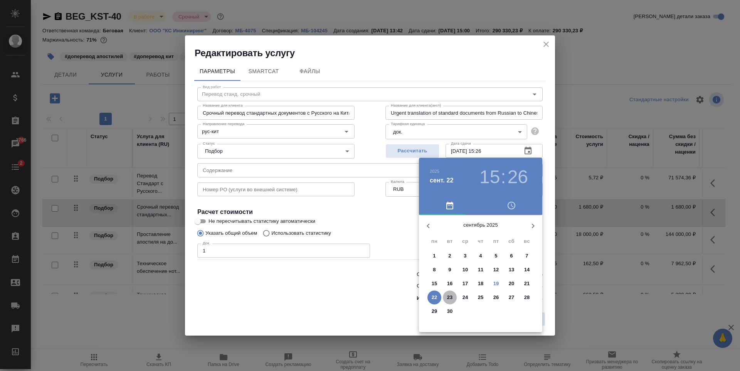
click at [446, 299] on span "23" at bounding box center [450, 298] width 14 height 8
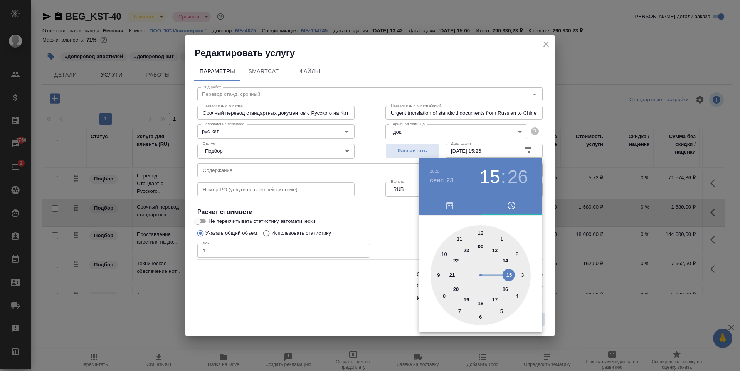
click at [494, 295] on div at bounding box center [480, 275] width 100 height 100
click at [501, 312] on div at bounding box center [480, 275] width 100 height 100
type input "23.09.2025 17:25"
click at [344, 265] on div at bounding box center [370, 185] width 740 height 371
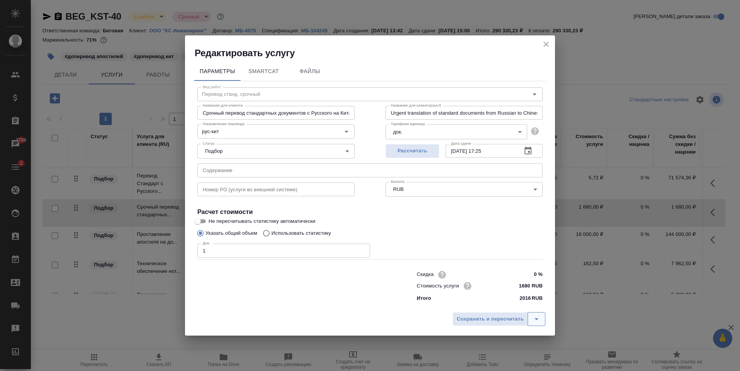
click at [539, 321] on icon "split button" at bounding box center [536, 319] width 9 height 9
click at [532, 299] on li "Сохранить" at bounding box center [500, 303] width 93 height 12
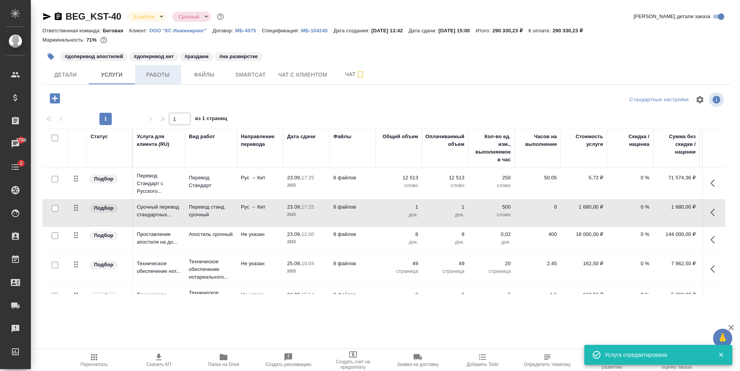
click at [156, 78] on span "Работы" at bounding box center [157, 75] width 37 height 10
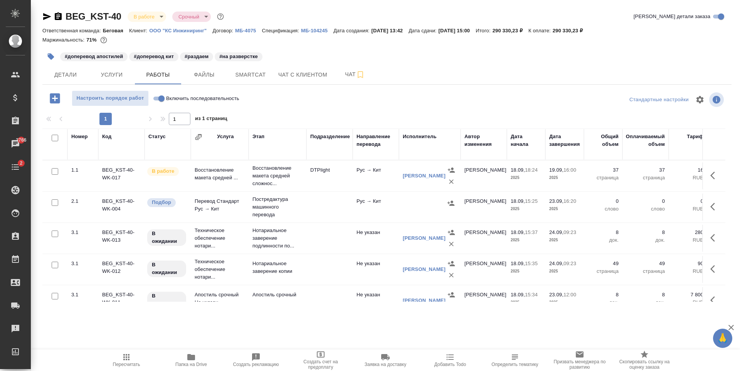
click at [335, 207] on td at bounding box center [329, 207] width 46 height 27
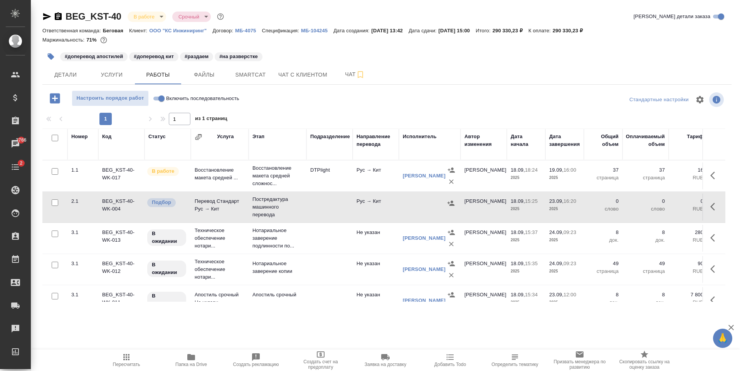
click at [335, 207] on td at bounding box center [329, 207] width 46 height 27
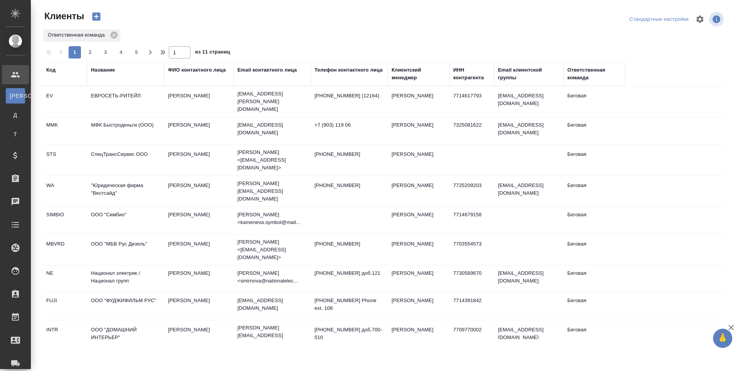
select select "RU"
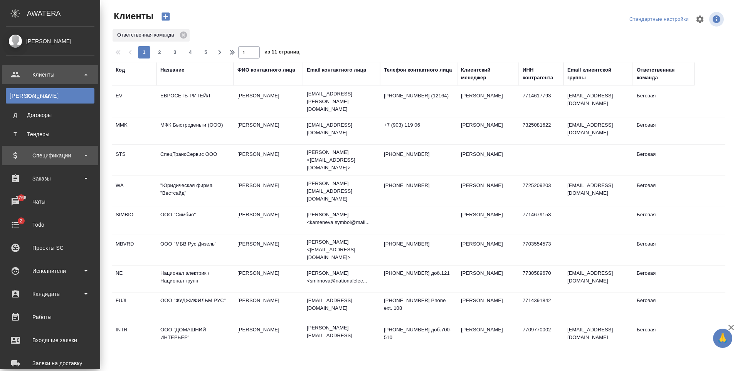
click at [54, 160] on div "Спецификации" at bounding box center [50, 156] width 89 height 12
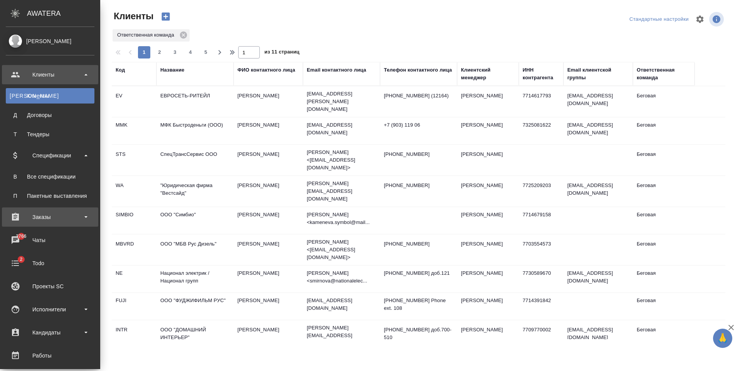
click at [51, 213] on div "Заказы" at bounding box center [50, 218] width 89 height 12
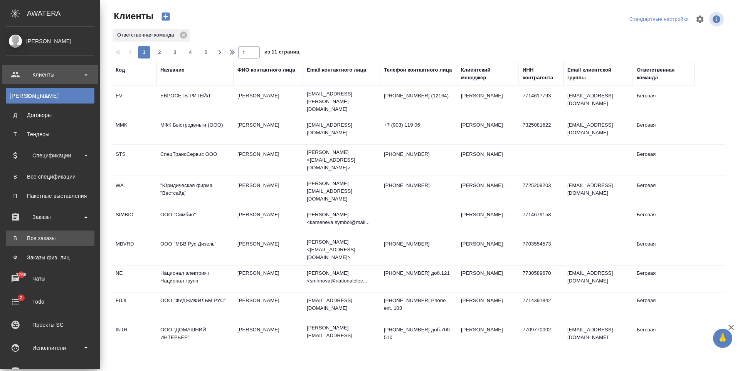
click at [45, 244] on link "В Все заказы" at bounding box center [50, 238] width 89 height 15
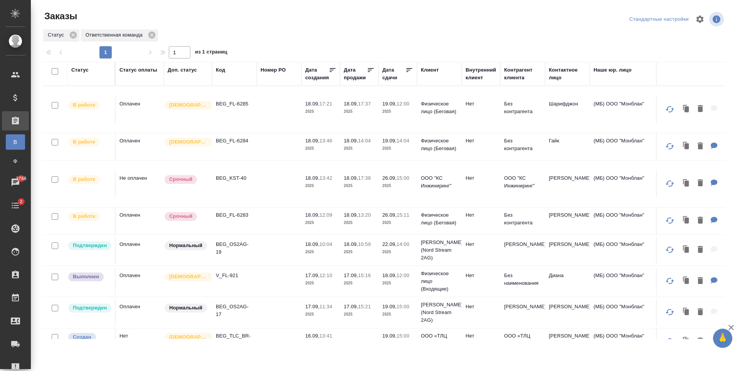
click at [278, 154] on td at bounding box center [279, 146] width 45 height 27
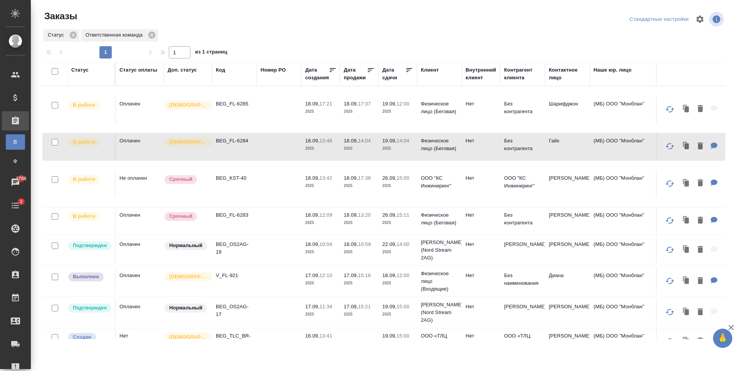
click at [276, 111] on td at bounding box center [279, 109] width 45 height 27
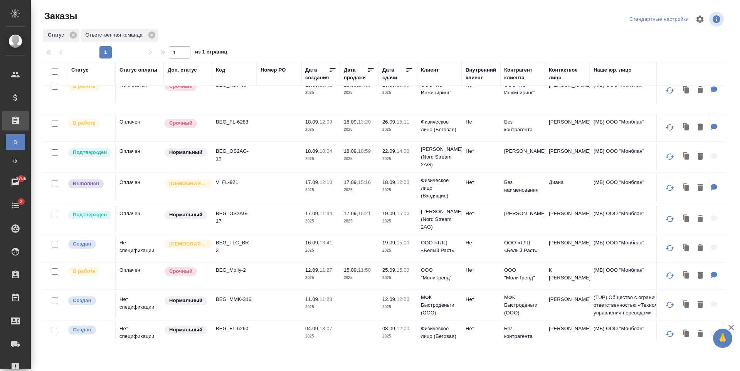
scroll to position [84, 0]
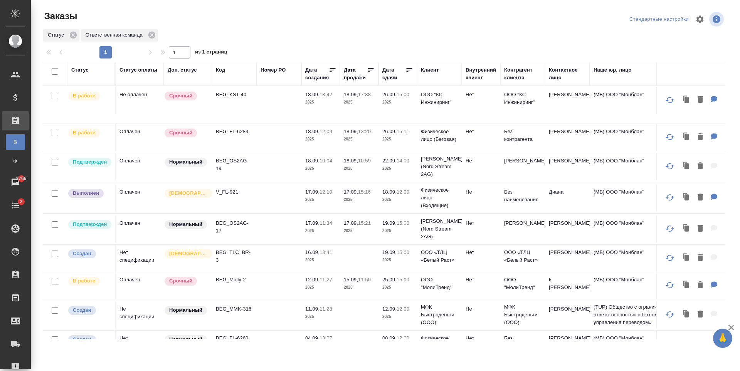
click at [276, 198] on td at bounding box center [279, 198] width 45 height 27
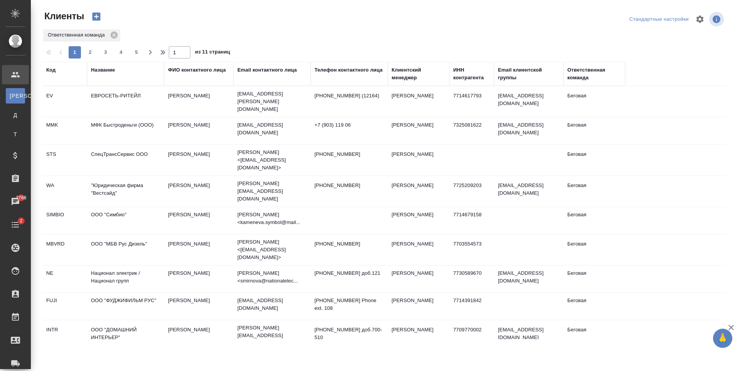
select select "RU"
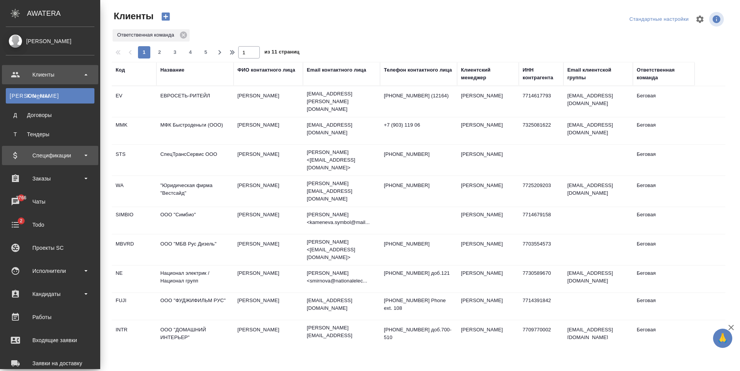
click at [44, 154] on div "Спецификации" at bounding box center [50, 156] width 89 height 12
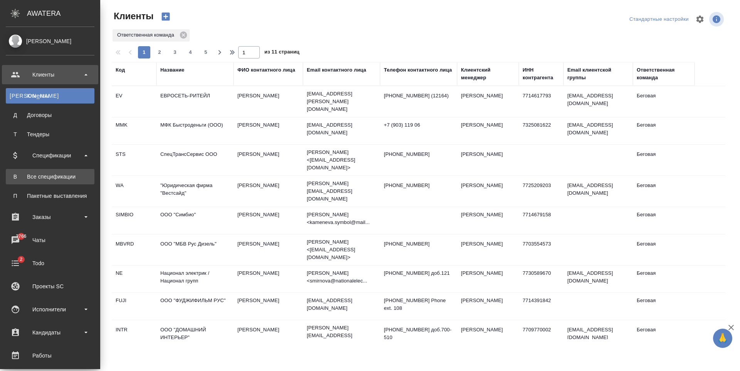
click at [47, 178] on div "Все спецификации" at bounding box center [50, 177] width 81 height 8
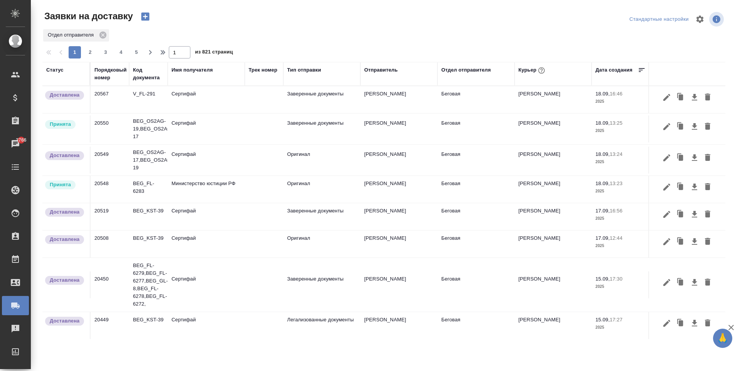
click at [252, 188] on td at bounding box center [264, 189] width 39 height 27
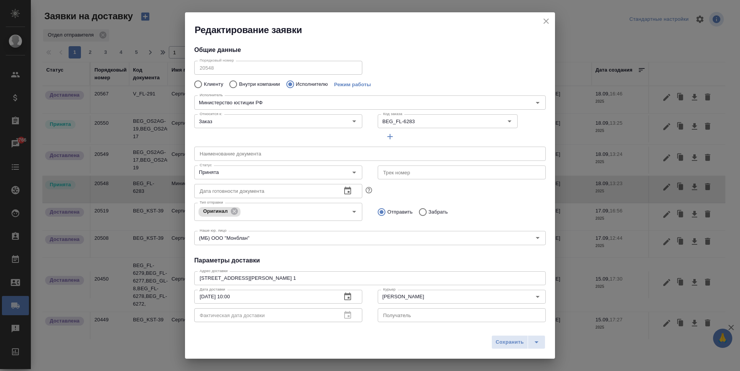
type input "Северов Олег"
type input "Министерство юстиции РФ"
click at [359, 172] on div "Принята Статус" at bounding box center [278, 173] width 168 height 14
click at [354, 173] on icon "Open" at bounding box center [353, 172] width 9 height 9
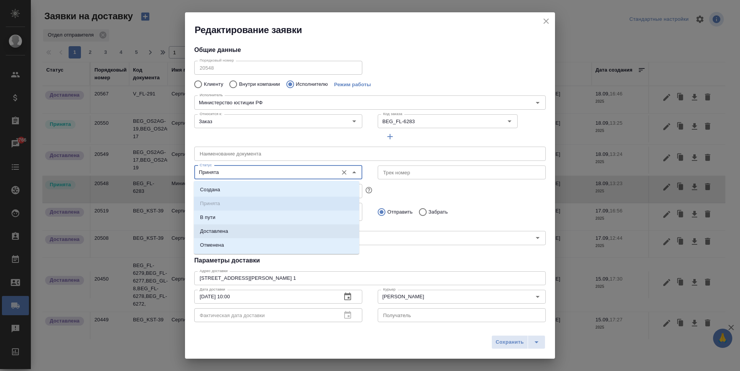
click at [273, 229] on li "Доставлена" at bounding box center [276, 232] width 165 height 14
type input "Доставлена"
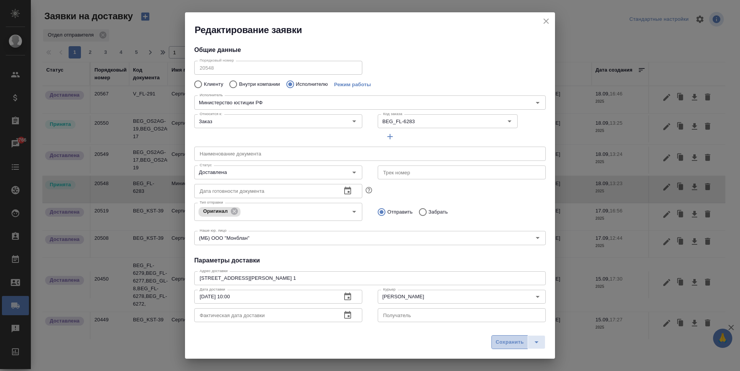
click at [515, 346] on span "Сохранить" at bounding box center [510, 342] width 28 height 9
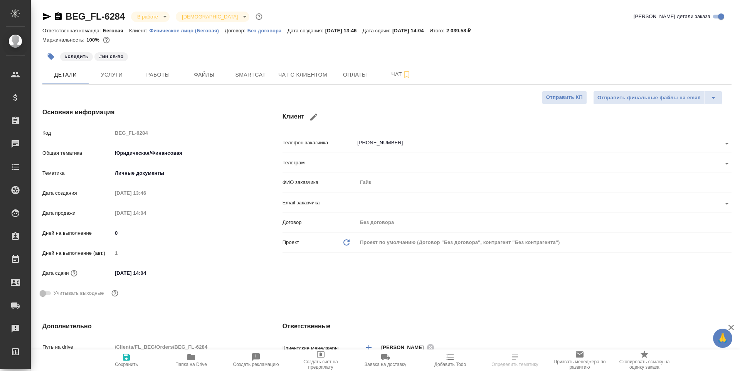
select select "RU"
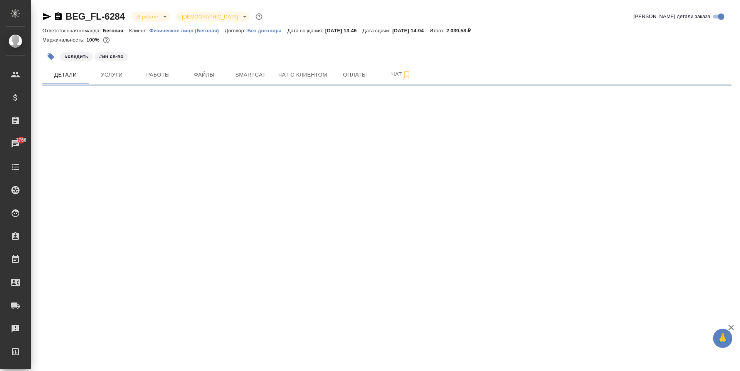
select select "RU"
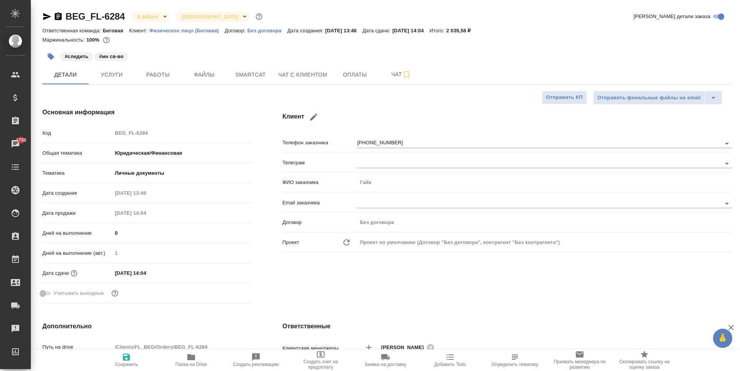
type textarea "x"
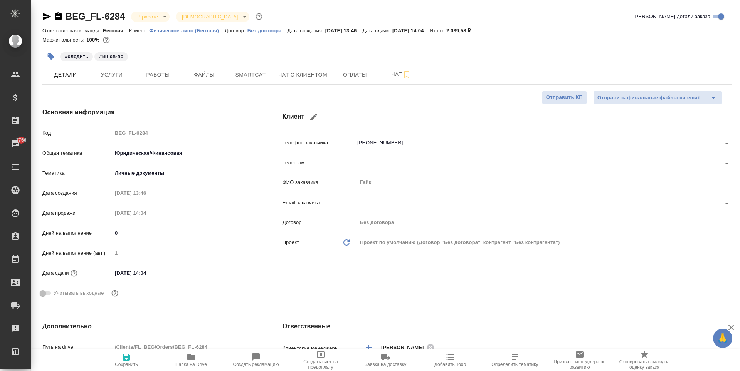
type textarea "x"
click at [129, 77] on span "Услуги" at bounding box center [111, 75] width 37 height 10
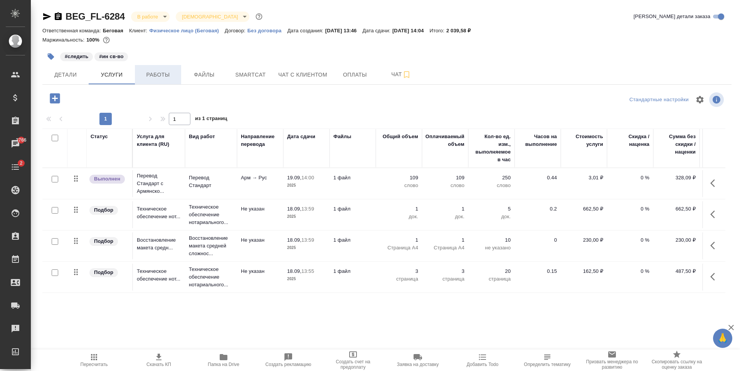
click at [165, 70] on span "Работы" at bounding box center [157, 75] width 37 height 10
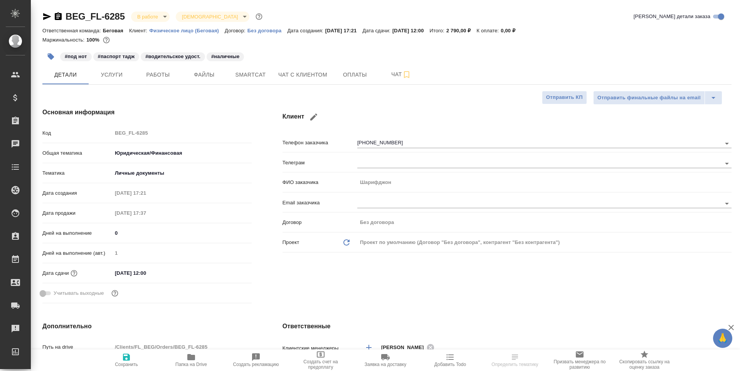
select select "RU"
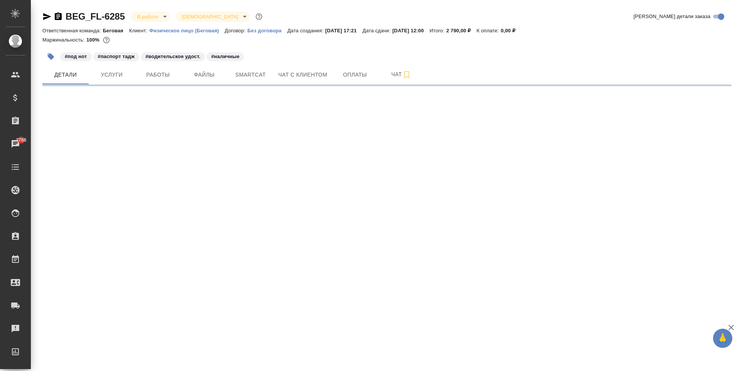
select select "RU"
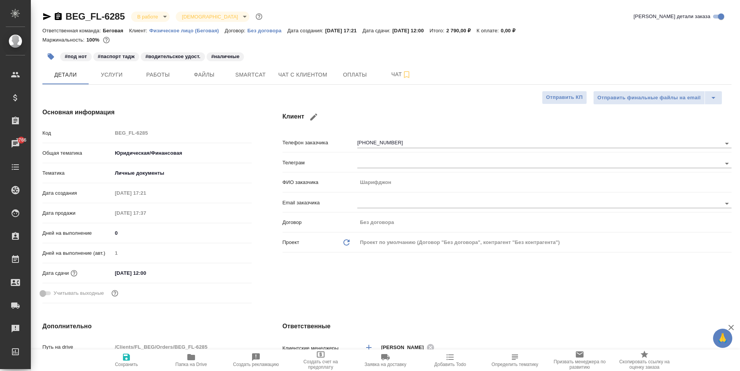
type textarea "x"
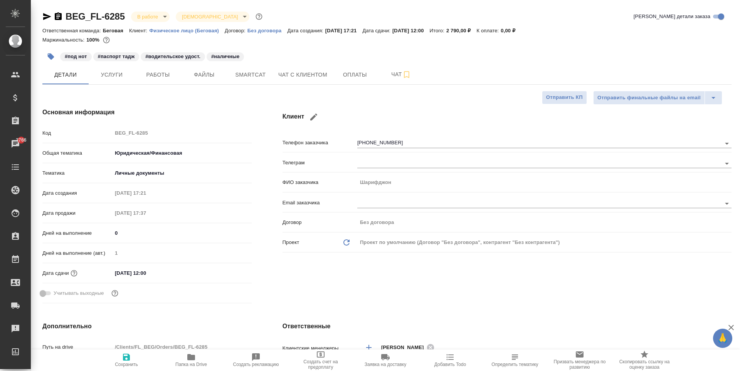
type textarea "x"
click at [146, 77] on span "Работы" at bounding box center [157, 75] width 37 height 10
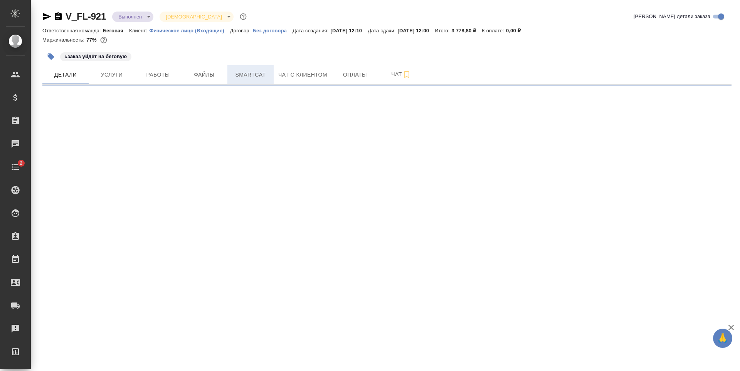
select select "RU"
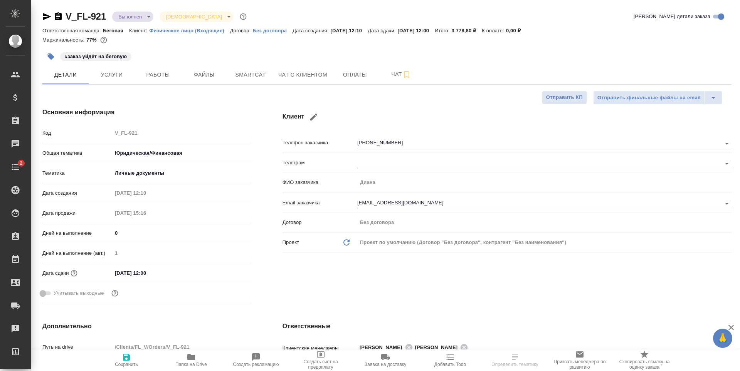
type textarea "x"
click at [305, 76] on span "Чат с клиентом" at bounding box center [302, 75] width 49 height 10
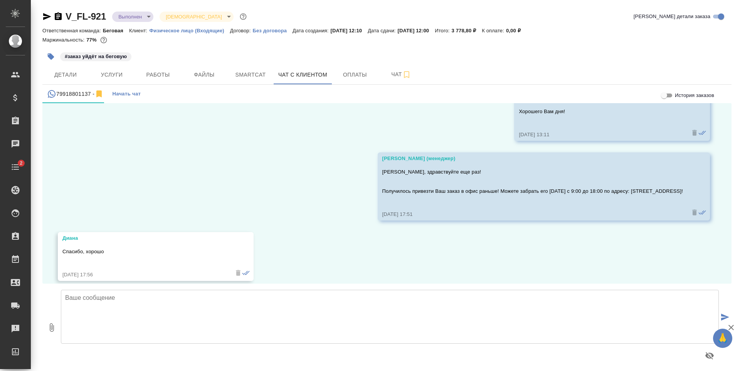
scroll to position [1151, 0]
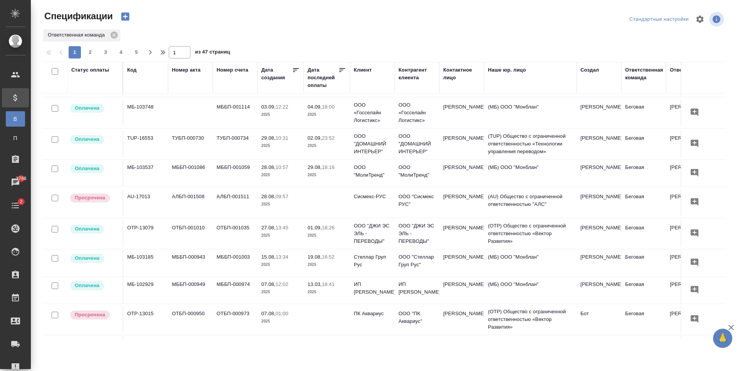
scroll to position [231, 0]
click at [333, 207] on td at bounding box center [327, 202] width 46 height 27
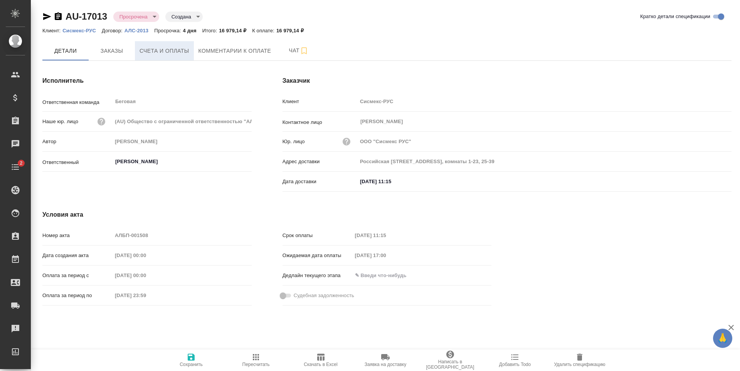
click at [172, 50] on span "Счета и оплаты" at bounding box center [164, 51] width 50 height 10
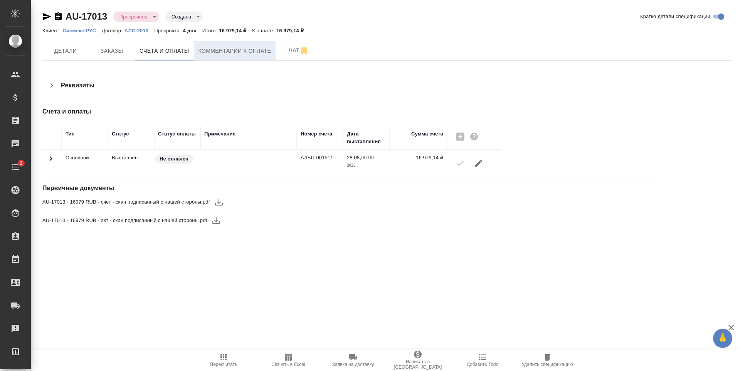
click at [219, 54] on span "Комментарии к оплате" at bounding box center [234, 51] width 73 height 10
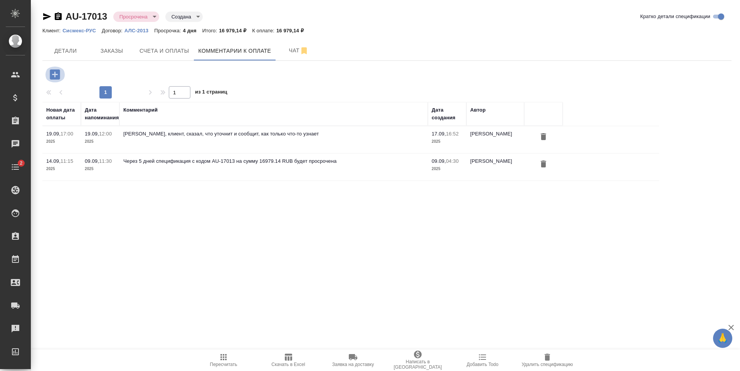
click at [51, 77] on icon "button" at bounding box center [55, 74] width 10 height 10
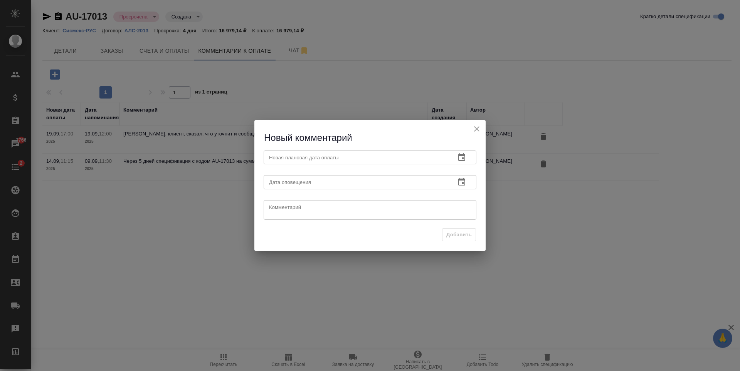
click at [461, 160] on icon "button" at bounding box center [461, 157] width 9 height 9
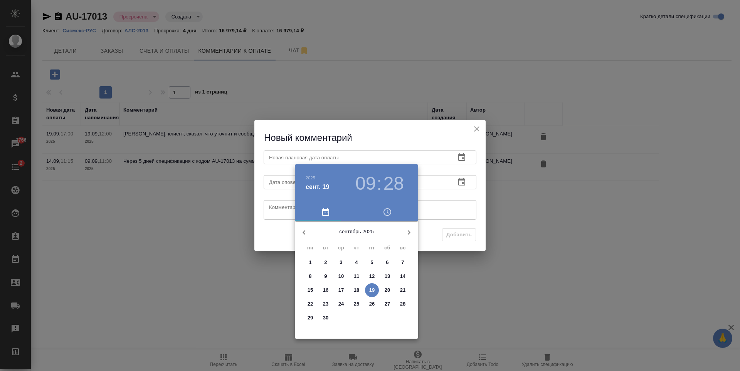
click at [323, 306] on p "23" at bounding box center [326, 305] width 6 height 8
type input "23.09.2025 09:28"
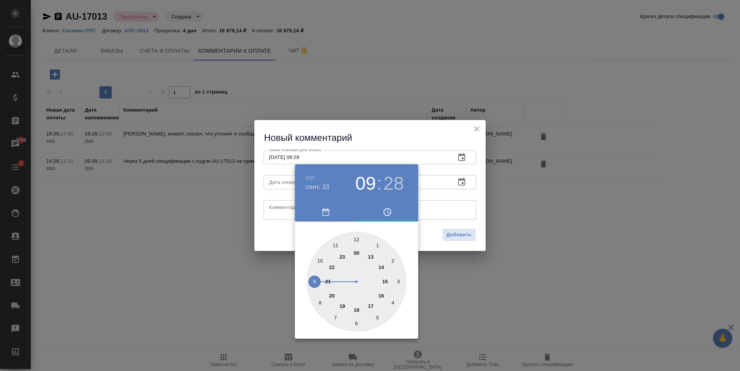
click at [458, 238] on div at bounding box center [370, 185] width 740 height 371
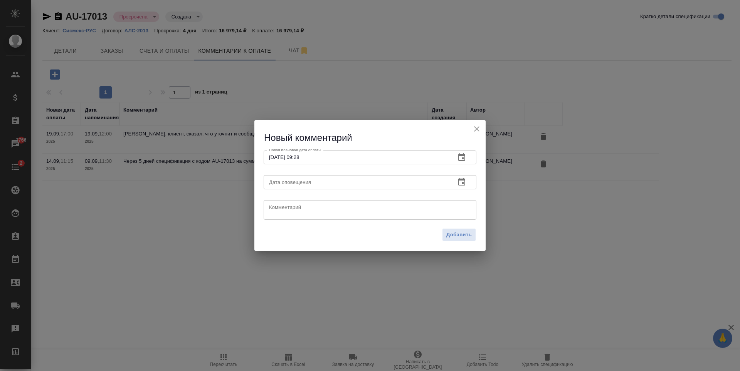
click at [464, 181] on icon "button" at bounding box center [461, 182] width 7 height 8
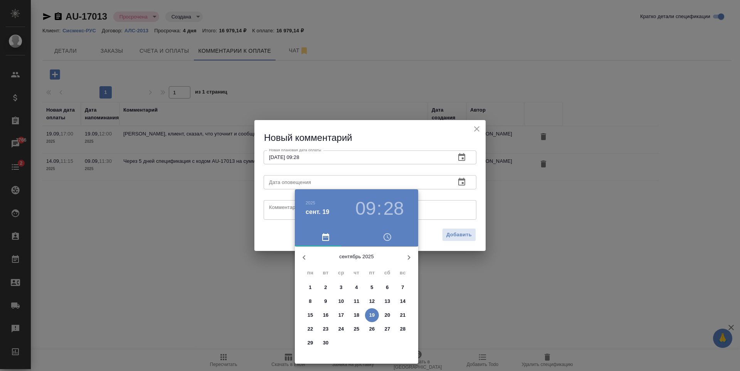
click at [321, 325] on button "23" at bounding box center [326, 330] width 14 height 14
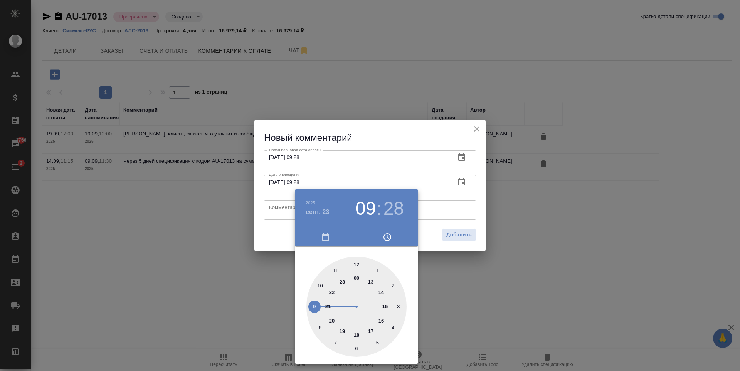
click at [390, 213] on h3 "28" at bounding box center [393, 209] width 20 height 22
click at [399, 305] on div at bounding box center [356, 307] width 100 height 100
type input "23.09.2025 09:15"
click at [469, 181] on div at bounding box center [370, 185] width 740 height 371
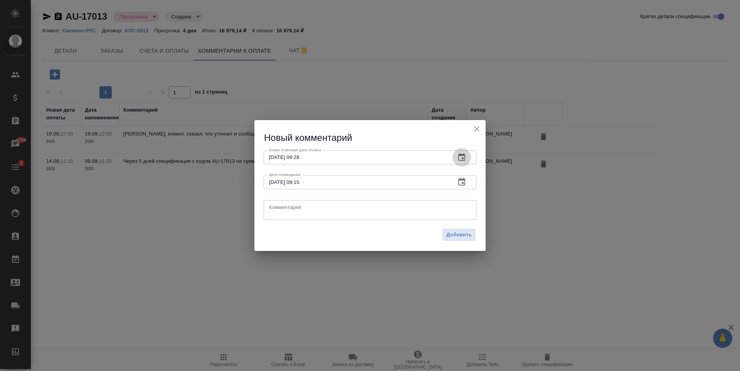
click at [459, 160] on icon "button" at bounding box center [461, 157] width 7 height 8
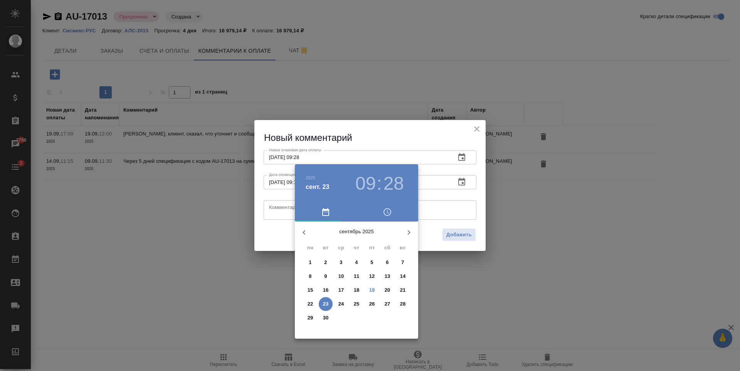
click at [366, 176] on h3 "09" at bounding box center [365, 184] width 20 height 22
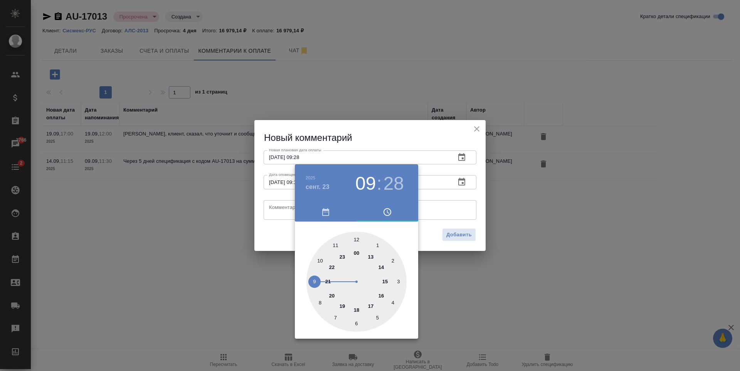
click at [386, 282] on div at bounding box center [356, 282] width 100 height 100
click at [356, 239] on div at bounding box center [356, 282] width 100 height 100
type input "23.09.2025 15:00"
click at [432, 199] on div at bounding box center [370, 185] width 740 height 371
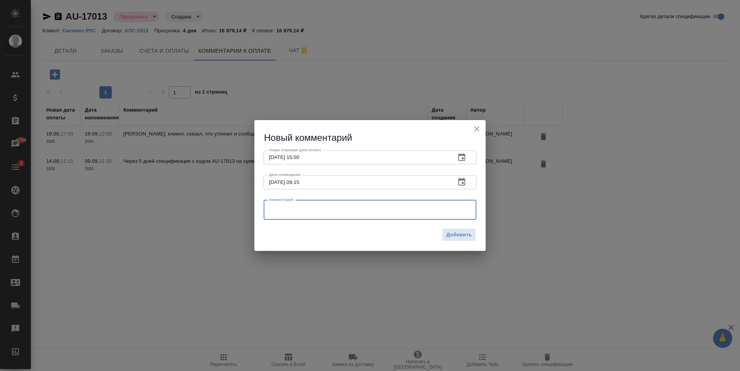
click at [441, 208] on textarea at bounding box center [370, 210] width 202 height 12
drag, startPoint x: 411, startPoint y: 207, endPoint x: 267, endPoint y: 208, distance: 144.1
click at [267, 208] on div "Созвонились с Алексеем, направила ему счет для оплаты. Счет просто затерялся. В…" at bounding box center [370, 210] width 213 height 20
click at [446, 213] on textarea "Счет просто затерялся. Вчера, 18.08, просил оперативно скинуть счет" at bounding box center [370, 210] width 202 height 12
click at [302, 213] on textarea "Счет просто затерялся. Вчера, 18.08, просил оперативно скинуть счет, чтобы опла…" at bounding box center [370, 210] width 202 height 12
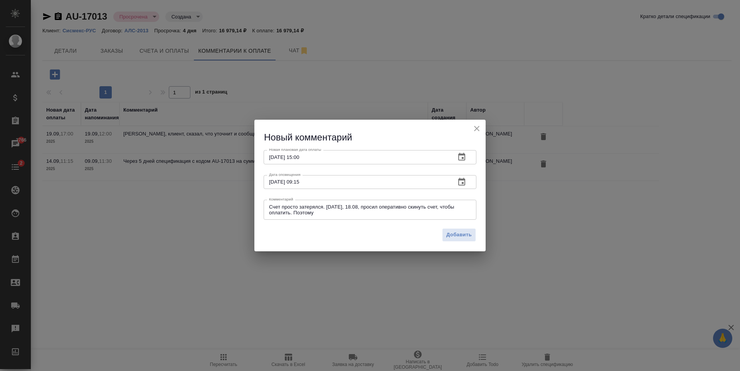
click at [366, 216] on div "Счет просто затерялся. Вчера, 18.08, просил оперативно скинуть счет, чтобы опла…" at bounding box center [370, 210] width 213 height 20
click at [357, 213] on textarea "Счет просто затерялся. Вчера, 18.08, просил оперативно скинуть счет, чтобы опла…" at bounding box center [370, 210] width 202 height 12
type textarea "Счет просто затерялся. Вчера, 18.08, просил оперативно скинуть счет, чтобы опла…"
click at [469, 234] on span "Добавить" at bounding box center [458, 235] width 25 height 9
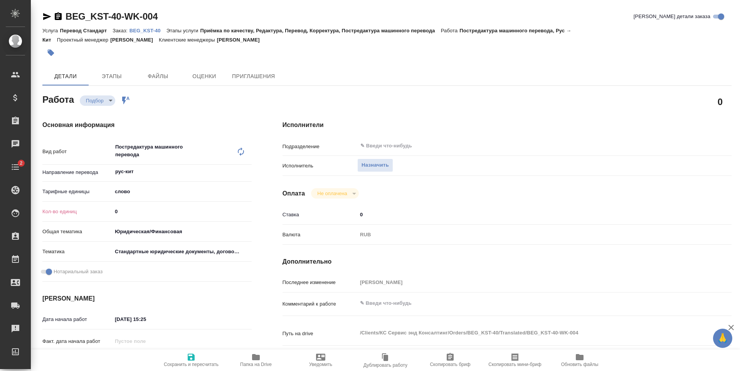
type textarea "x"
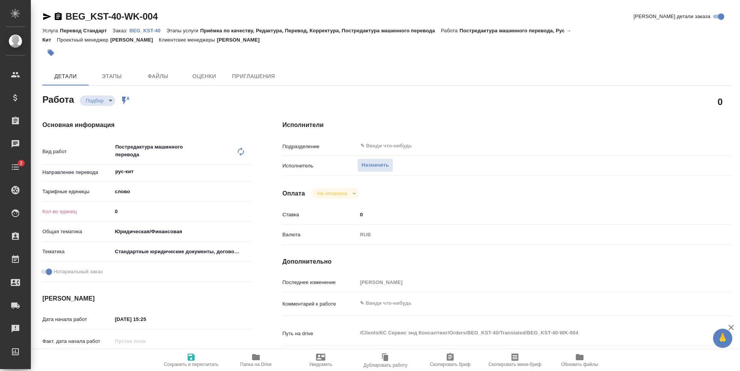
type textarea "x"
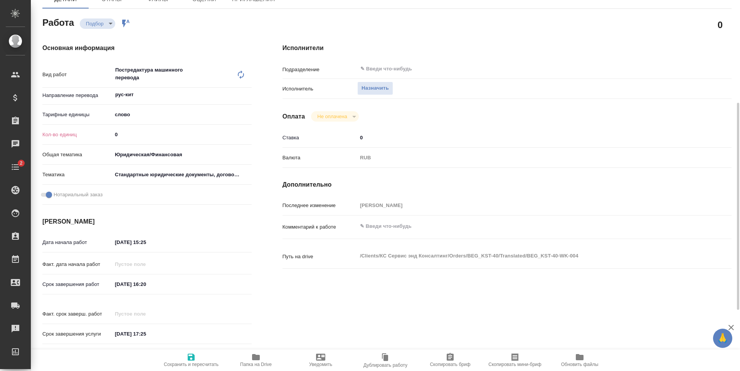
scroll to position [116, 0]
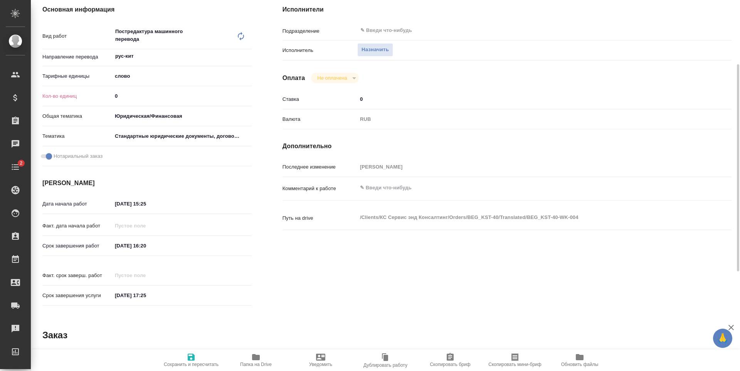
click at [178, 245] on input "[DATE] 16:20" at bounding box center [145, 245] width 67 height 11
type textarea "x"
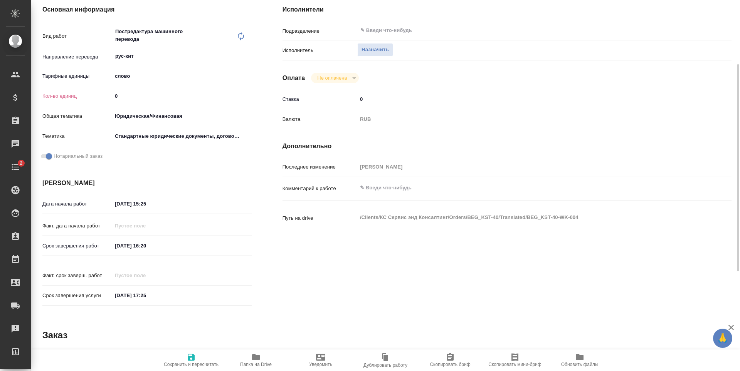
type textarea "x"
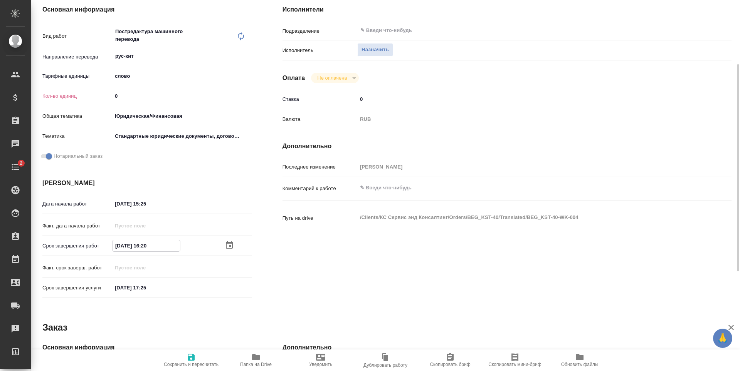
click at [231, 247] on icon "button" at bounding box center [229, 245] width 7 height 8
type textarea "x"
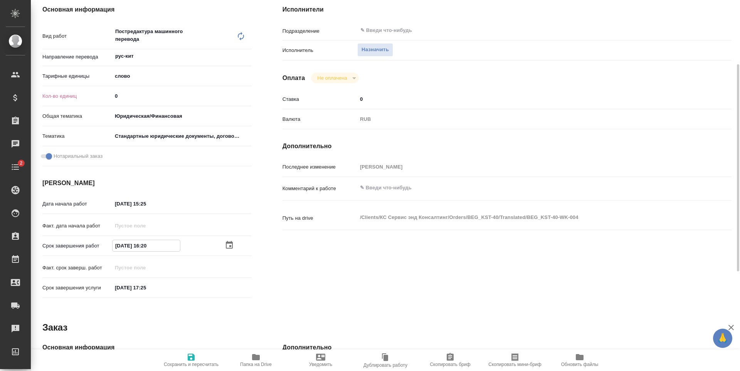
type textarea "x"
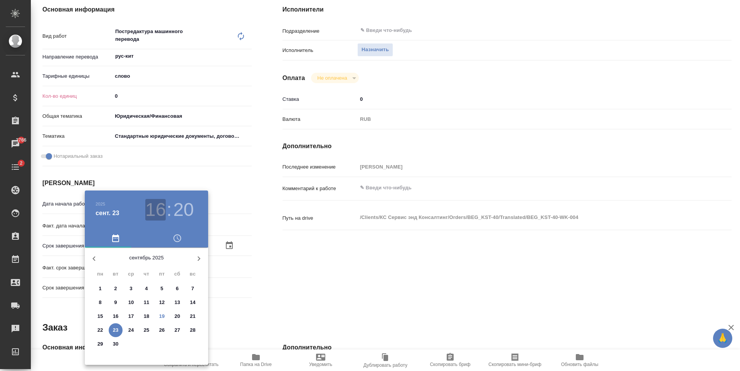
click at [165, 206] on h3 "16" at bounding box center [155, 210] width 20 height 22
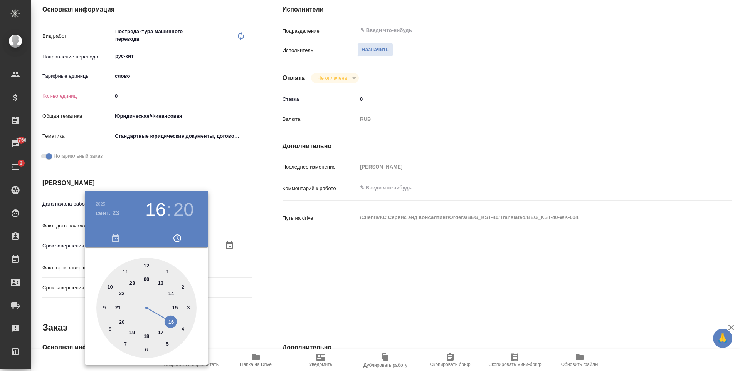
click at [161, 332] on div at bounding box center [146, 308] width 100 height 100
type textarea "x"
type input "[DATE] 17:20"
type textarea "x"
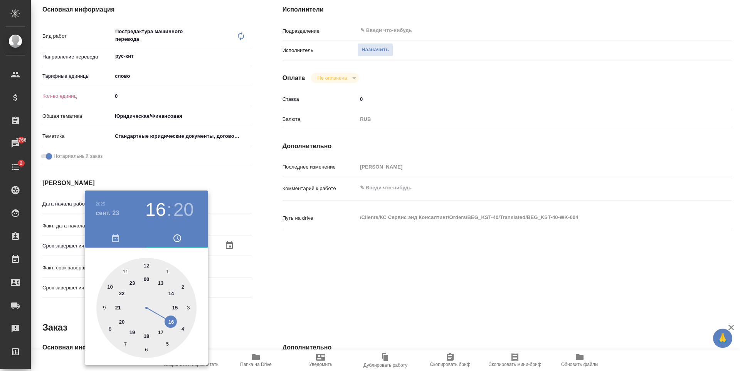
type textarea "x"
click at [168, 345] on div at bounding box center [146, 308] width 100 height 100
type textarea "x"
type input "[DATE] 17:25"
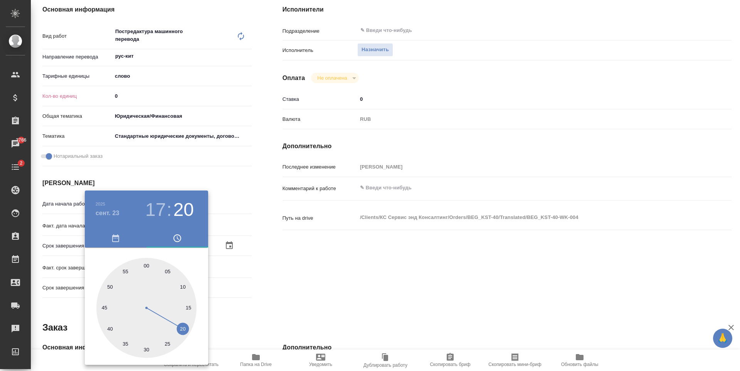
type textarea "x"
click at [275, 272] on div at bounding box center [370, 185] width 740 height 371
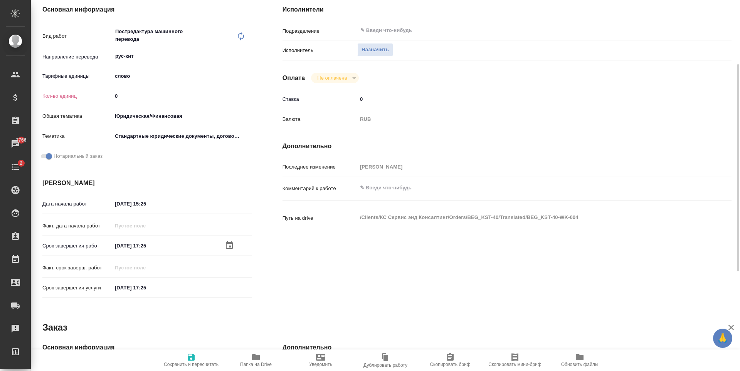
click at [190, 354] on icon "button" at bounding box center [190, 357] width 9 height 9
type textarea "x"
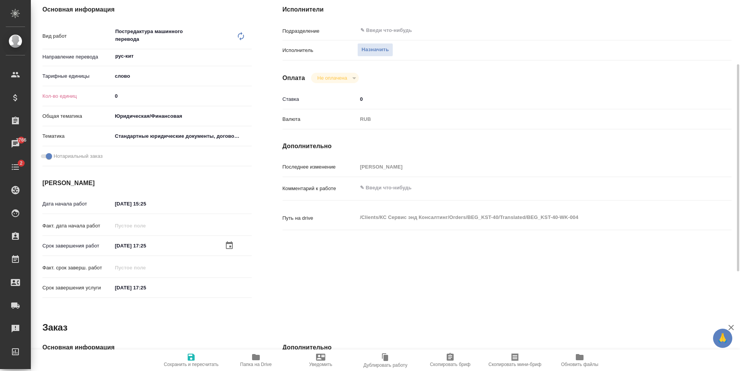
type textarea "x"
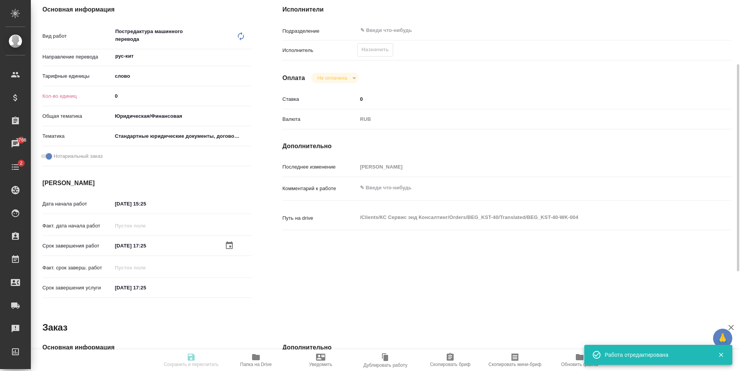
type textarea "x"
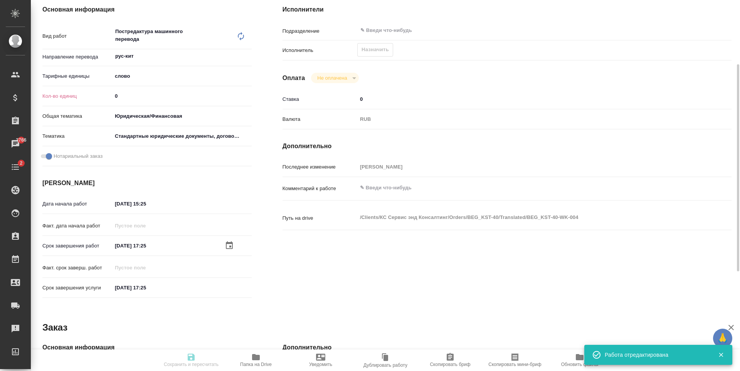
type input "recruiting"
type textarea "Постредактура машинного перевода"
type textarea "x"
type input "рус-кит"
type input "5a8b1489cc6b4906c91bfd90"
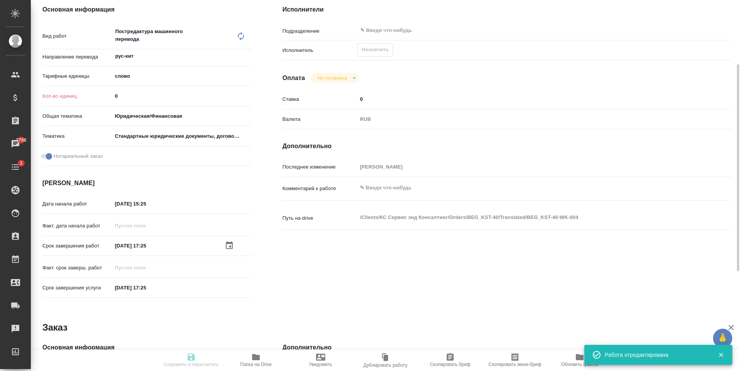
type input "0"
type input "yr-fn"
type input "5f647205b73bc97568ca66bf"
checkbox input "true"
type input "[DATE] 15:25"
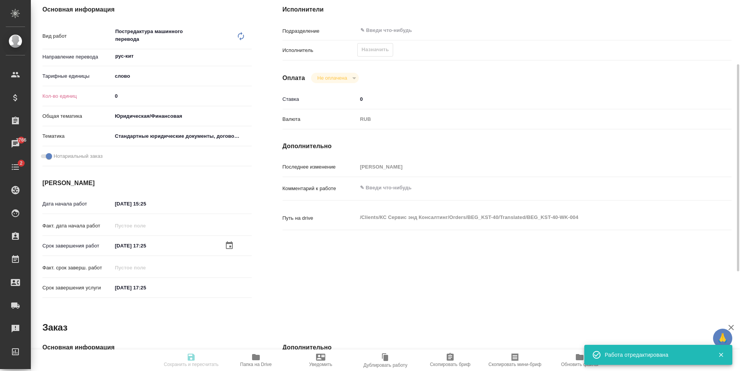
type input "[DATE] 17:25"
type input "notPayed"
type input "0"
type input "RUB"
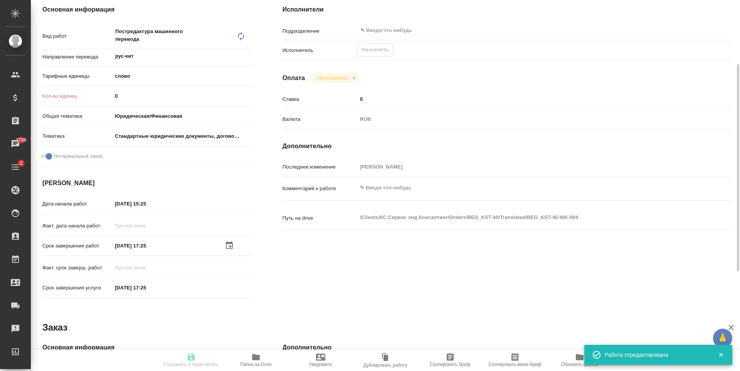
type input "[PERSON_NAME]"
type textarea "x"
type textarea "/Clients/КС Сервис энд Консалтинг/Orders/BEG_KST-40/Translated/BEG_KST-40-WK-004"
type textarea "x"
type input "BEG_KST-40"
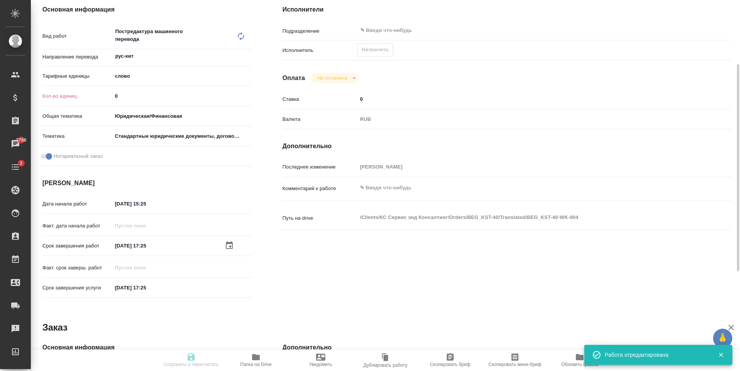
type input "Перевод Стандарт"
type input "Приёмка по качеству, Редактура, Перевод, Корректура, Постредактура машинного пе…"
type input "[PERSON_NAME]"
type input "/Clients/КС Сервис энд Консалтинг/Orders/BEG_KST-40"
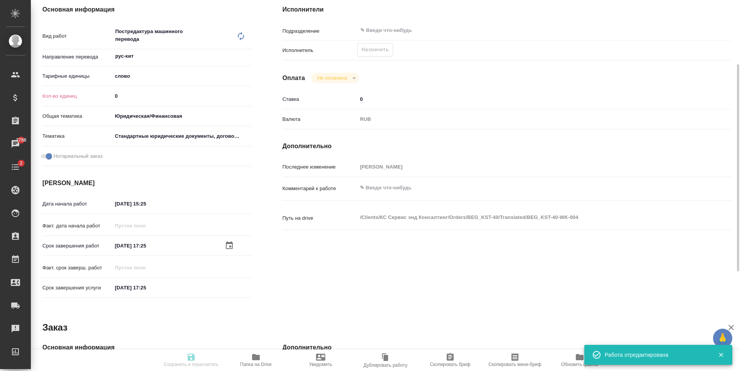
type textarea "x"
type textarea "Будет доперевод апостилей и печатей, в начале каждого файла можно сверху смело …"
type textarea "x"
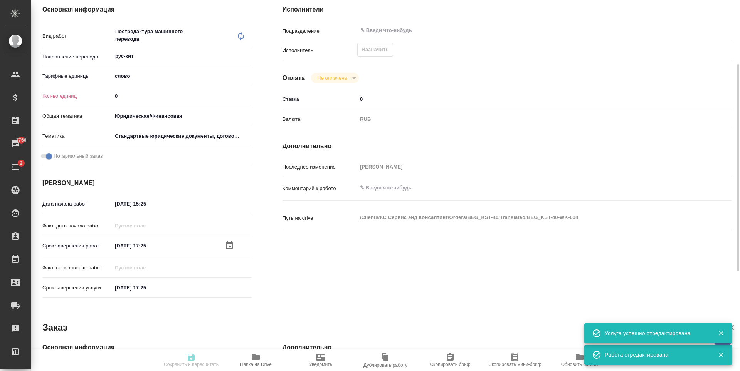
type textarea "x"
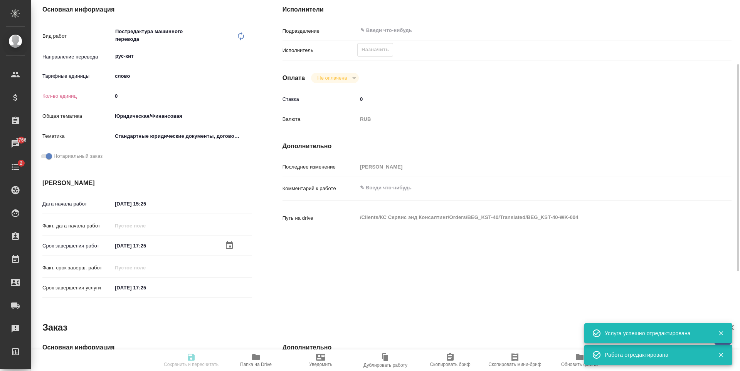
type textarea "x"
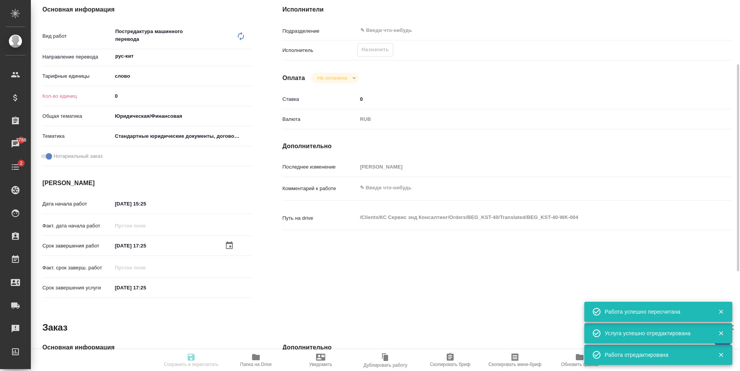
type input "recruiting"
type textarea "Постредактура машинного перевода"
type textarea "x"
type input "рус-кит"
type input "5a8b1489cc6b4906c91bfd90"
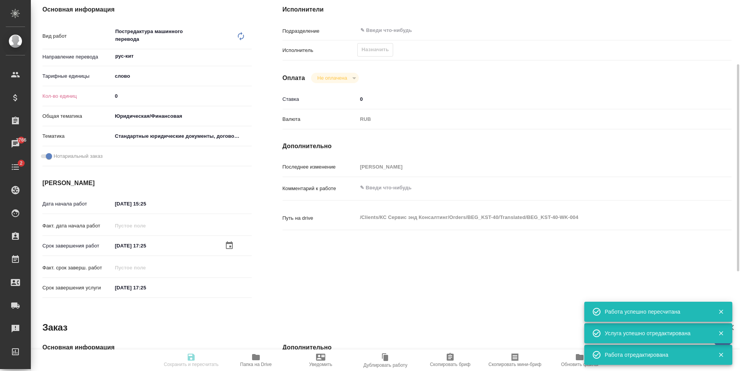
type input "0"
type input "yr-fn"
type input "5f647205b73bc97568ca66bf"
checkbox input "true"
type input "[DATE] 15:25"
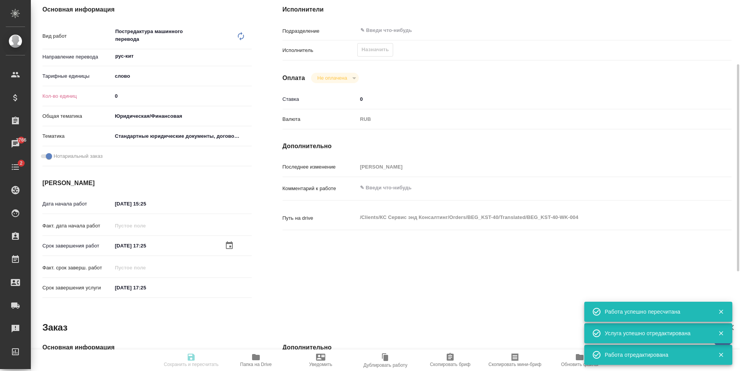
type input "[DATE] 17:25"
type input "notPayed"
type input "0"
type input "RUB"
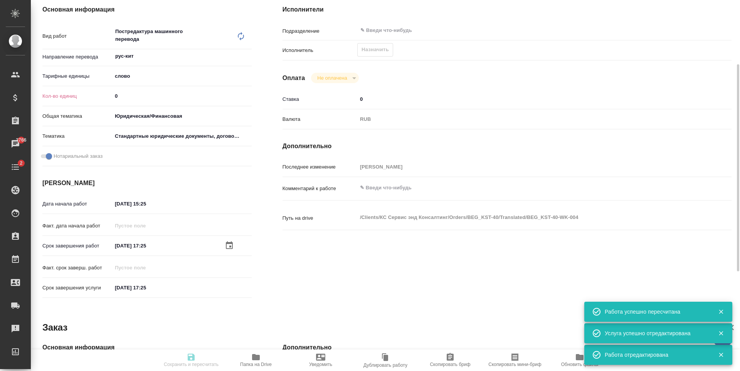
type input "[PERSON_NAME]"
type textarea "x"
type textarea "/Clients/КС Сервис энд Консалтинг/Orders/BEG_KST-40/Translated/BEG_KST-40-WK-004"
type textarea "x"
type input "BEG_KST-40"
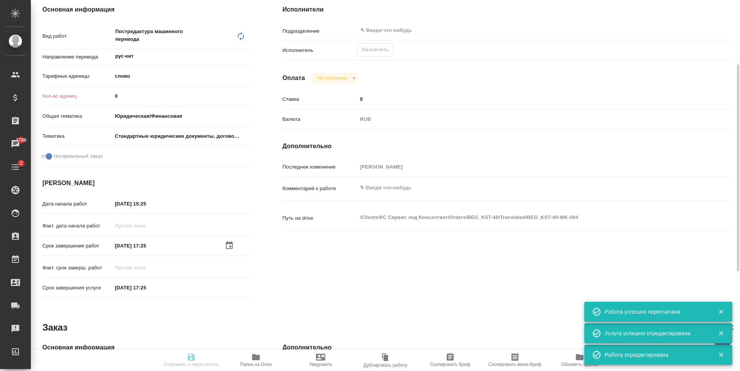
type input "Перевод Стандарт"
type input "Приёмка по качеству, Редактура, Перевод, Корректура, Постредактура машинного пе…"
type input "[PERSON_NAME]"
type input "/Clients/КС Сервис энд Консалтинг/Orders/BEG_KST-40"
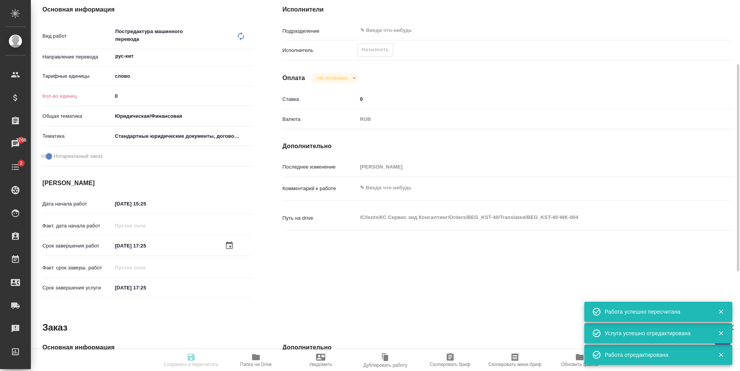
type textarea "x"
type textarea "Будет доперевод апостилей и печатей, в начале каждого файла можно сверху смело …"
type textarea "x"
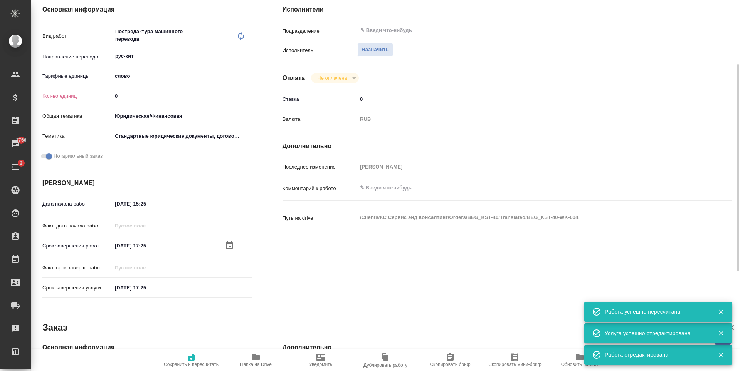
type textarea "x"
